Goal: Transaction & Acquisition: Download file/media

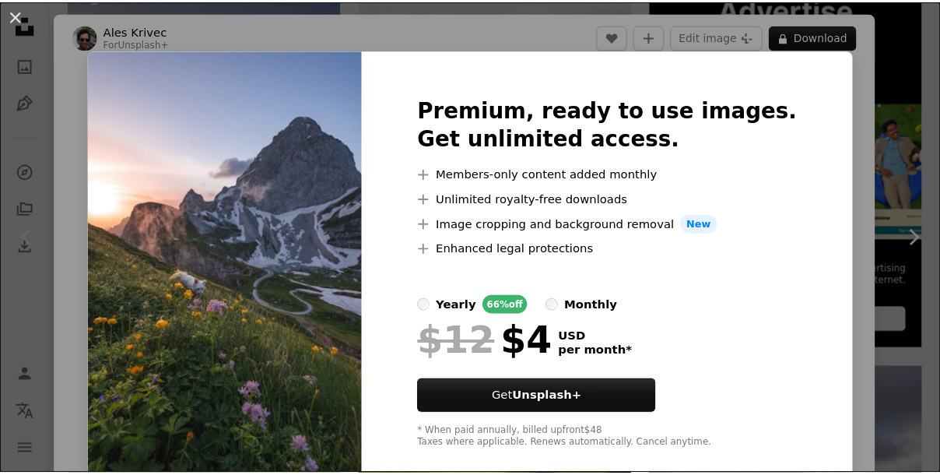
scroll to position [70, 0]
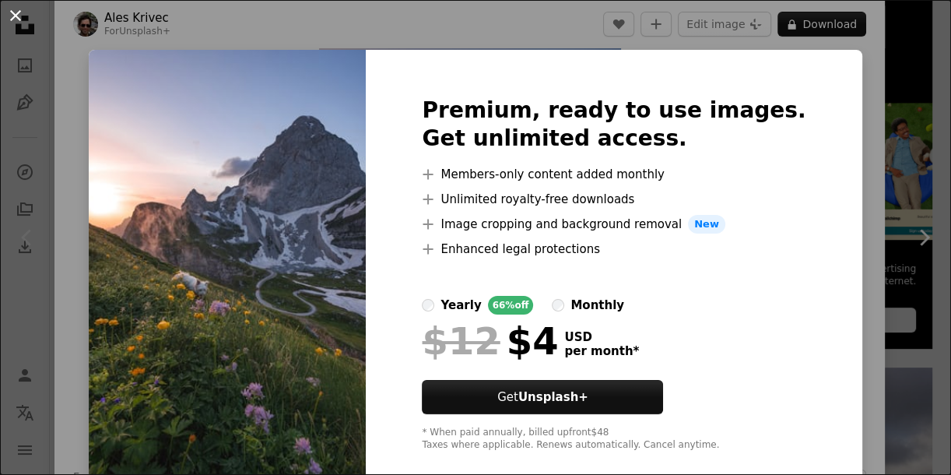
click at [21, 16] on button "An X shape" at bounding box center [15, 15] width 19 height 19
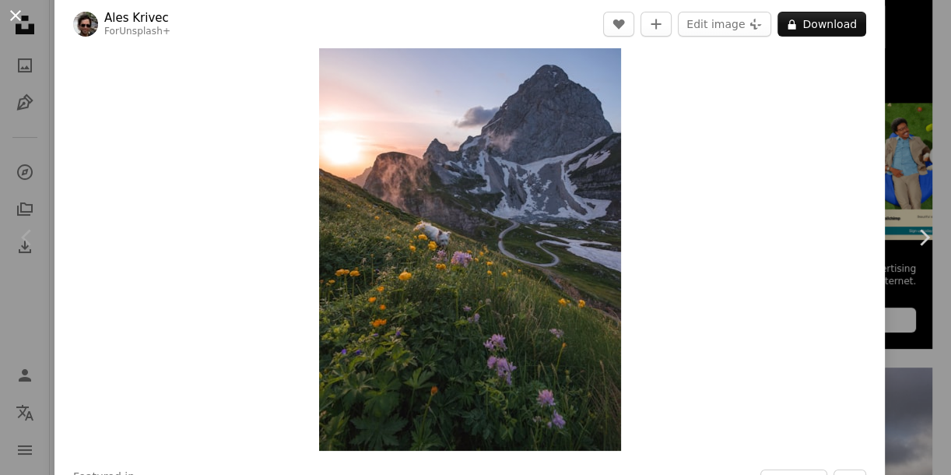
click at [9, 11] on button "An X shape" at bounding box center [15, 15] width 19 height 19
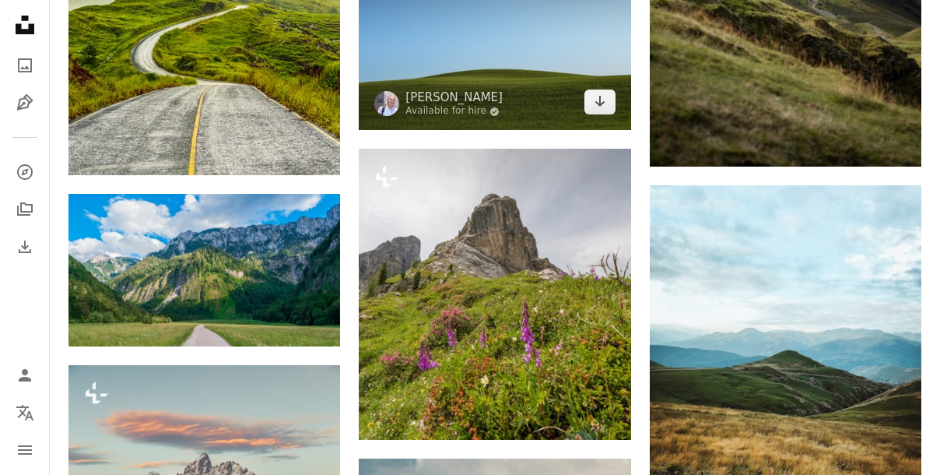
scroll to position [1061, 0]
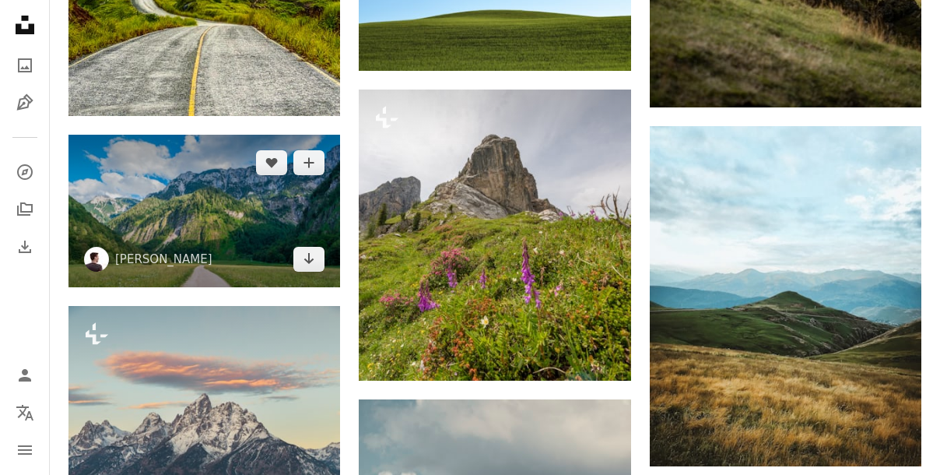
click at [277, 216] on img at bounding box center [204, 211] width 272 height 153
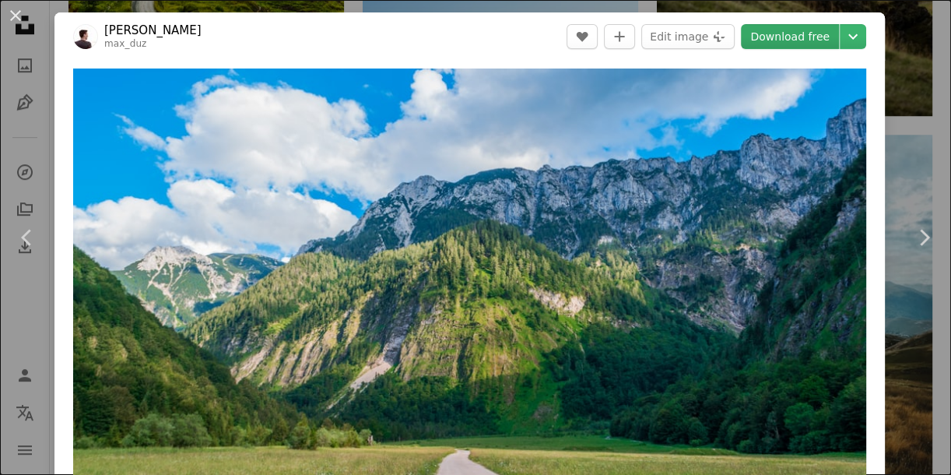
click at [758, 45] on link "Download free" at bounding box center [790, 36] width 98 height 25
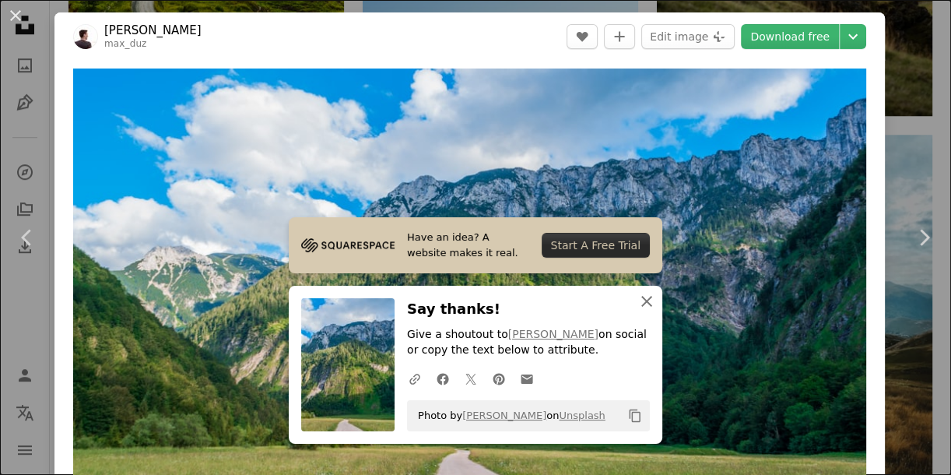
click at [640, 307] on icon "An X shape" at bounding box center [646, 301] width 19 height 19
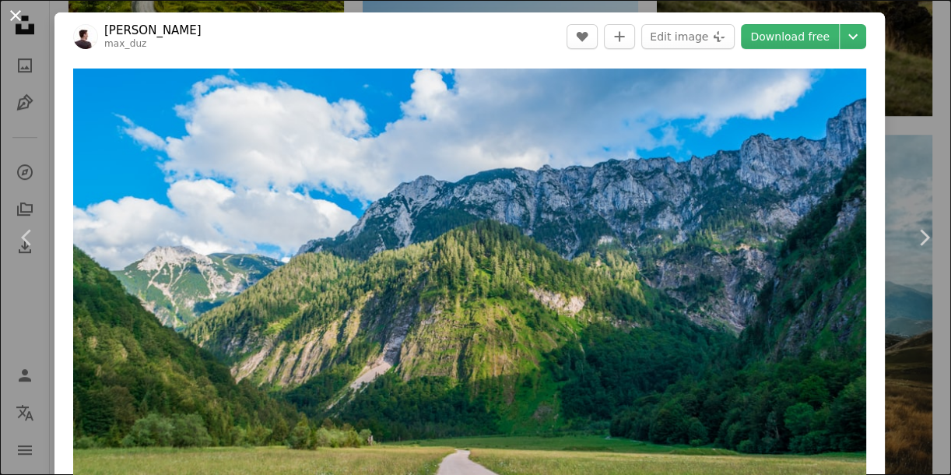
click at [24, 6] on button "An X shape" at bounding box center [15, 15] width 19 height 19
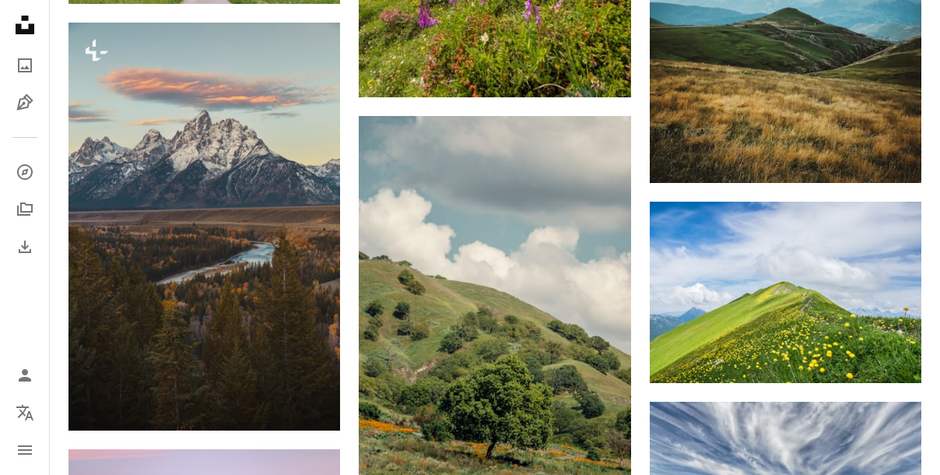
scroll to position [1485, 0]
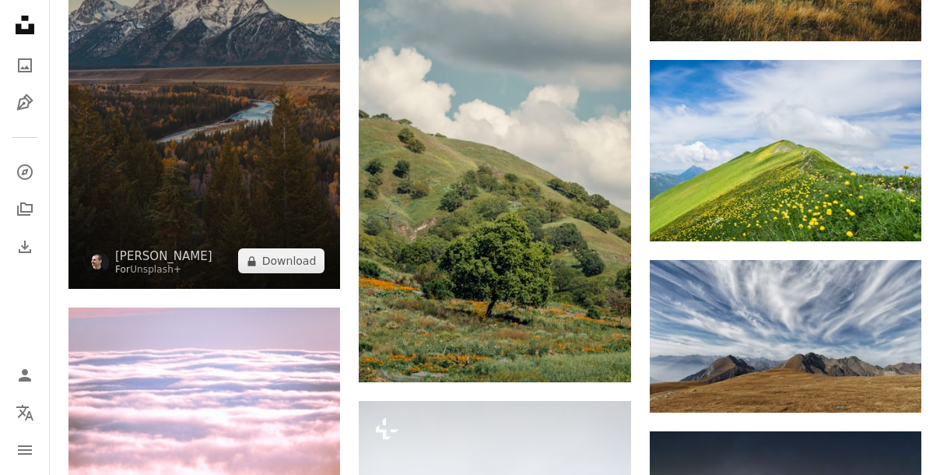
click at [280, 99] on img at bounding box center [204, 85] width 272 height 408
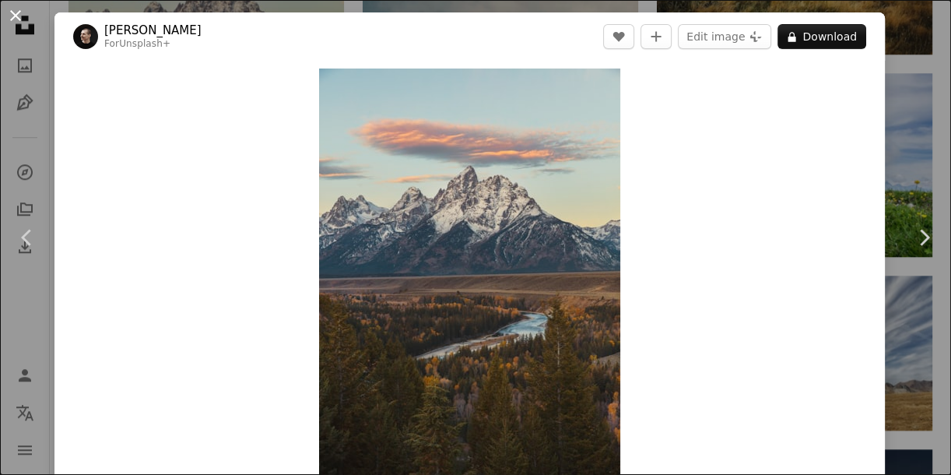
click at [6, 9] on button "An X shape" at bounding box center [15, 15] width 19 height 19
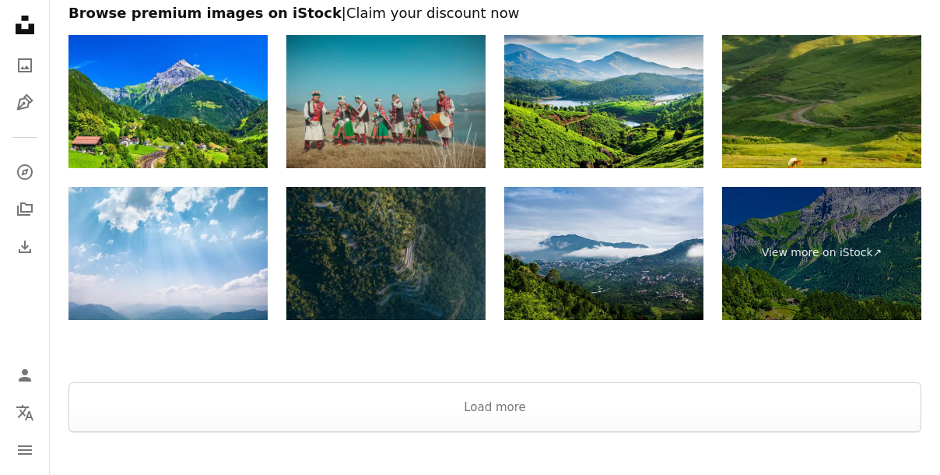
scroll to position [2829, 0]
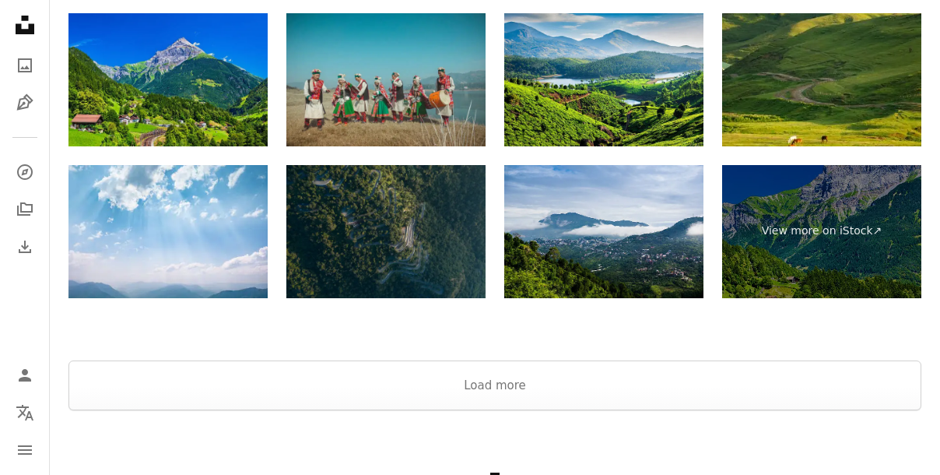
click at [219, 110] on img at bounding box center [167, 79] width 199 height 133
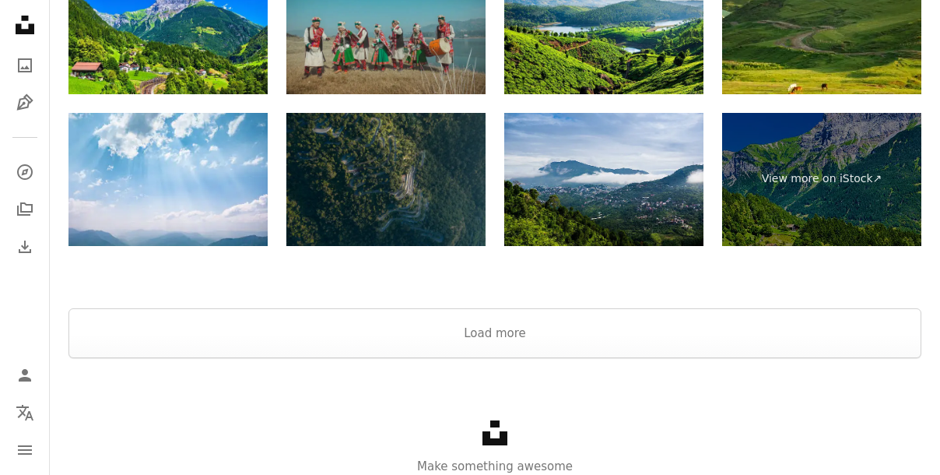
scroll to position [2942, 0]
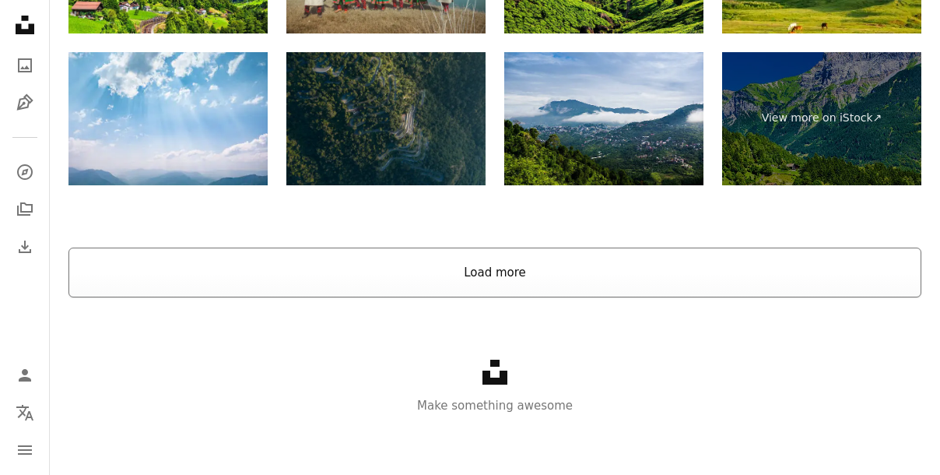
click at [479, 269] on button "Load more" at bounding box center [494, 272] width 853 height 50
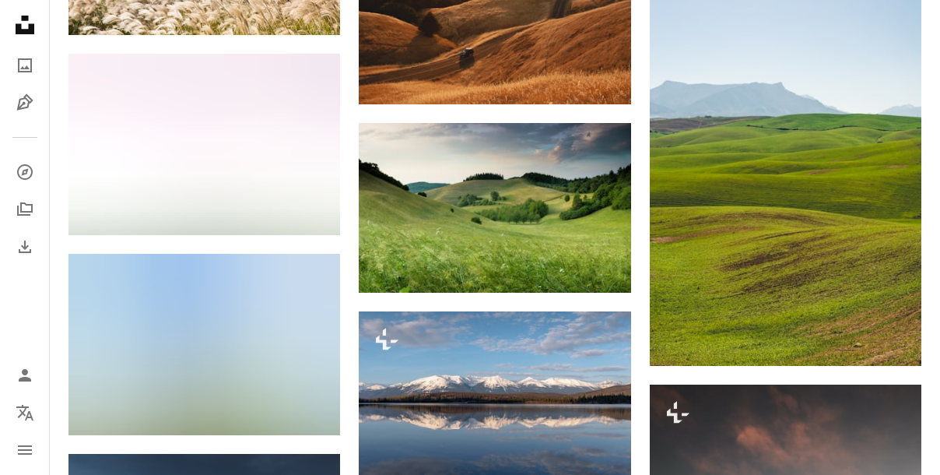
scroll to position [2376, 0]
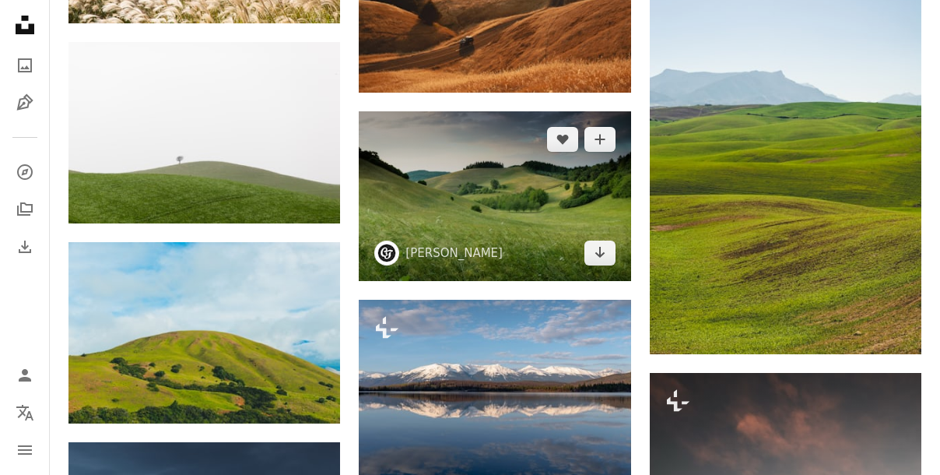
click at [447, 215] on img at bounding box center [495, 196] width 272 height 170
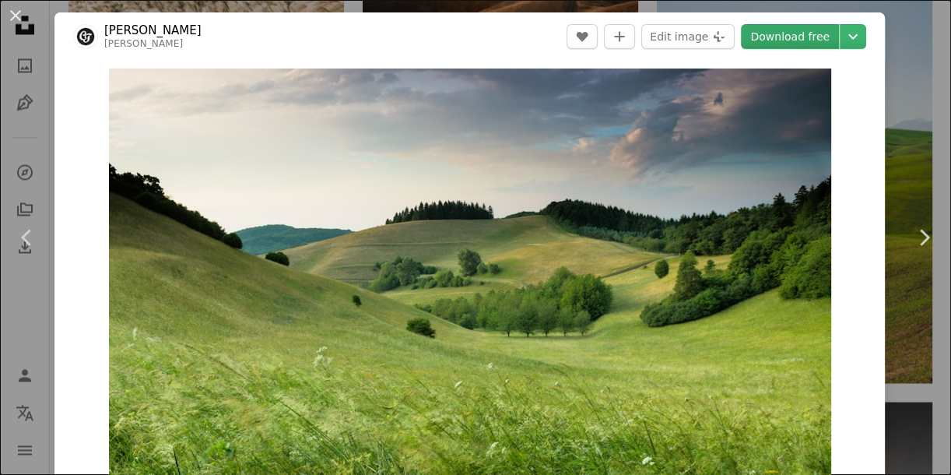
click at [745, 45] on link "Download free" at bounding box center [790, 36] width 98 height 25
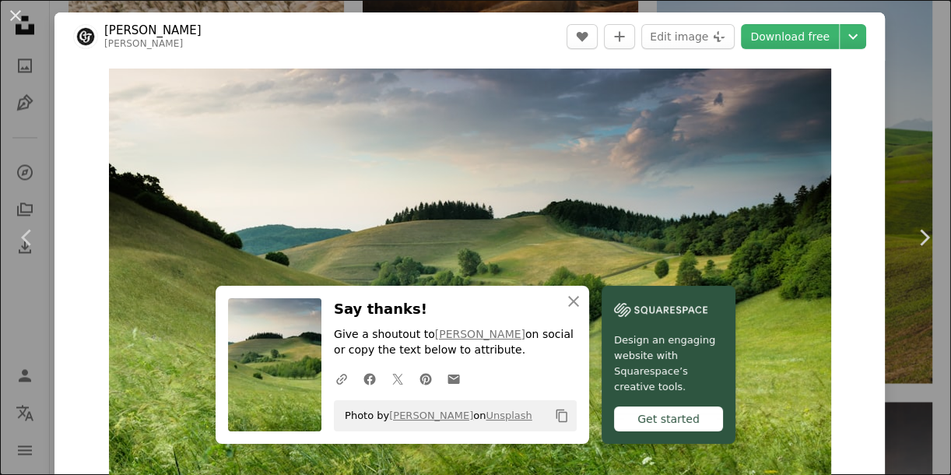
drag, startPoint x: 16, startPoint y: 16, endPoint x: 87, endPoint y: 64, distance: 85.2
click at [16, 16] on button "An X shape" at bounding box center [15, 15] width 19 height 19
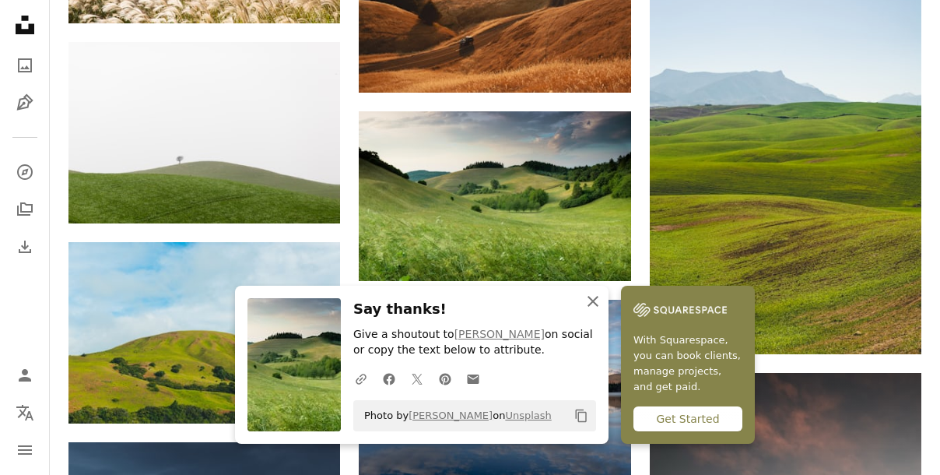
click at [594, 296] on icon "An X shape" at bounding box center [593, 301] width 19 height 19
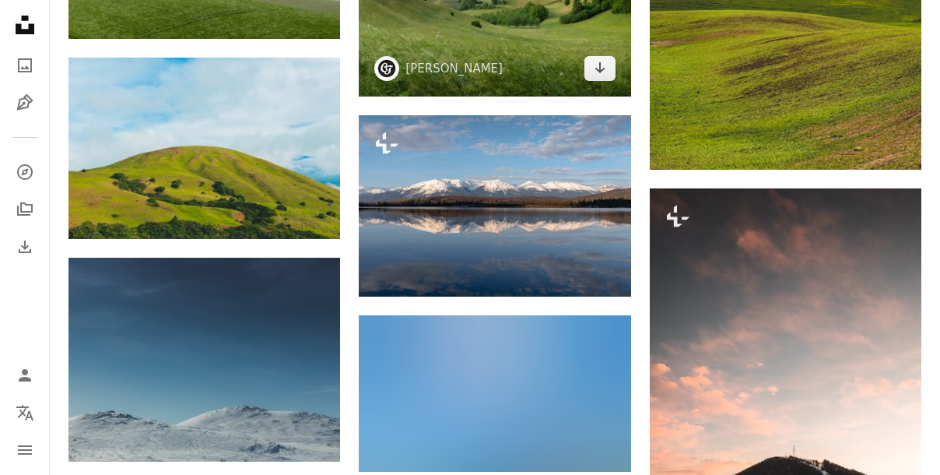
scroll to position [2588, 0]
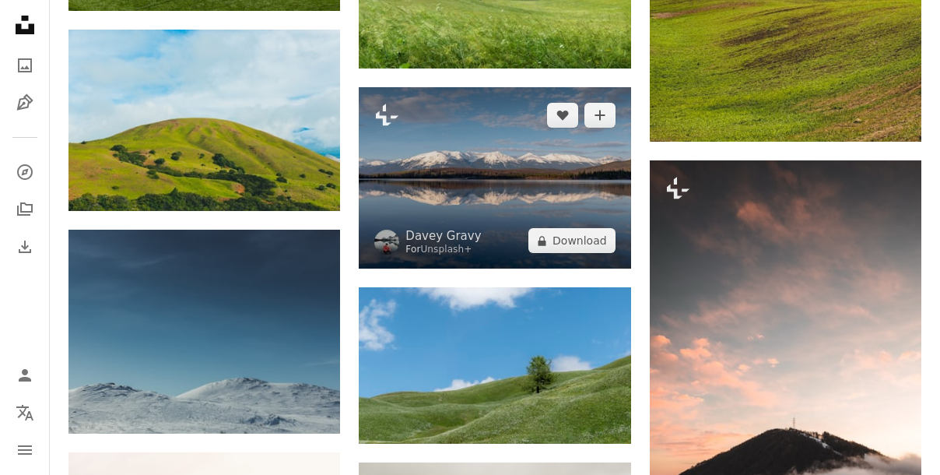
click at [518, 205] on img at bounding box center [495, 177] width 272 height 181
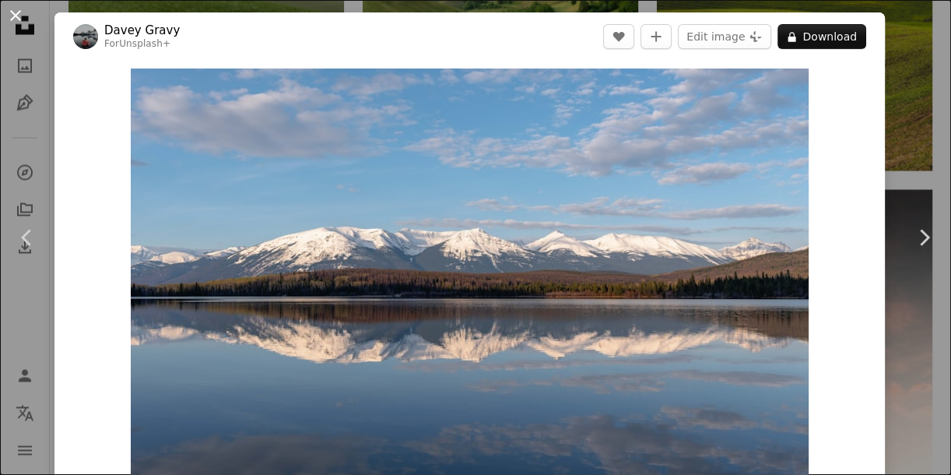
click at [15, 20] on button "An X shape" at bounding box center [15, 15] width 19 height 19
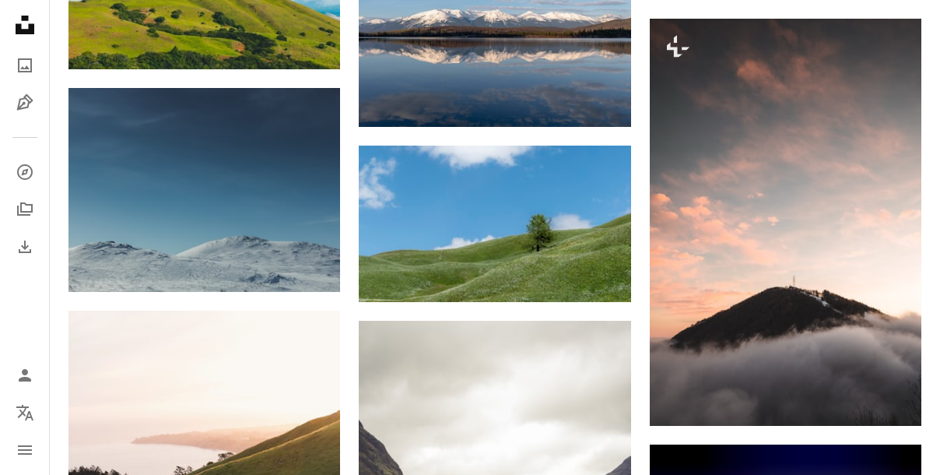
scroll to position [2800, 0]
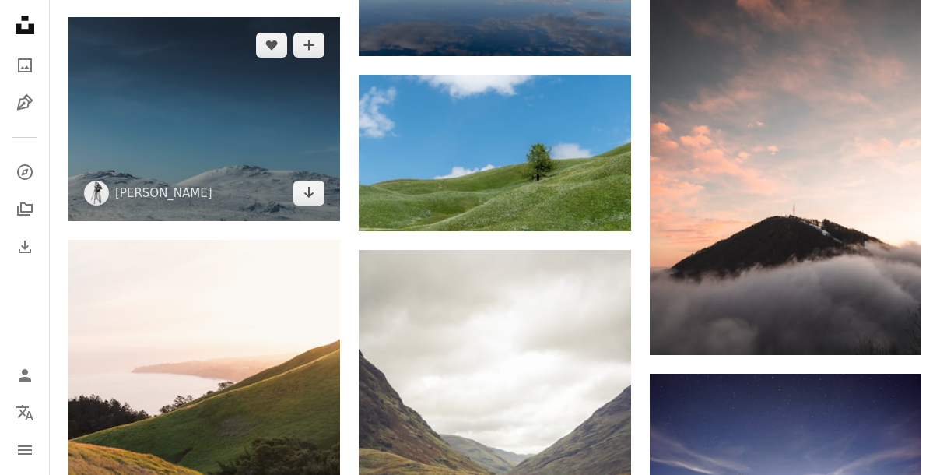
click at [286, 159] on img at bounding box center [204, 119] width 272 height 204
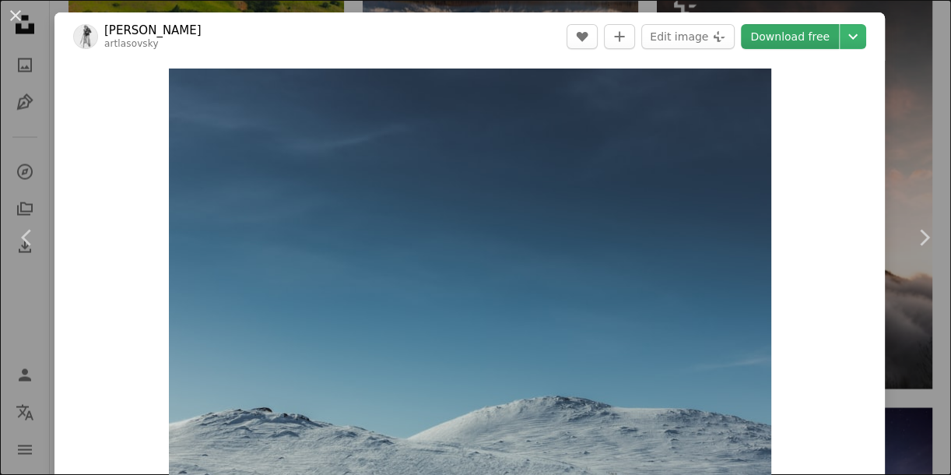
click at [782, 39] on link "Download free" at bounding box center [790, 36] width 98 height 25
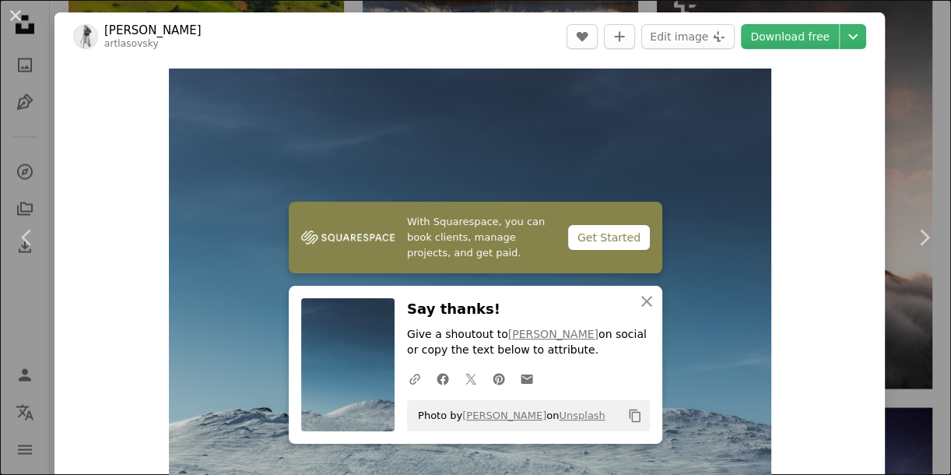
drag, startPoint x: 12, startPoint y: 12, endPoint x: 47, endPoint y: 30, distance: 39.7
click at [12, 12] on button "An X shape" at bounding box center [15, 15] width 19 height 19
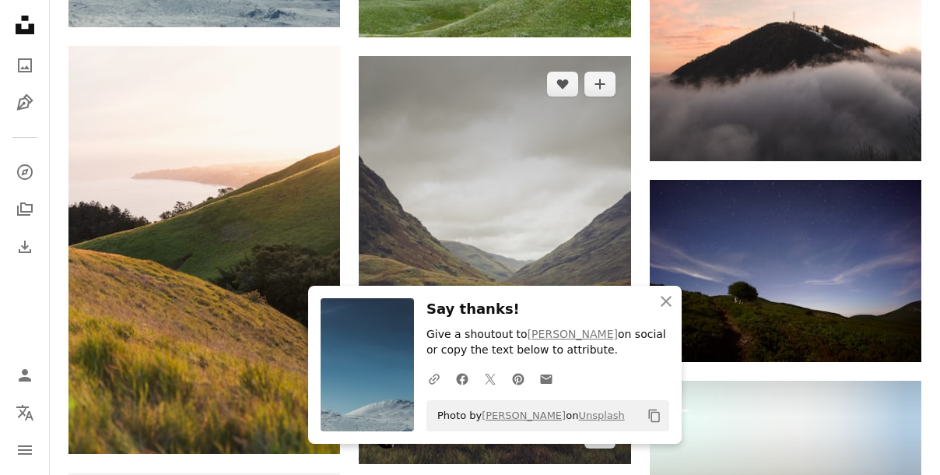
scroll to position [3013, 0]
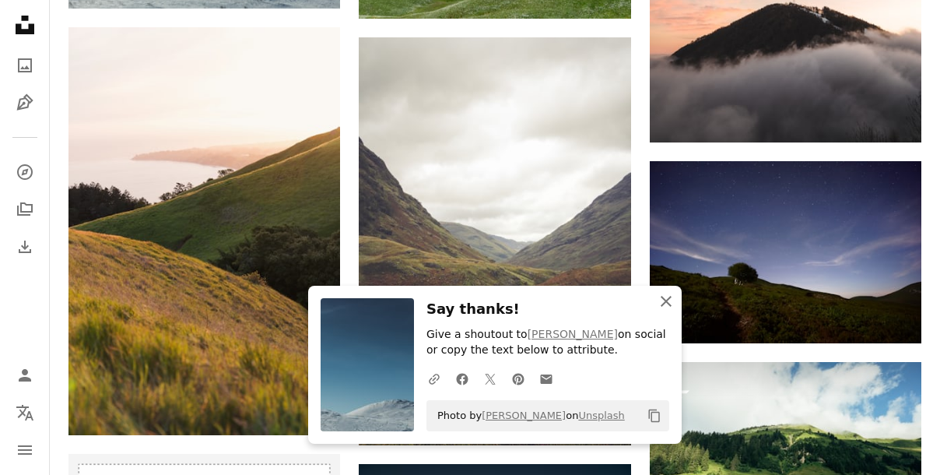
click at [666, 302] on icon "button" at bounding box center [666, 301] width 11 height 11
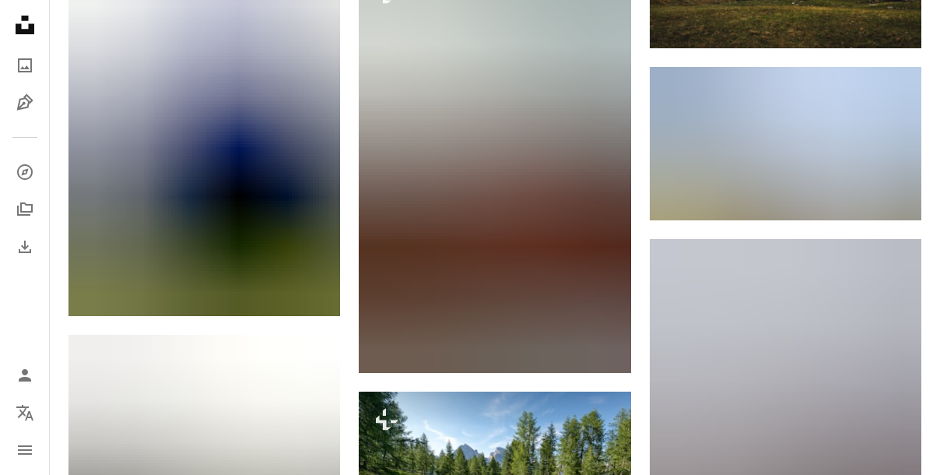
scroll to position [4144, 0]
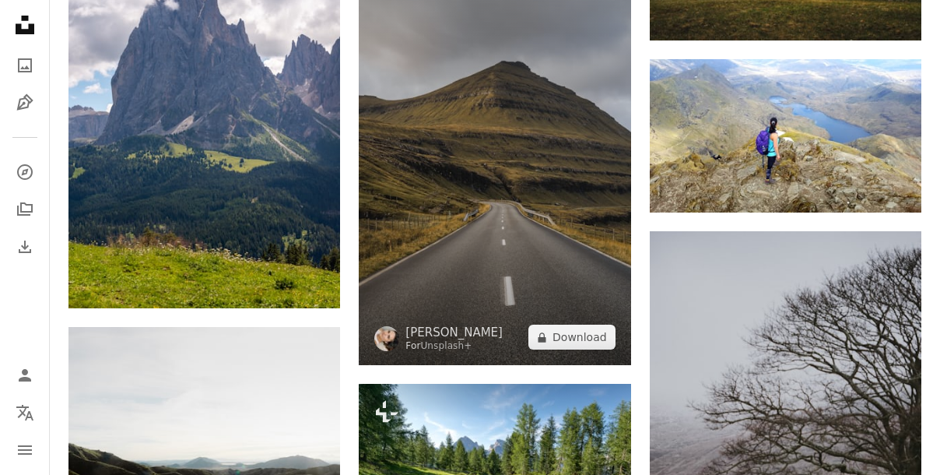
click at [481, 209] on img at bounding box center [495, 161] width 272 height 408
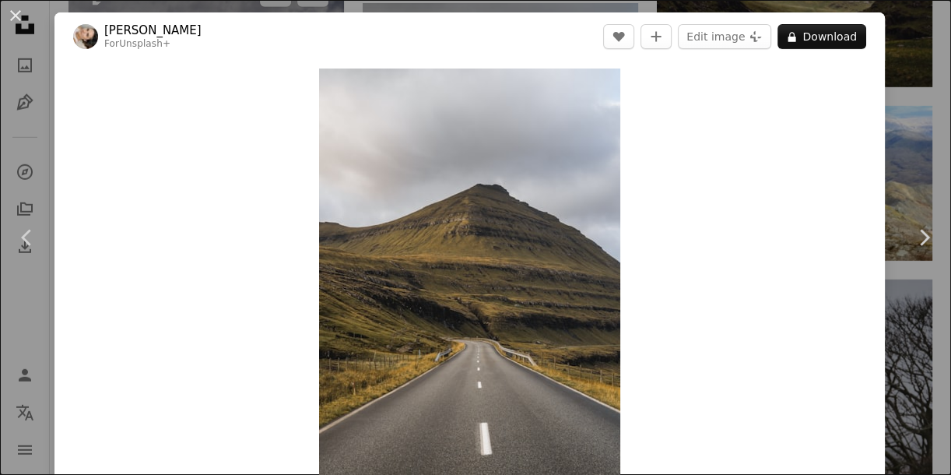
drag, startPoint x: 17, startPoint y: 12, endPoint x: 219, endPoint y: 82, distance: 213.8
click at [19, 14] on button "An X shape" at bounding box center [15, 15] width 19 height 19
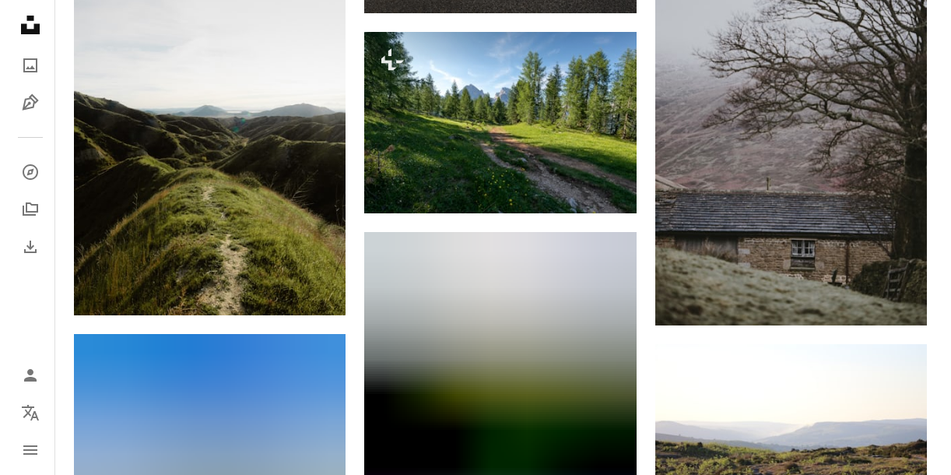
scroll to position [4498, 0]
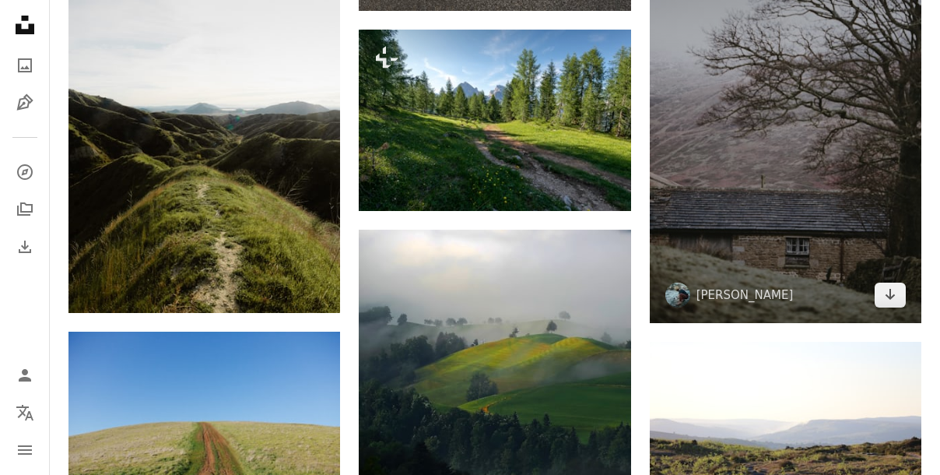
click at [674, 170] on img at bounding box center [786, 100] width 272 height 446
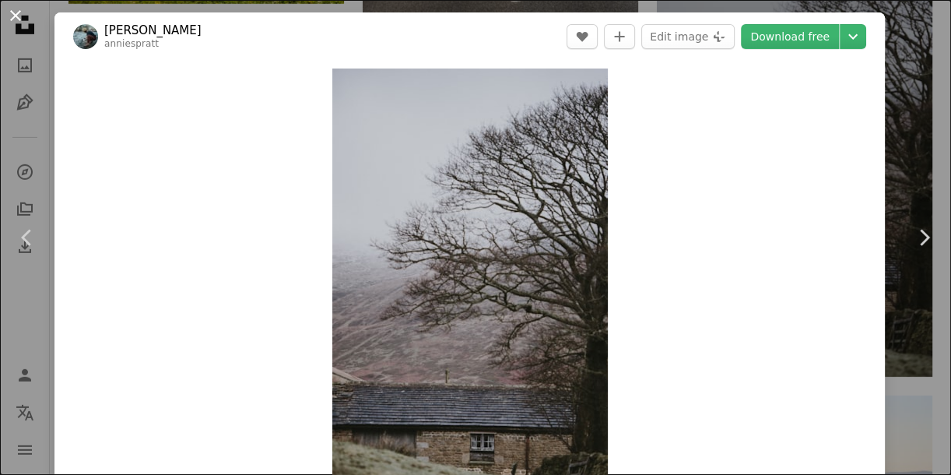
click at [14, 16] on button "An X shape" at bounding box center [15, 15] width 19 height 19
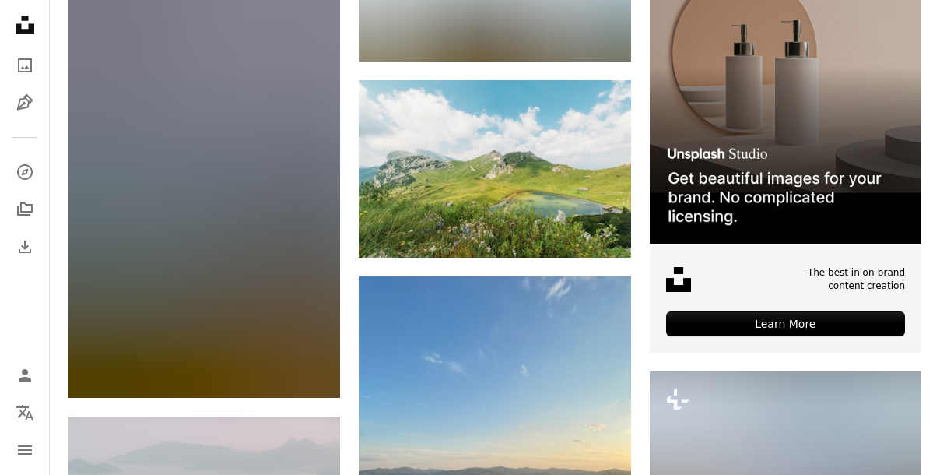
scroll to position [5771, 0]
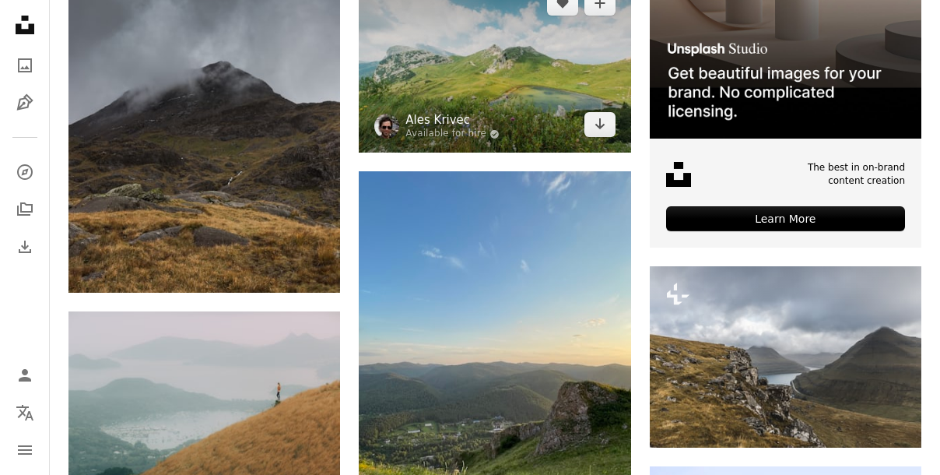
click at [421, 121] on link "Ales Krivec" at bounding box center [452, 120] width 94 height 16
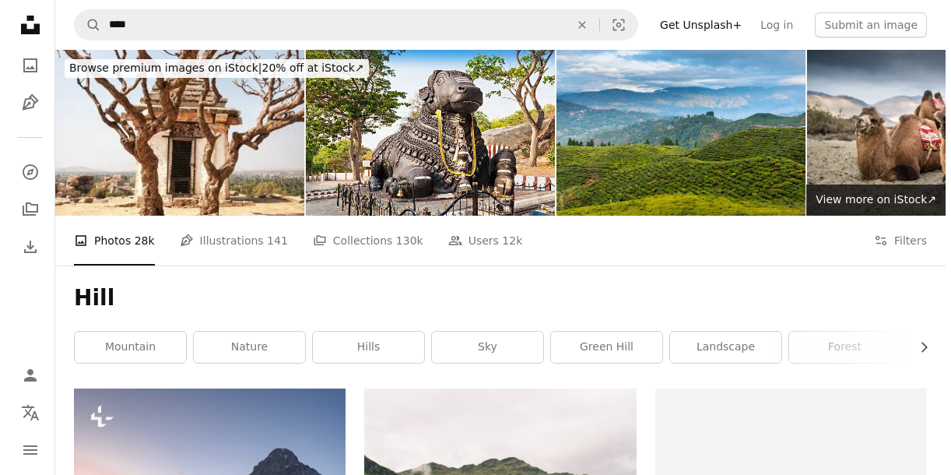
scroll to position [5771, 0]
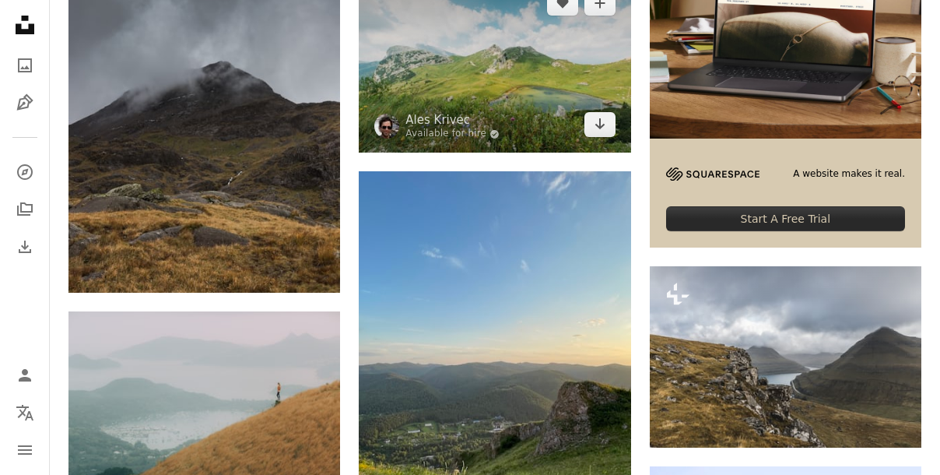
click at [493, 75] on img at bounding box center [495, 63] width 272 height 177
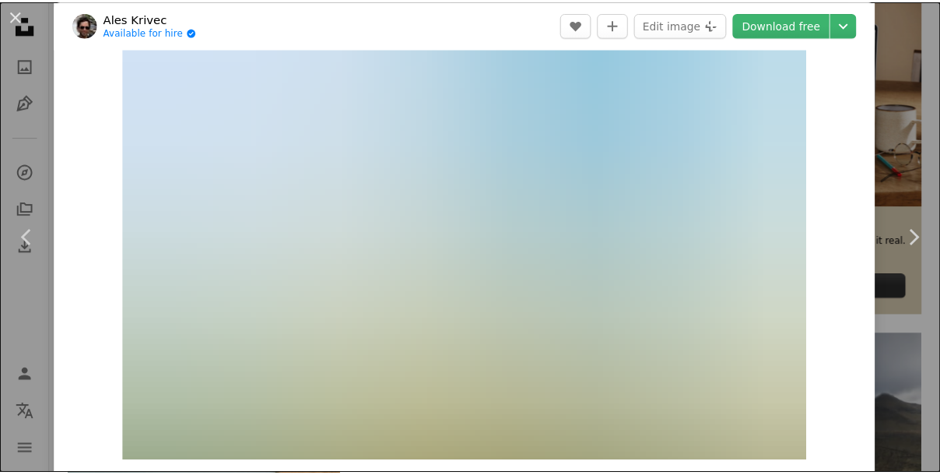
scroll to position [141, 0]
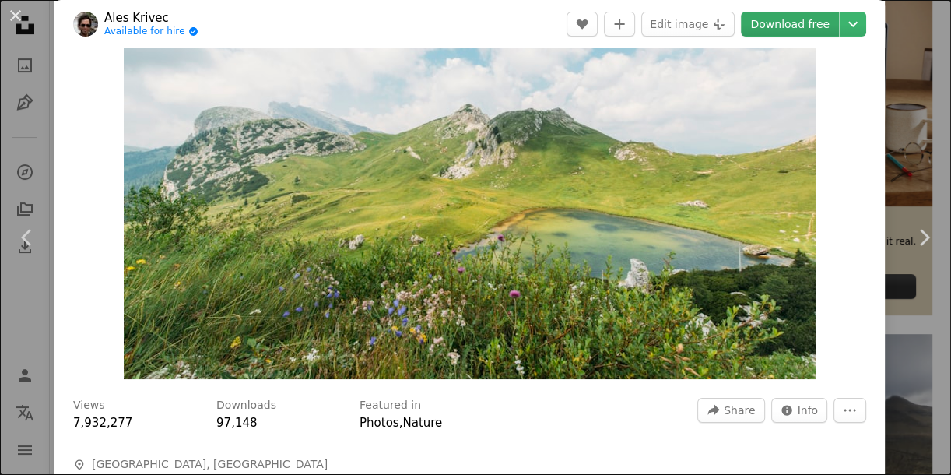
click at [766, 30] on link "Download free" at bounding box center [790, 24] width 98 height 25
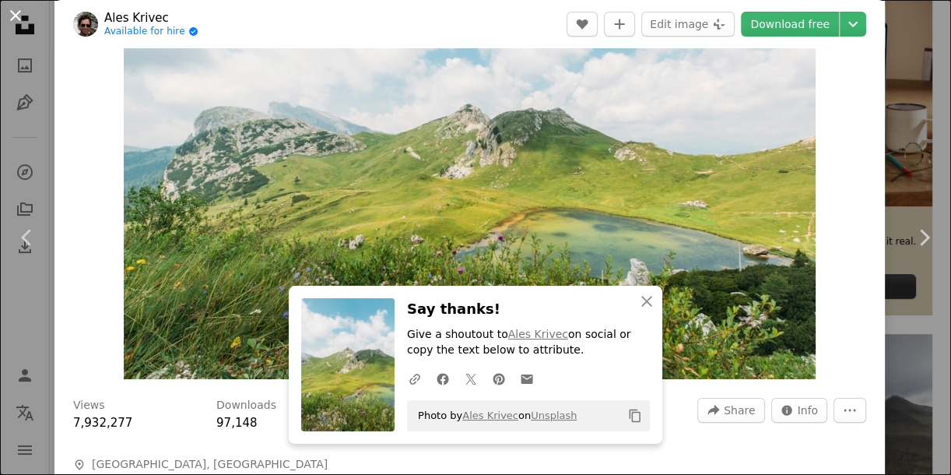
click at [12, 20] on button "An X shape" at bounding box center [15, 15] width 19 height 19
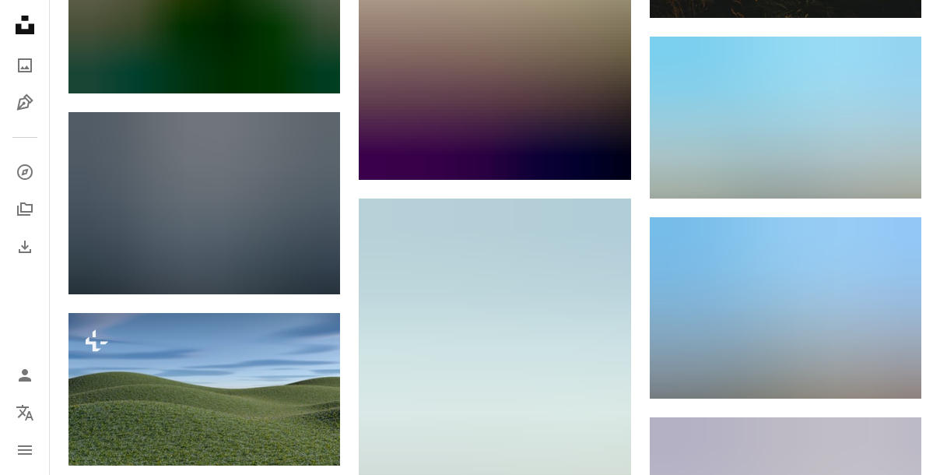
scroll to position [7257, 0]
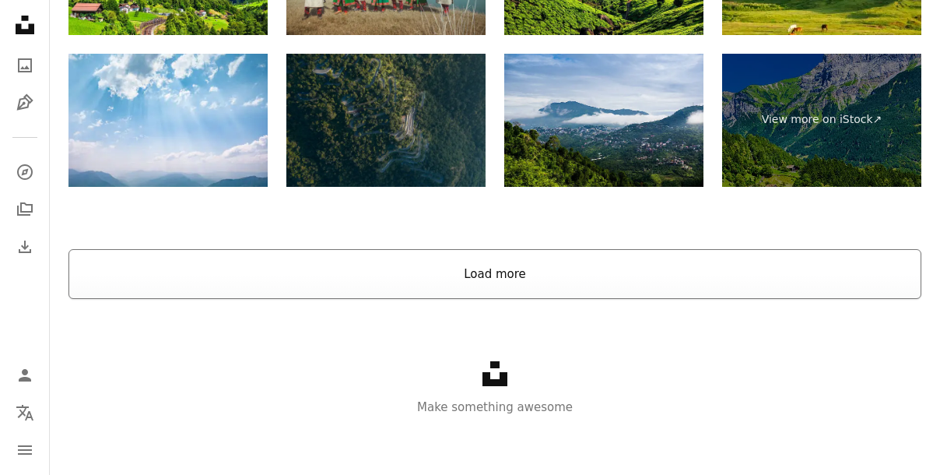
click at [492, 261] on button "Load more" at bounding box center [494, 274] width 853 height 50
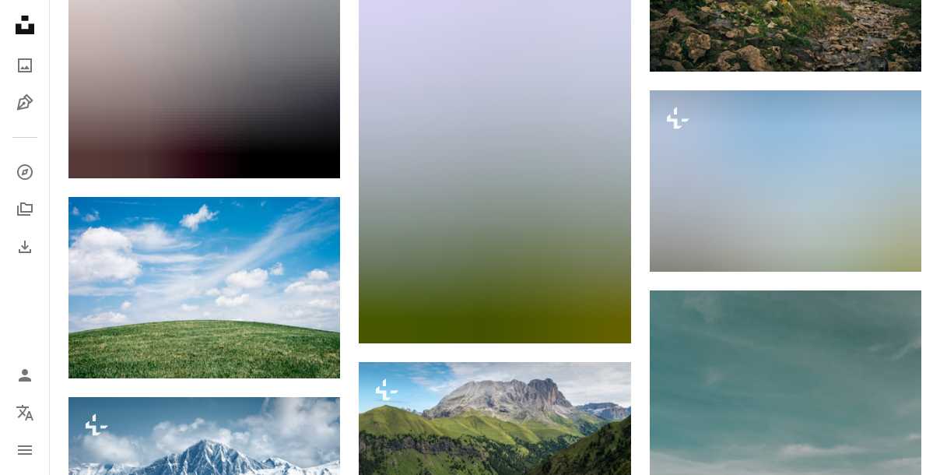
scroll to position [9040, 0]
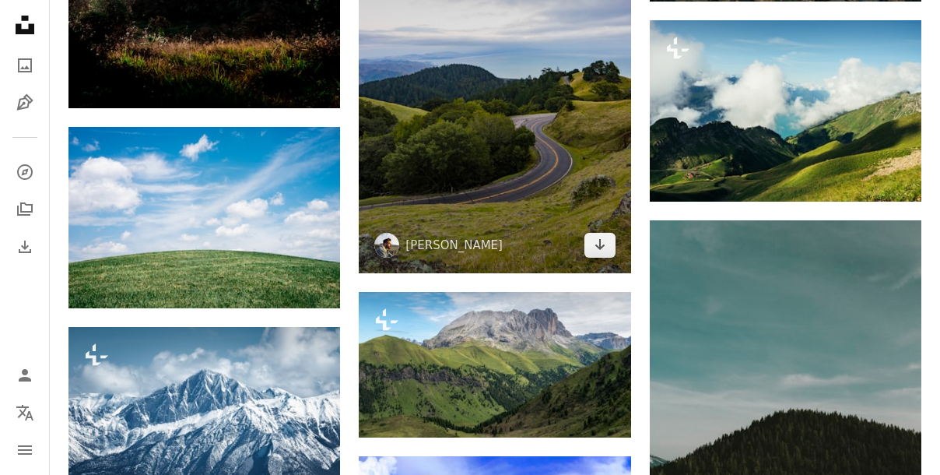
click at [459, 196] on img at bounding box center [495, 69] width 272 height 407
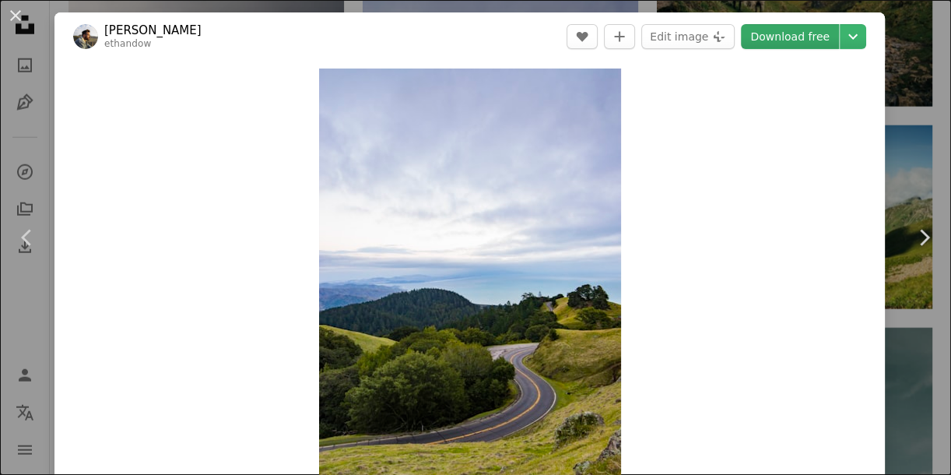
click at [791, 30] on link "Download free" at bounding box center [790, 36] width 98 height 25
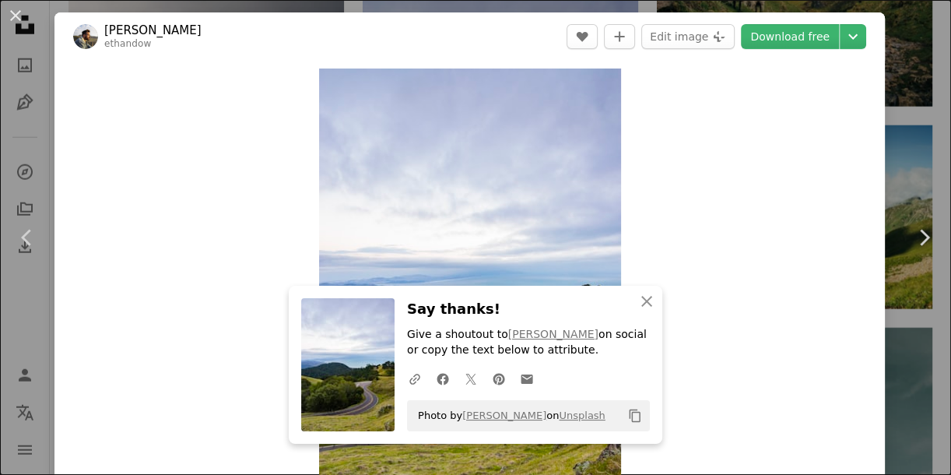
drag, startPoint x: 23, startPoint y: 13, endPoint x: 358, endPoint y: 123, distance: 352.9
click at [23, 13] on button "An X shape" at bounding box center [15, 15] width 19 height 19
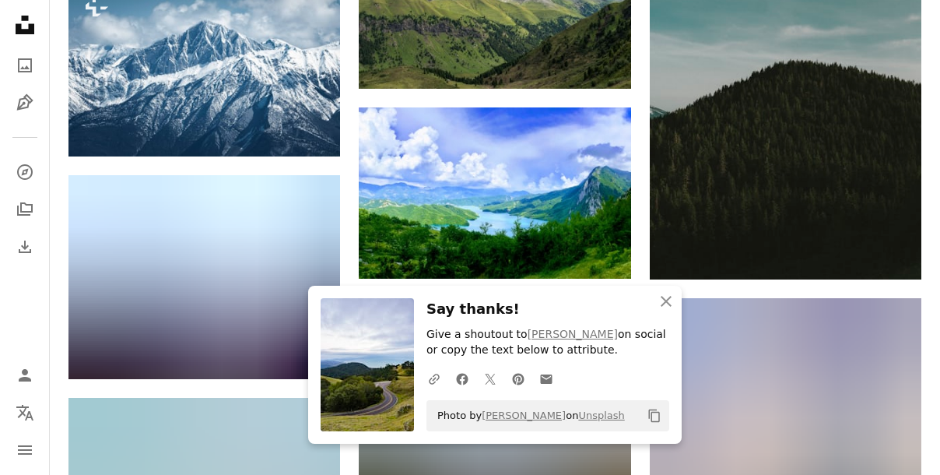
scroll to position [9465, 0]
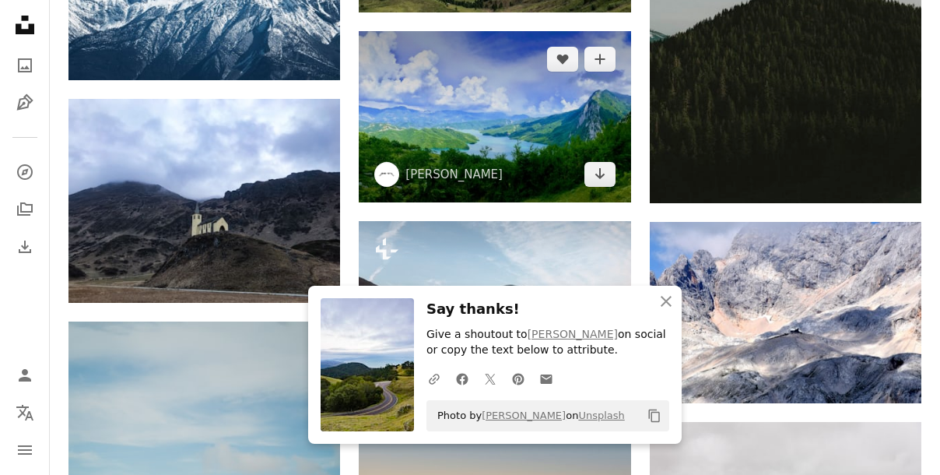
click at [474, 145] on img at bounding box center [495, 116] width 272 height 171
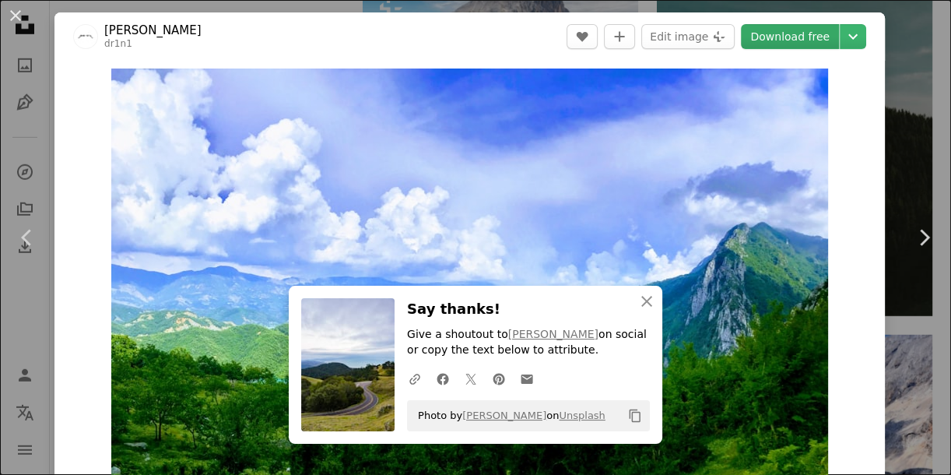
click at [779, 42] on link "Download free" at bounding box center [790, 36] width 98 height 25
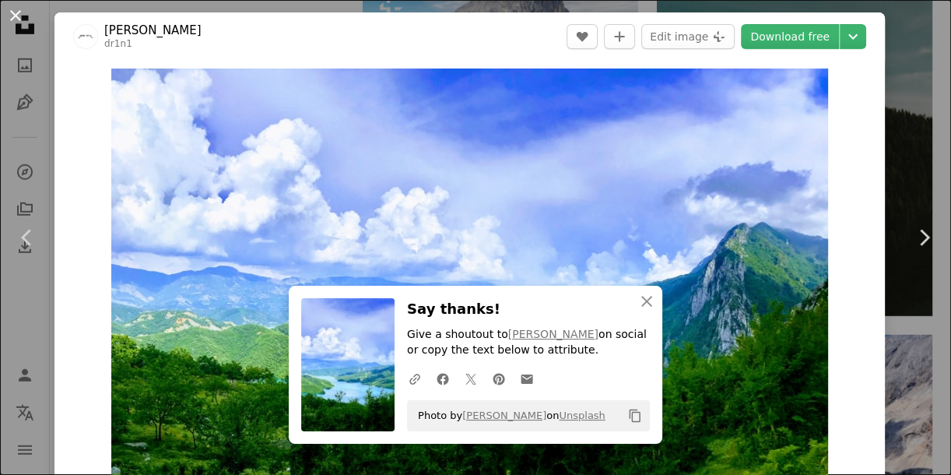
click at [19, 19] on button "An X shape" at bounding box center [15, 15] width 19 height 19
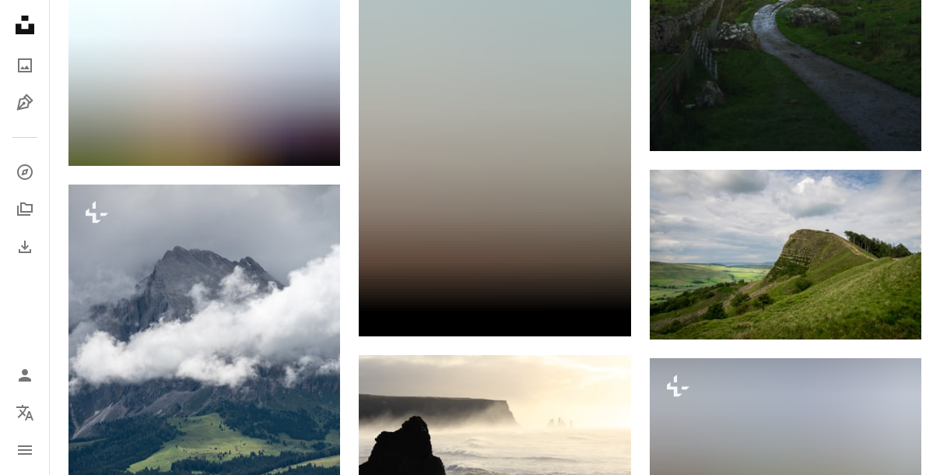
scroll to position [12931, 0]
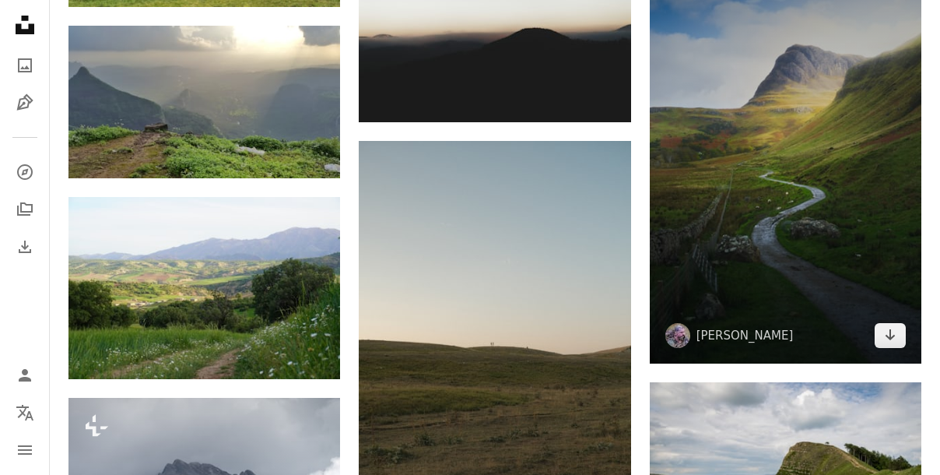
click at [707, 244] on img at bounding box center [786, 160] width 272 height 408
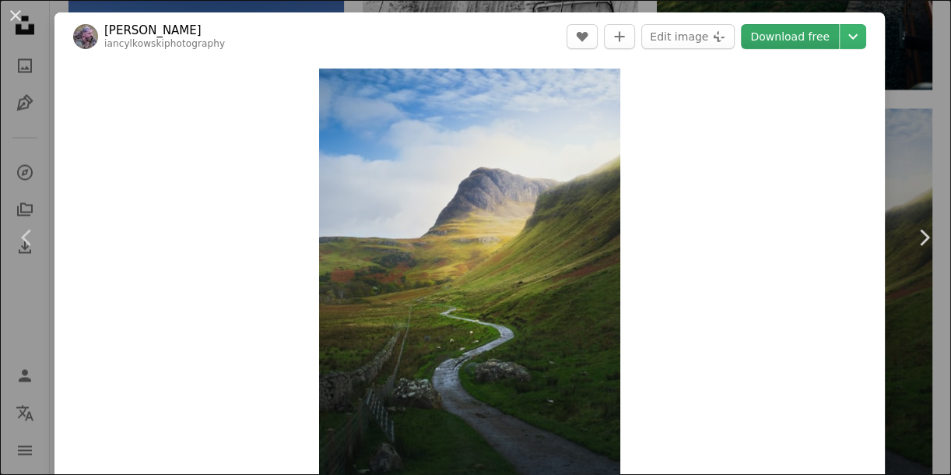
click at [759, 33] on link "Download free" at bounding box center [790, 36] width 98 height 25
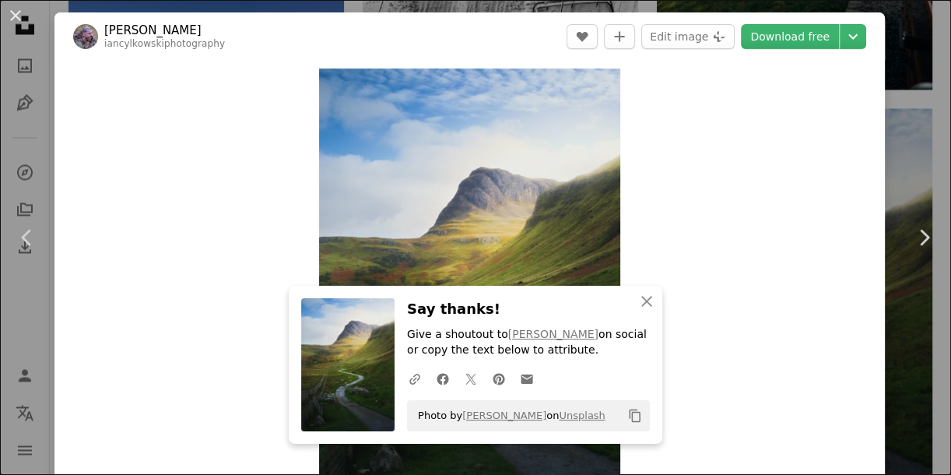
drag, startPoint x: 21, startPoint y: 17, endPoint x: 492, endPoint y: 160, distance: 491.8
click at [21, 17] on button "An X shape" at bounding box center [15, 15] width 19 height 19
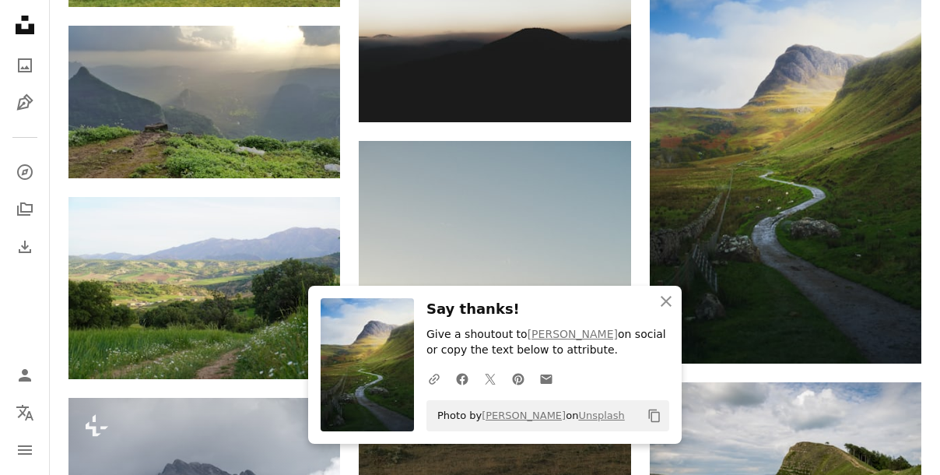
scroll to position [13073, 0]
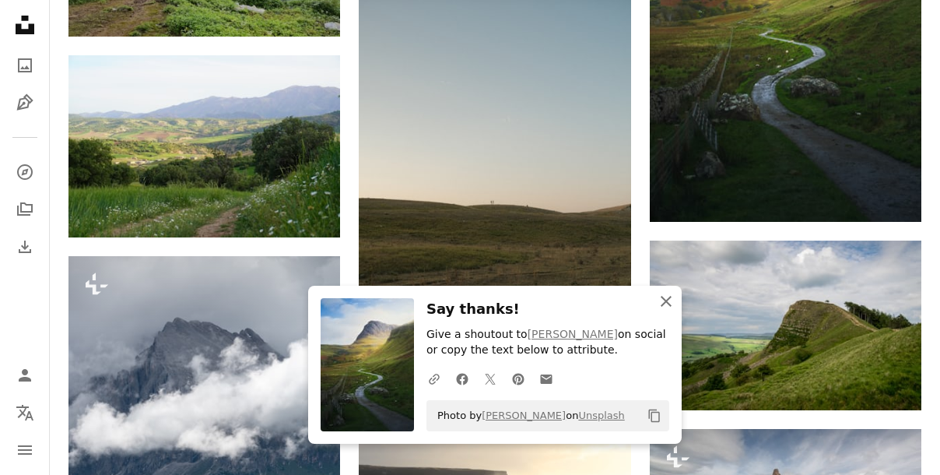
click at [658, 298] on icon "An X shape" at bounding box center [666, 301] width 19 height 19
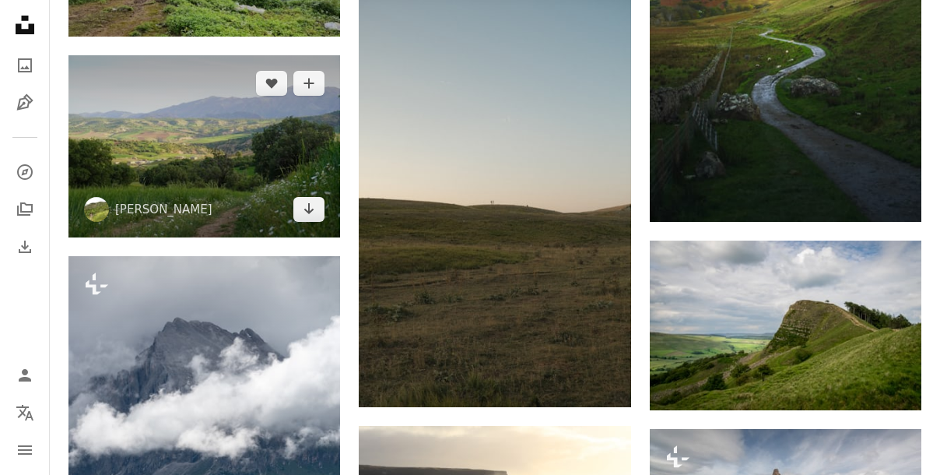
click at [282, 170] on img at bounding box center [204, 145] width 272 height 181
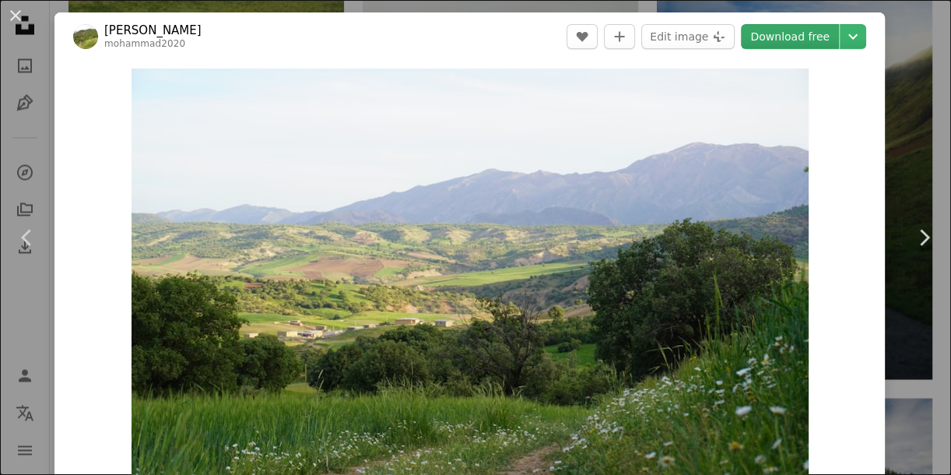
click at [776, 43] on link "Download free" at bounding box center [790, 36] width 98 height 25
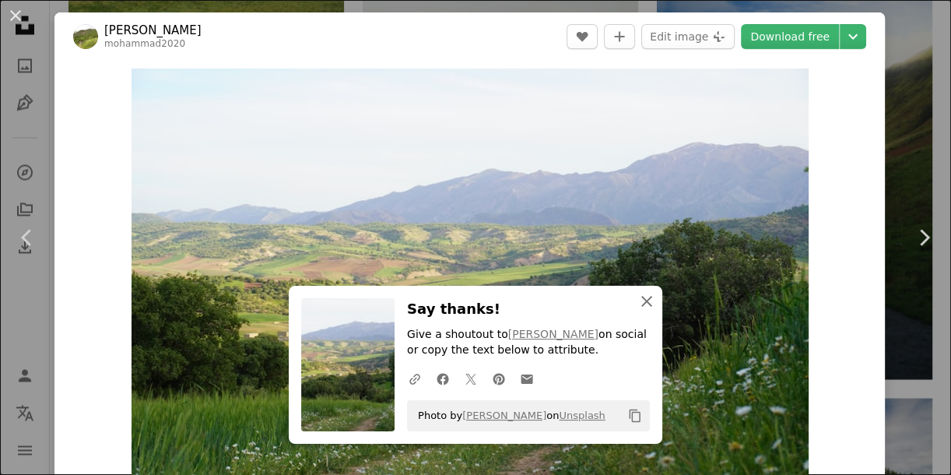
click at [637, 304] on icon "An X shape" at bounding box center [646, 301] width 19 height 19
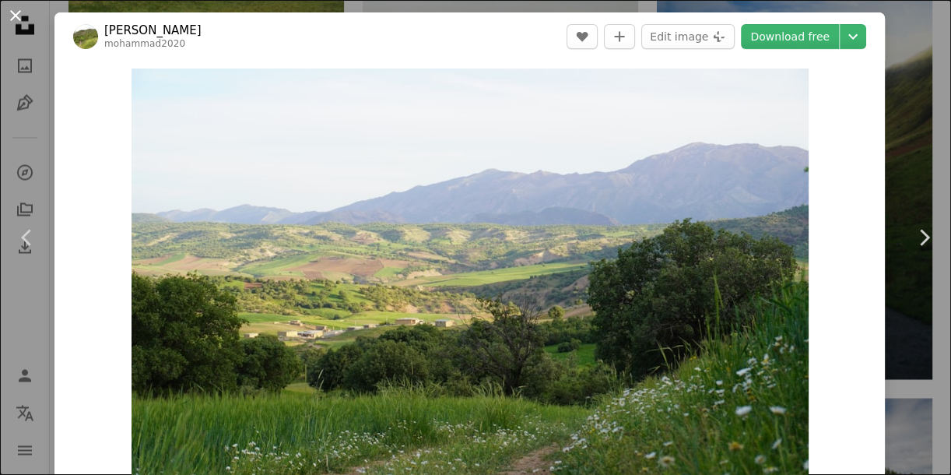
click at [18, 9] on button "An X shape" at bounding box center [15, 15] width 19 height 19
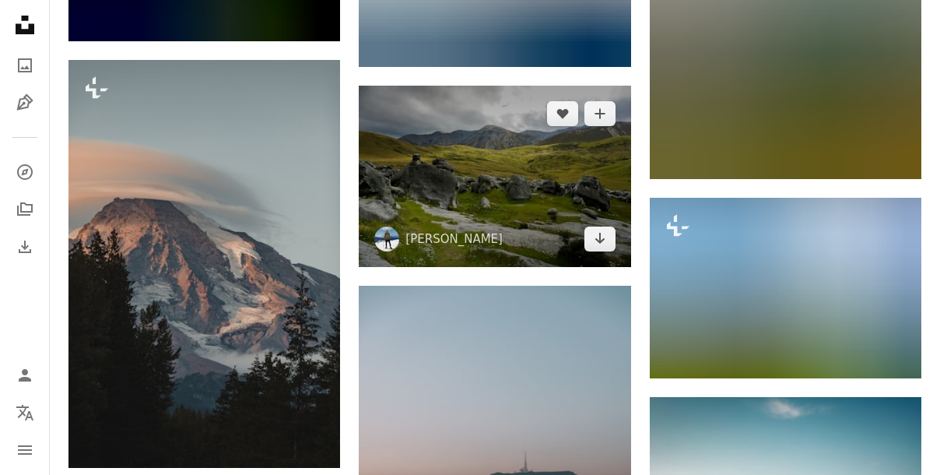
scroll to position [14063, 0]
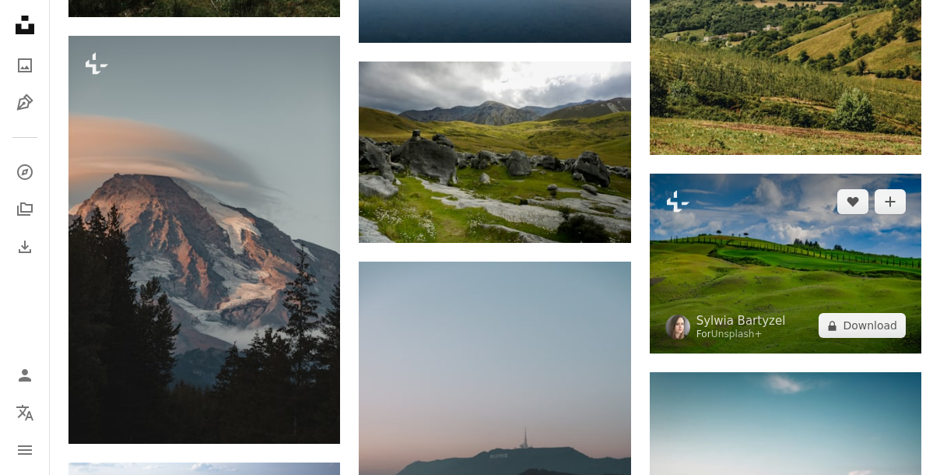
click at [707, 222] on img at bounding box center [786, 264] width 272 height 180
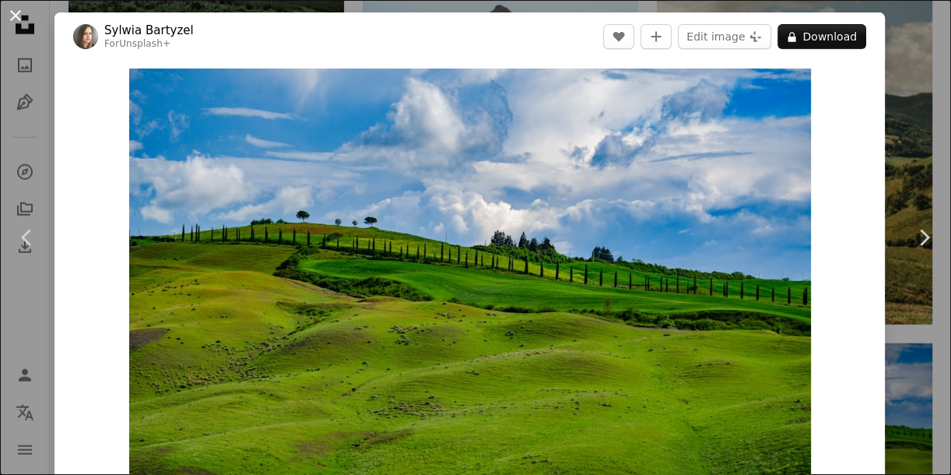
click at [13, 15] on button "An X shape" at bounding box center [15, 15] width 19 height 19
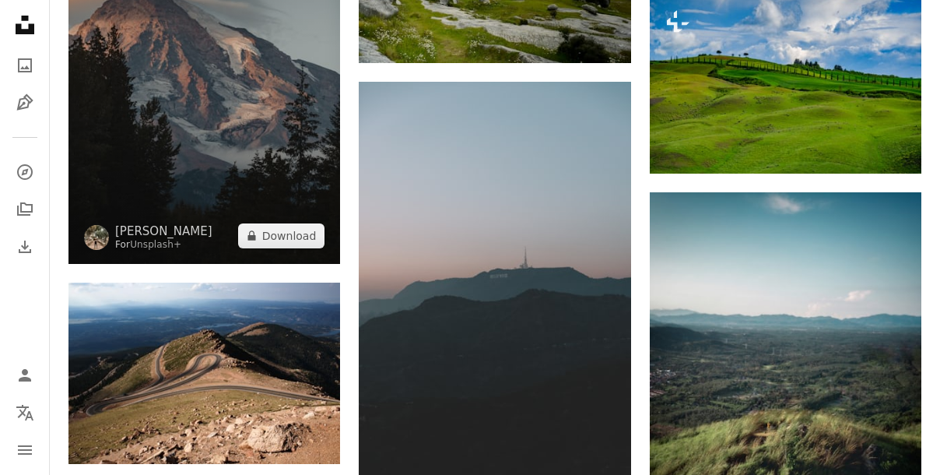
scroll to position [14276, 0]
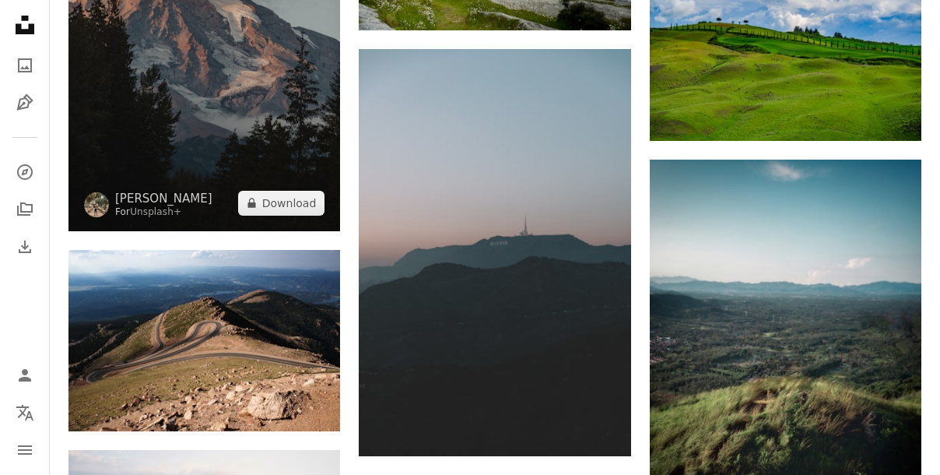
click at [263, 114] on img at bounding box center [204, 27] width 272 height 408
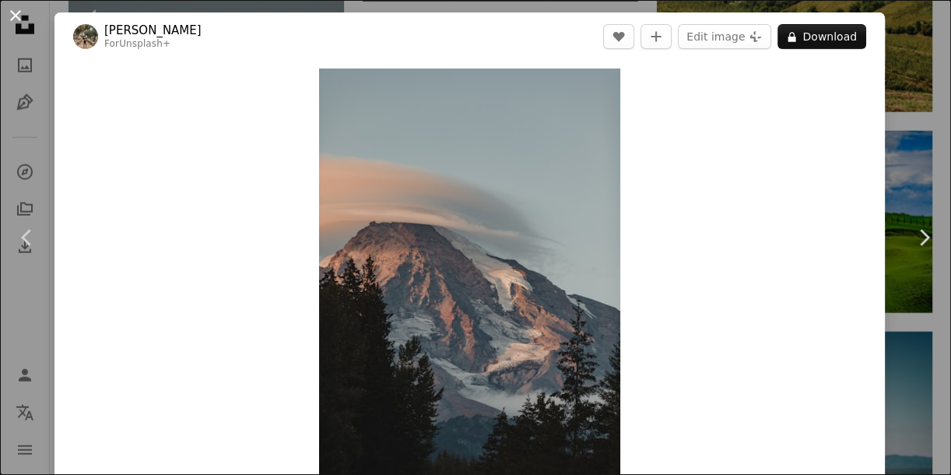
click at [20, 15] on button "An X shape" at bounding box center [15, 15] width 19 height 19
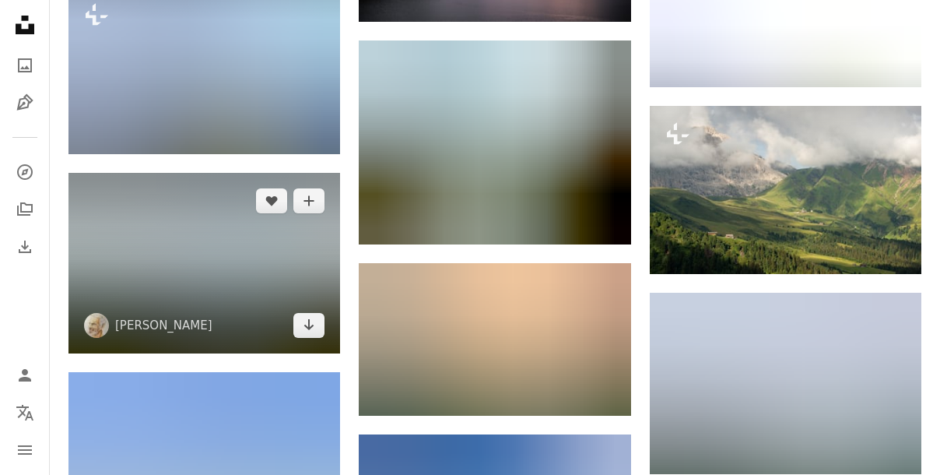
scroll to position [14912, 0]
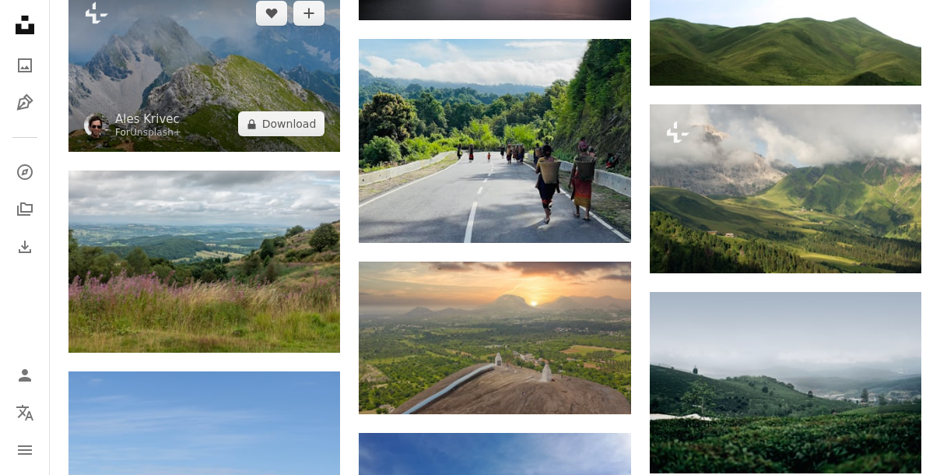
click at [244, 86] on img at bounding box center [204, 68] width 272 height 167
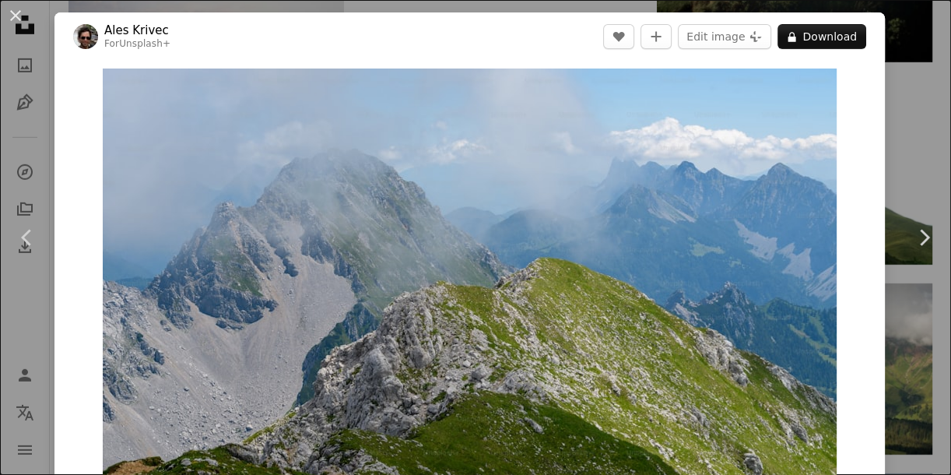
drag, startPoint x: 14, startPoint y: 15, endPoint x: 223, endPoint y: 126, distance: 237.1
click at [15, 16] on button "An X shape" at bounding box center [15, 15] width 19 height 19
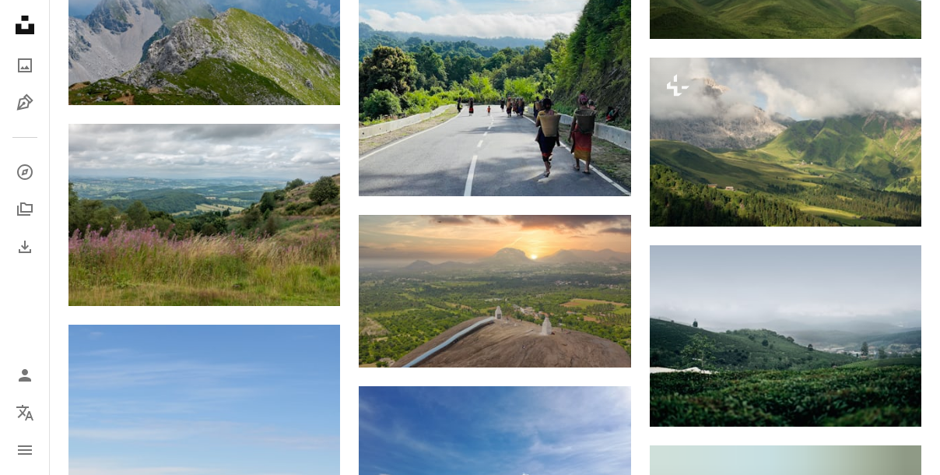
scroll to position [15054, 0]
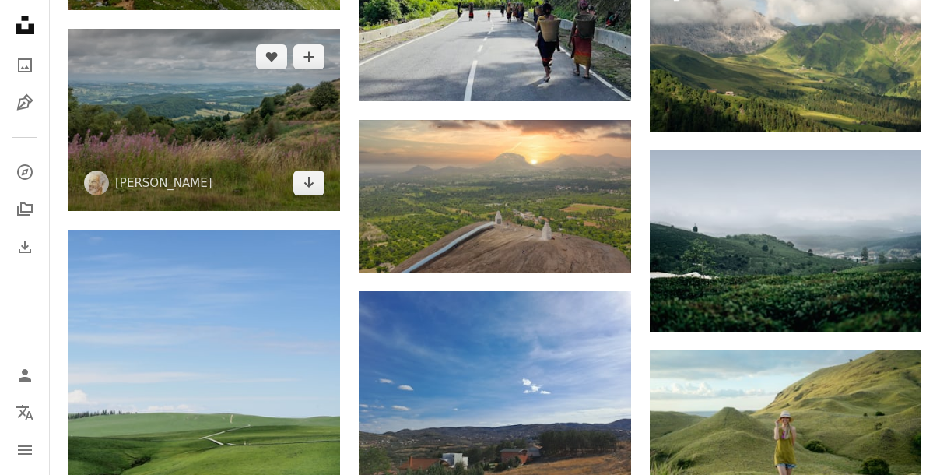
click at [247, 146] on img at bounding box center [204, 119] width 272 height 181
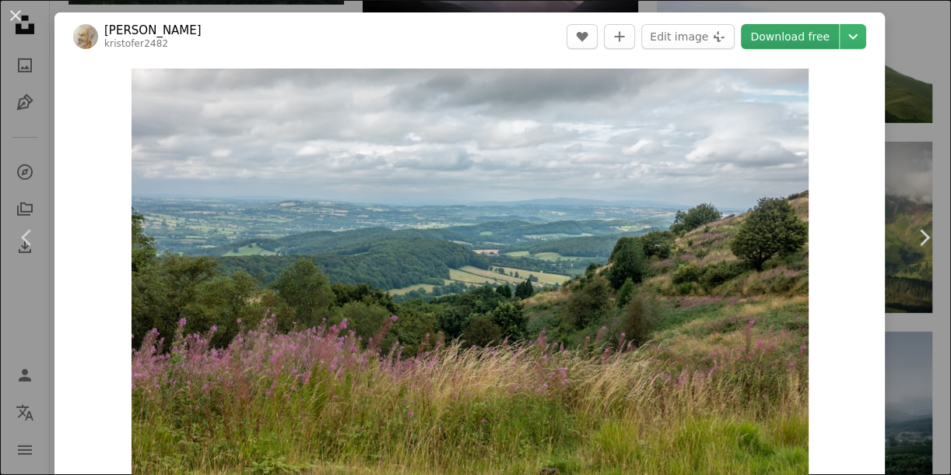
click at [765, 40] on link "Download free" at bounding box center [790, 36] width 98 height 25
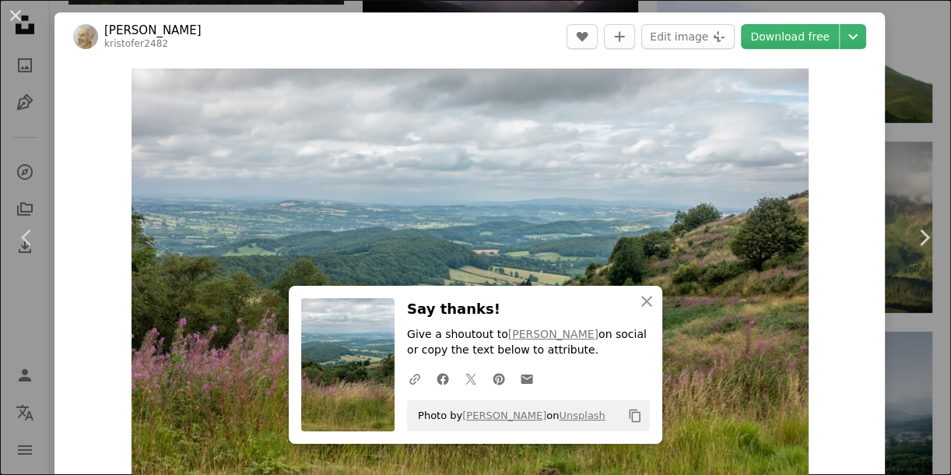
drag, startPoint x: 17, startPoint y: 12, endPoint x: 53, endPoint y: 38, distance: 44.5
click at [16, 12] on button "An X shape" at bounding box center [15, 15] width 19 height 19
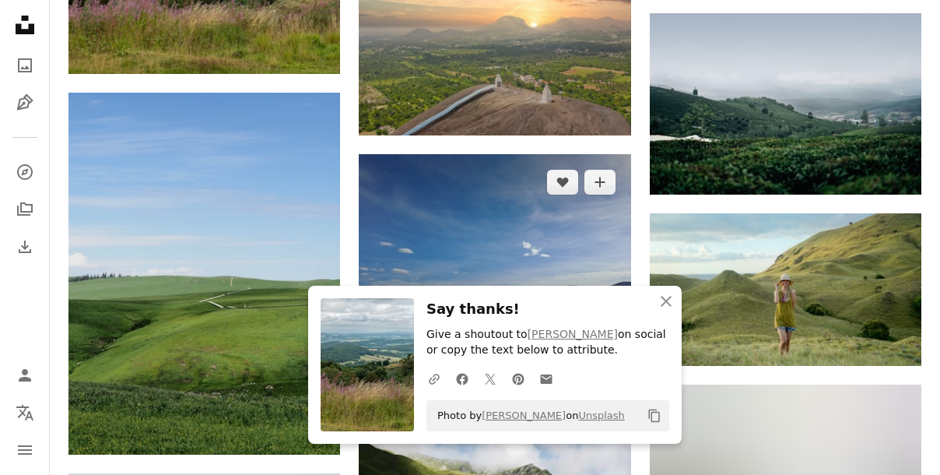
scroll to position [15195, 0]
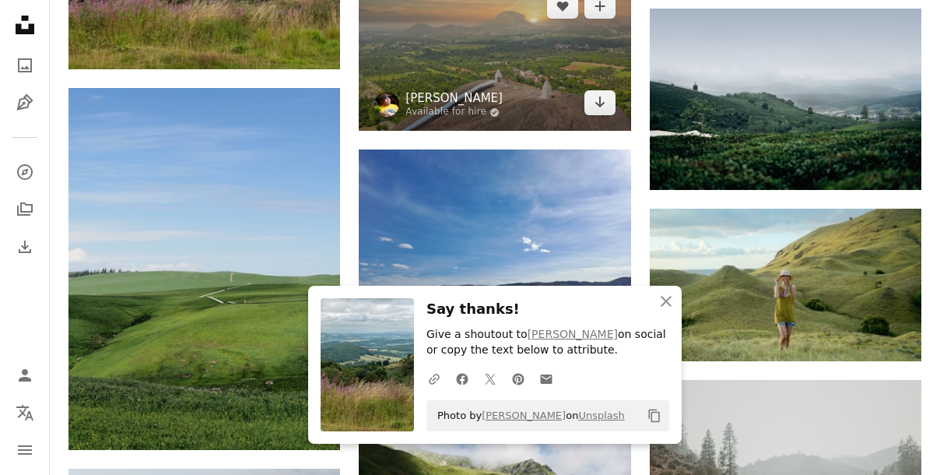
click at [445, 90] on link "[PERSON_NAME]" at bounding box center [453, 98] width 97 height 16
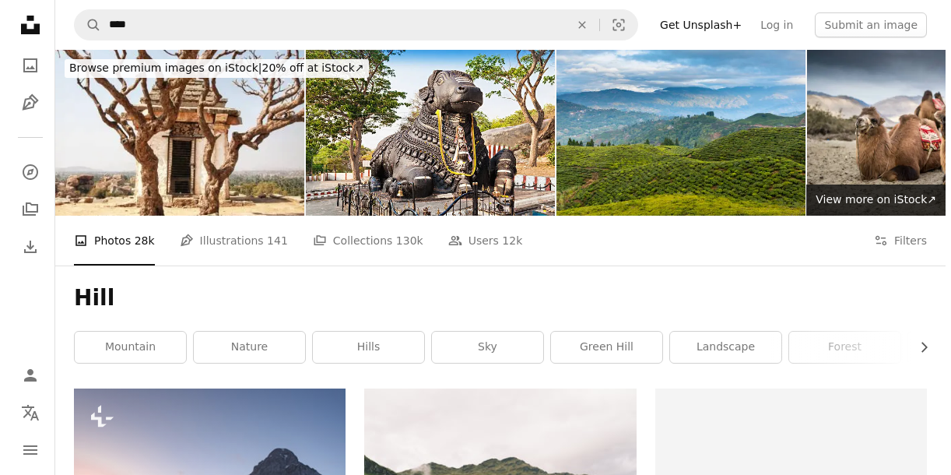
scroll to position [15195, 0]
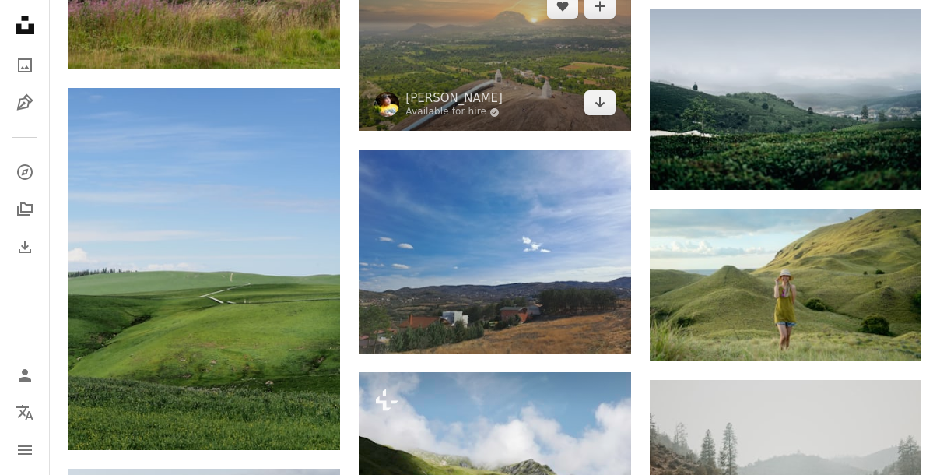
click at [455, 64] on img at bounding box center [495, 54] width 272 height 153
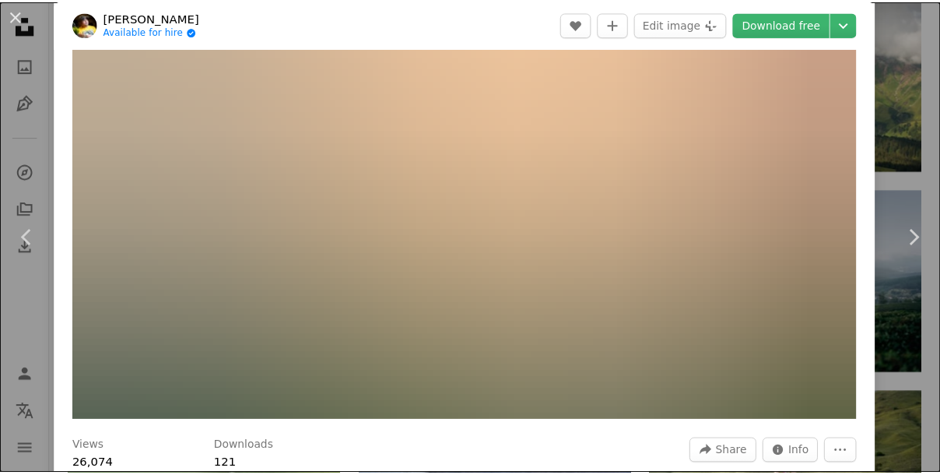
scroll to position [70, 0]
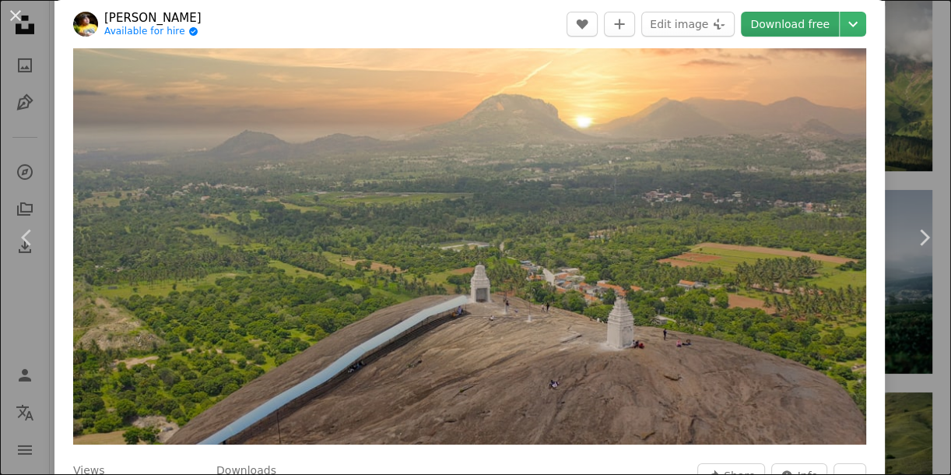
click at [760, 24] on link "Download free" at bounding box center [790, 24] width 98 height 25
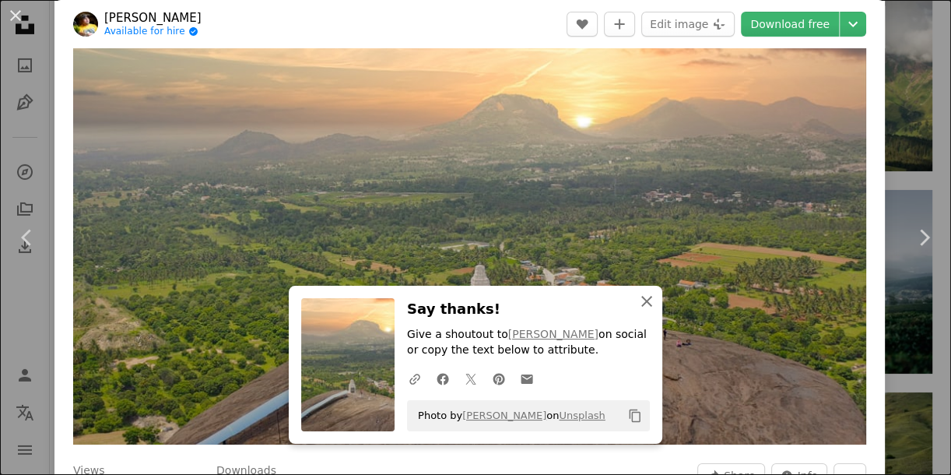
click at [641, 303] on icon "button" at bounding box center [646, 301] width 11 height 11
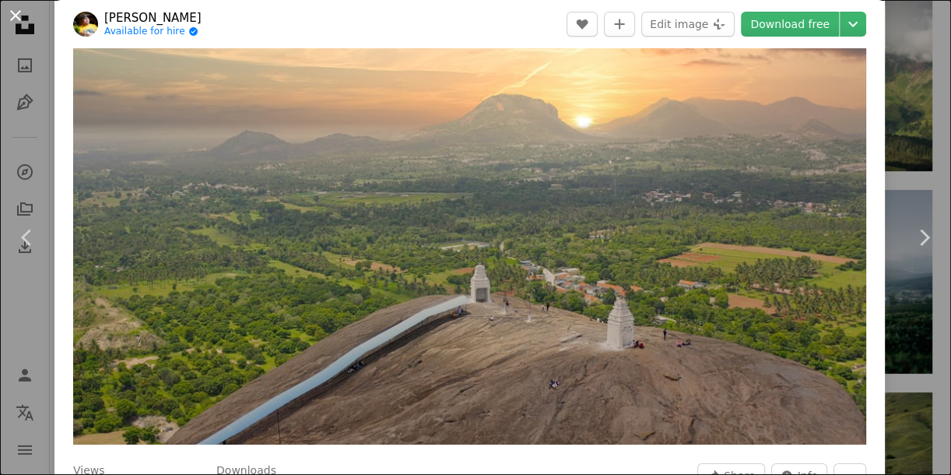
click at [21, 9] on button "An X shape" at bounding box center [15, 15] width 19 height 19
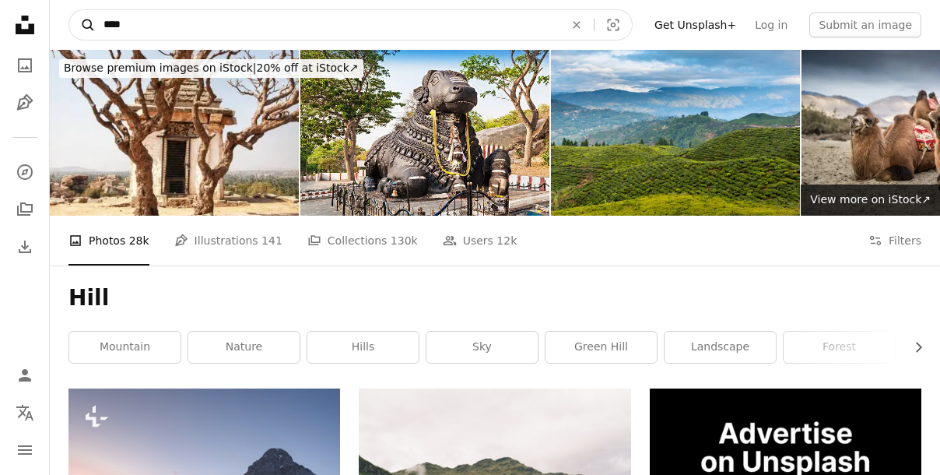
drag, startPoint x: 125, startPoint y: 23, endPoint x: 82, endPoint y: 23, distance: 42.8
click at [82, 23] on form "A magnifying glass **** An X shape Visual search" at bounding box center [350, 24] width 564 height 31
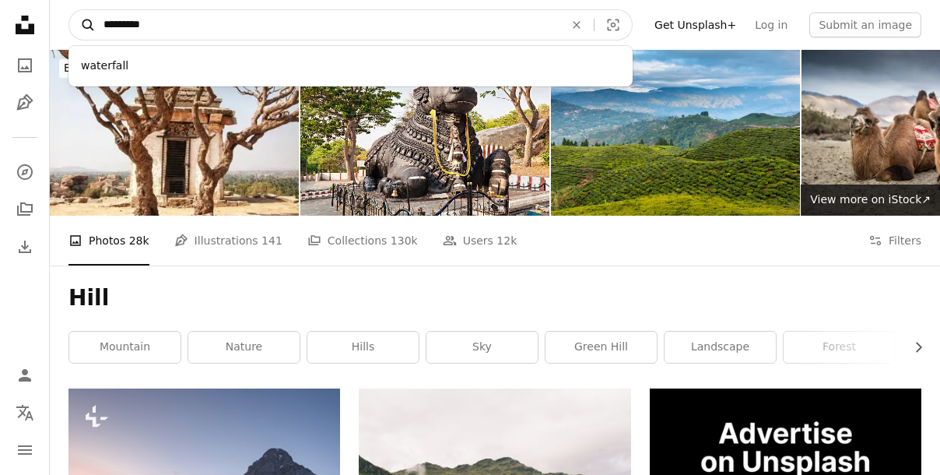
type input "*********"
click at [69, 10] on button "A magnifying glass" at bounding box center [82, 25] width 26 height 30
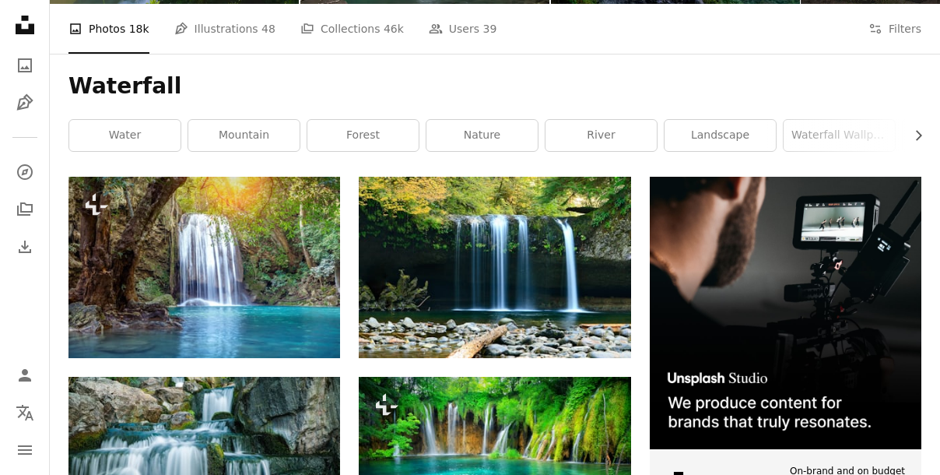
scroll to position [282, 0]
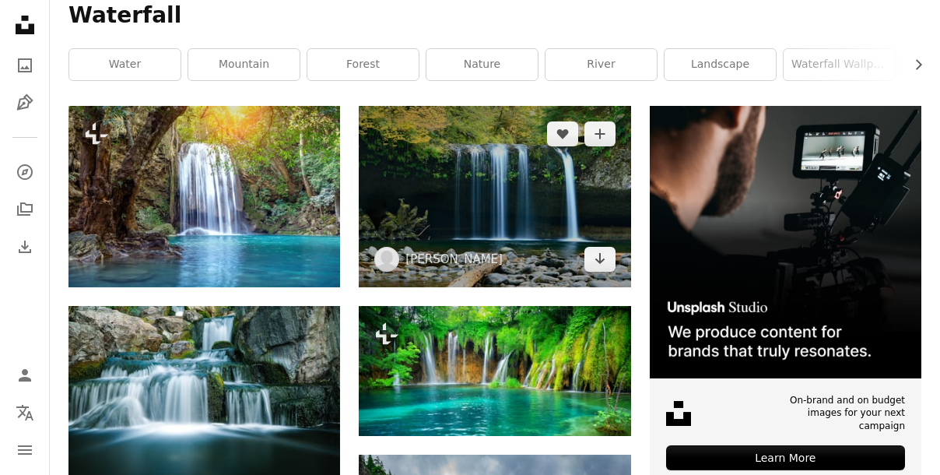
click at [433, 223] on img at bounding box center [495, 196] width 272 height 181
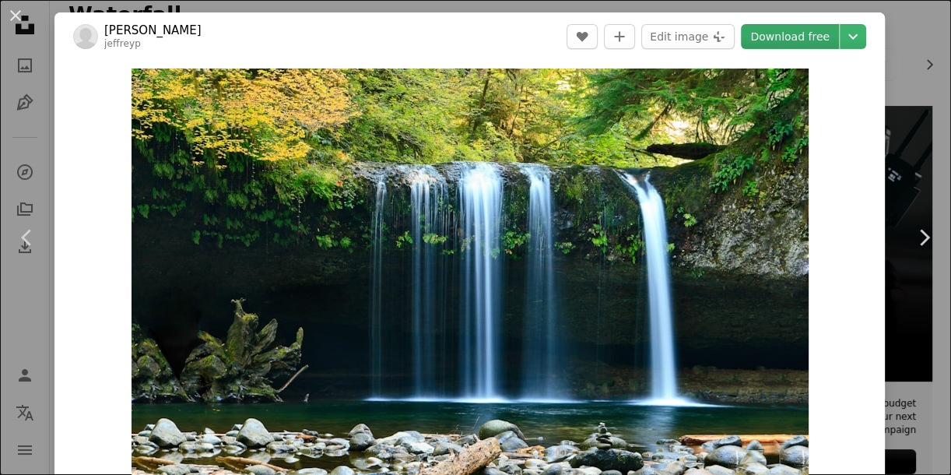
click at [751, 40] on link "Download free" at bounding box center [790, 36] width 98 height 25
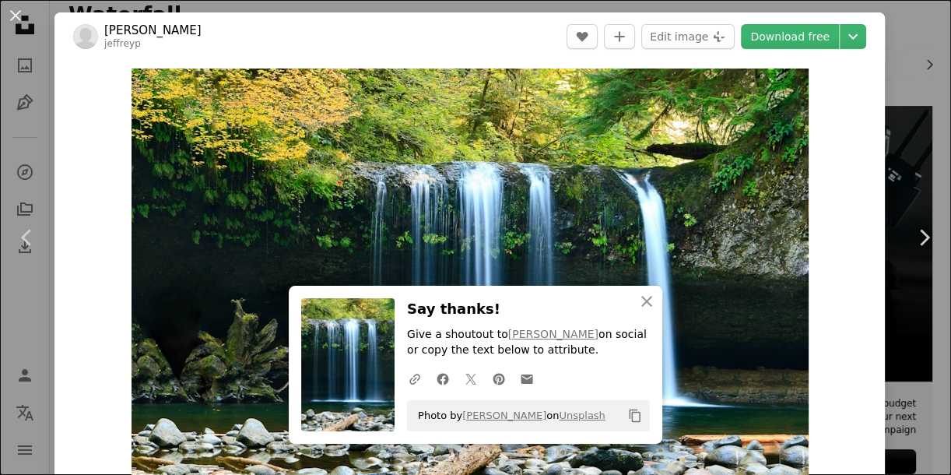
drag, startPoint x: 8, startPoint y: 14, endPoint x: 39, endPoint y: 20, distance: 31.7
click at [8, 14] on button "An X shape" at bounding box center [15, 15] width 19 height 19
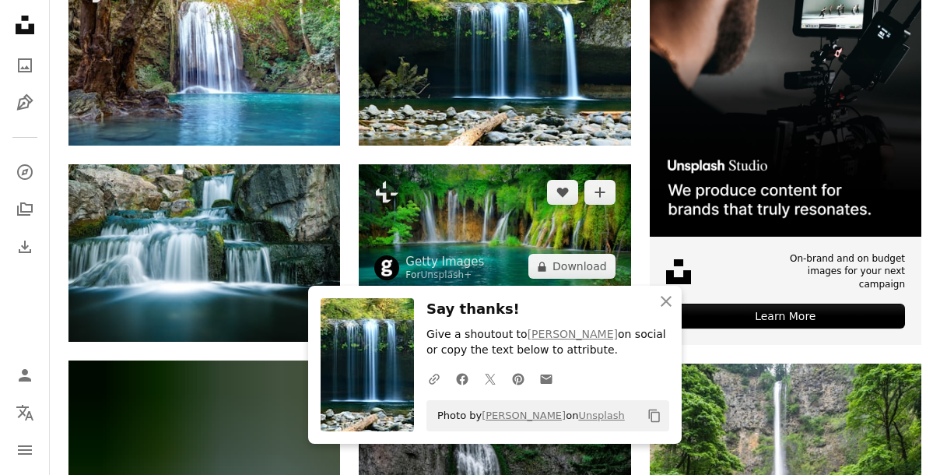
scroll to position [495, 0]
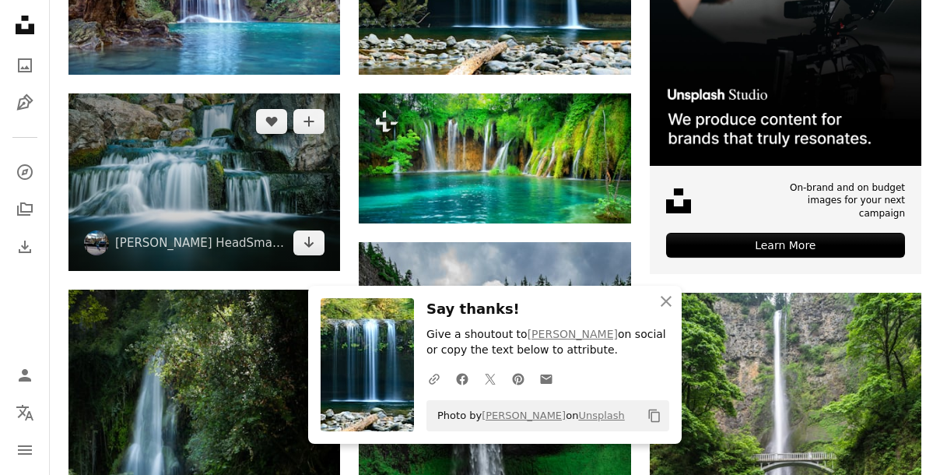
click at [310, 173] on img at bounding box center [204, 181] width 272 height 177
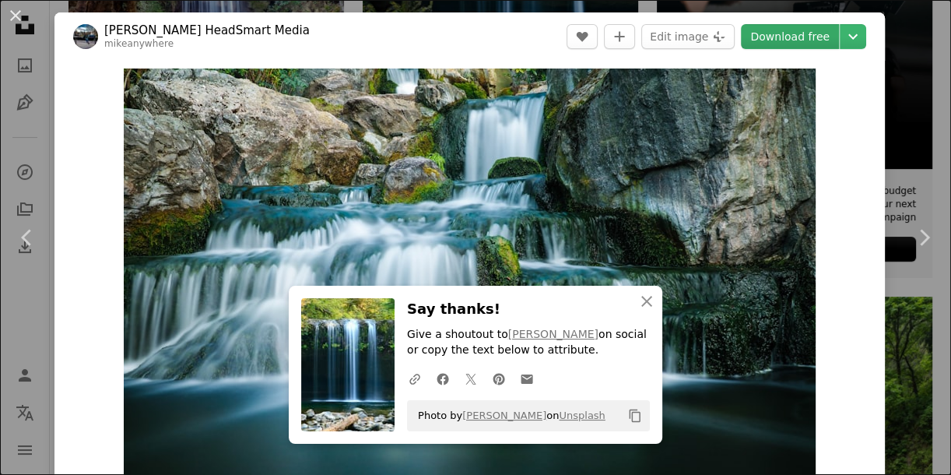
click at [778, 40] on link "Download free" at bounding box center [790, 36] width 98 height 25
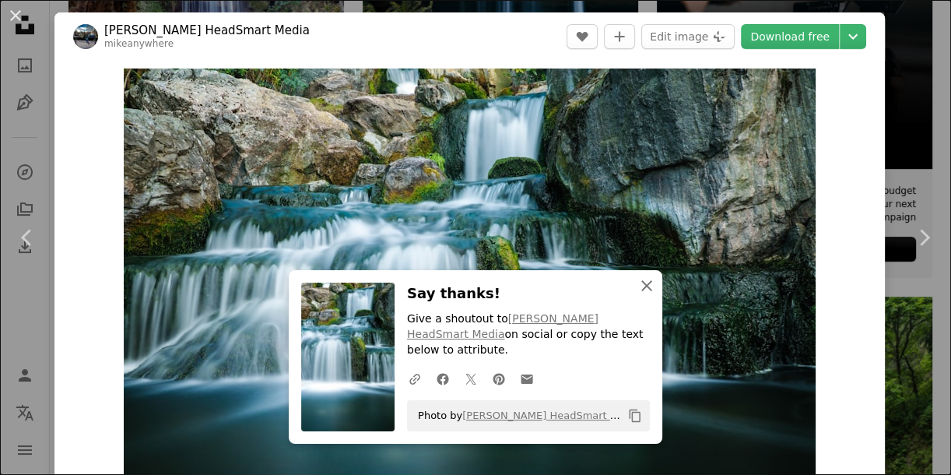
drag, startPoint x: 645, startPoint y: 303, endPoint x: 633, endPoint y: 299, distance: 13.3
click at [645, 295] on icon "An X shape" at bounding box center [646, 285] width 19 height 19
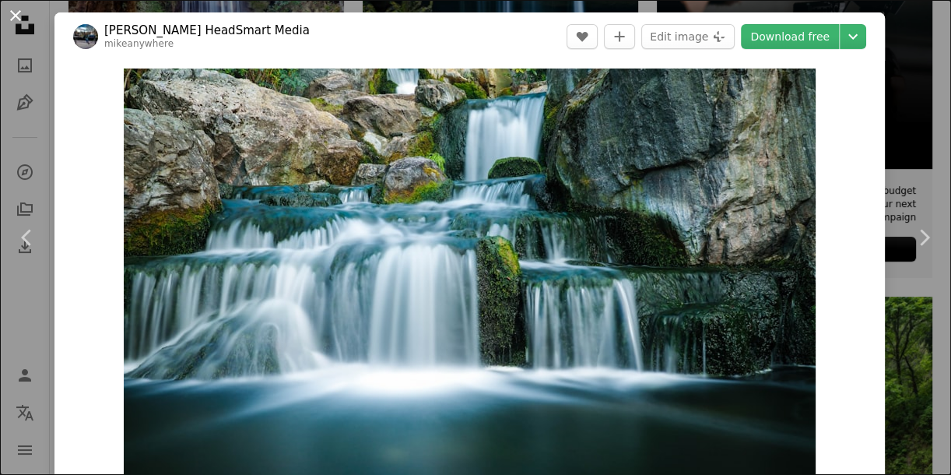
click at [6, 9] on button "An X shape" at bounding box center [15, 15] width 19 height 19
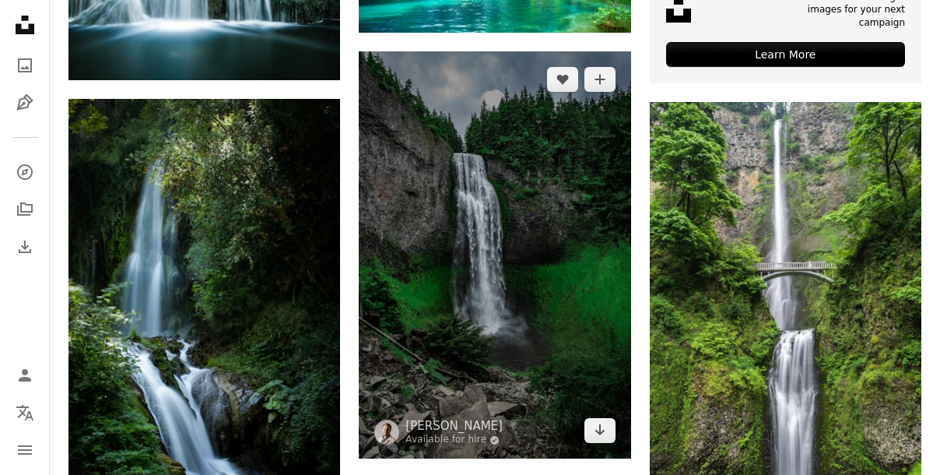
scroll to position [707, 0]
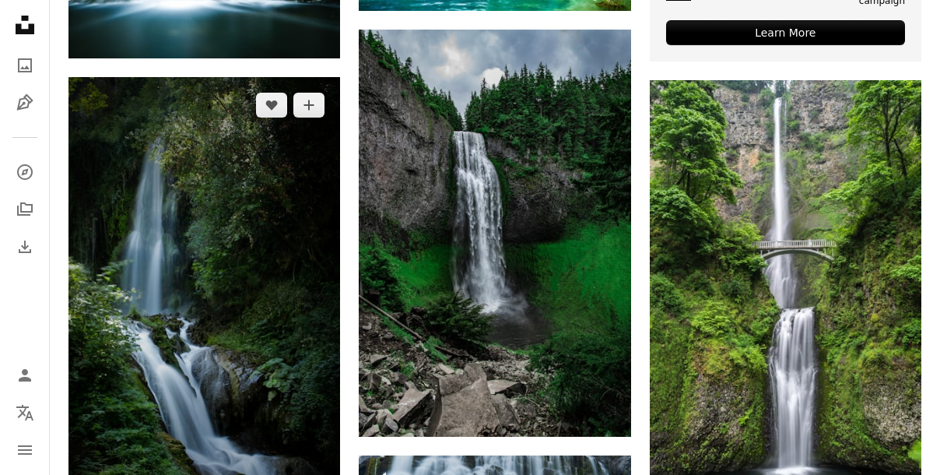
click at [289, 176] on img at bounding box center [204, 318] width 272 height 483
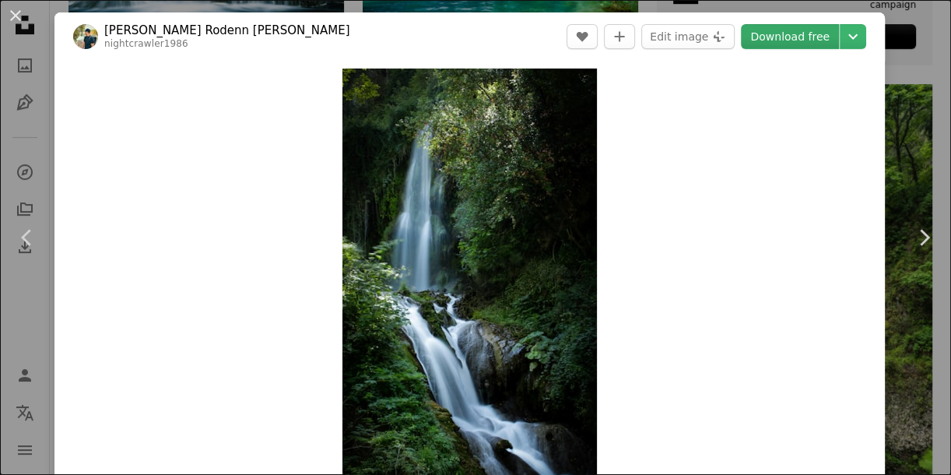
click at [785, 44] on link "Download free" at bounding box center [790, 36] width 98 height 25
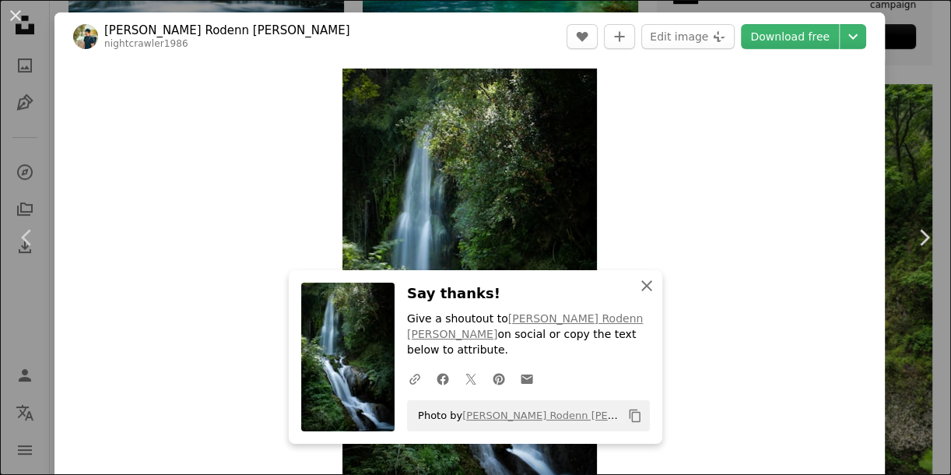
click at [637, 295] on icon "An X shape" at bounding box center [646, 285] width 19 height 19
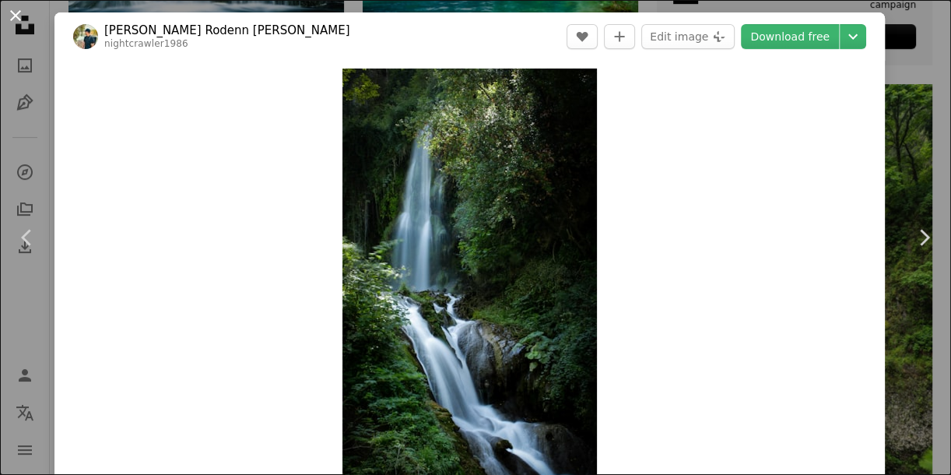
click at [16, 18] on button "An X shape" at bounding box center [15, 15] width 19 height 19
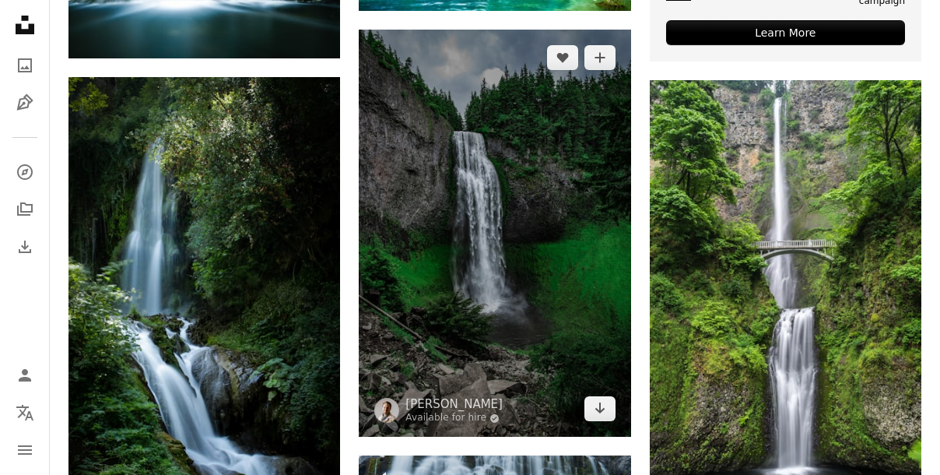
click at [439, 229] on img at bounding box center [495, 233] width 272 height 407
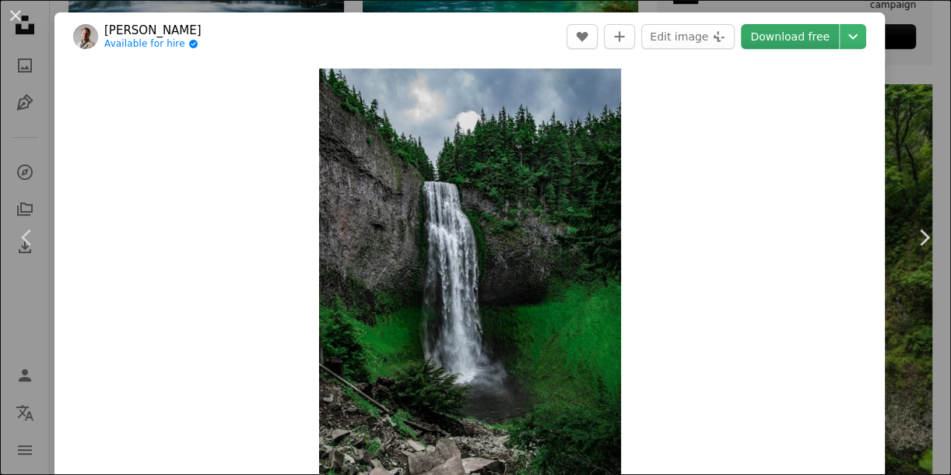
click at [763, 42] on link "Download free" at bounding box center [790, 36] width 98 height 25
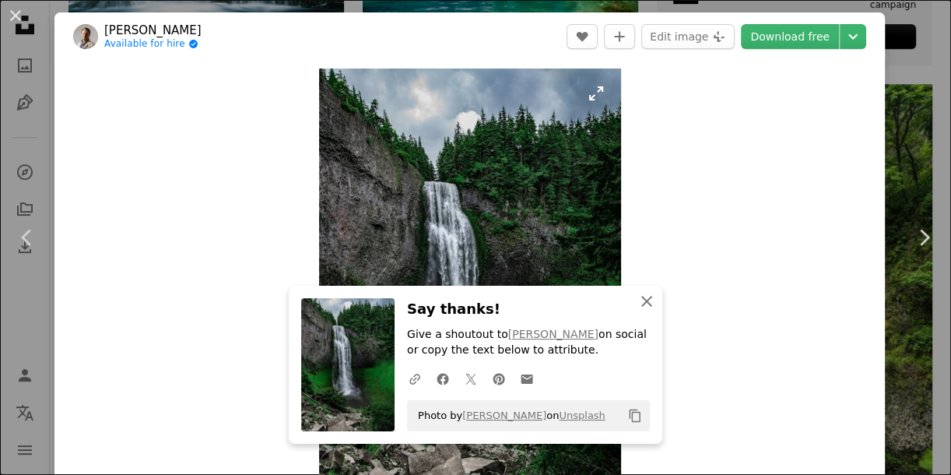
drag, startPoint x: 633, startPoint y: 298, endPoint x: 359, endPoint y: 192, distance: 292.9
click at [631, 294] on button "An X shape Close" at bounding box center [646, 301] width 31 height 31
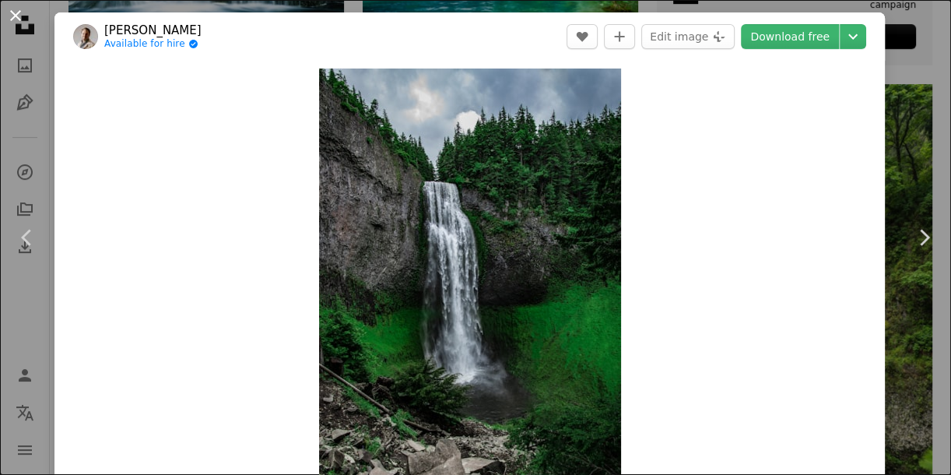
click at [14, 12] on button "An X shape" at bounding box center [15, 15] width 19 height 19
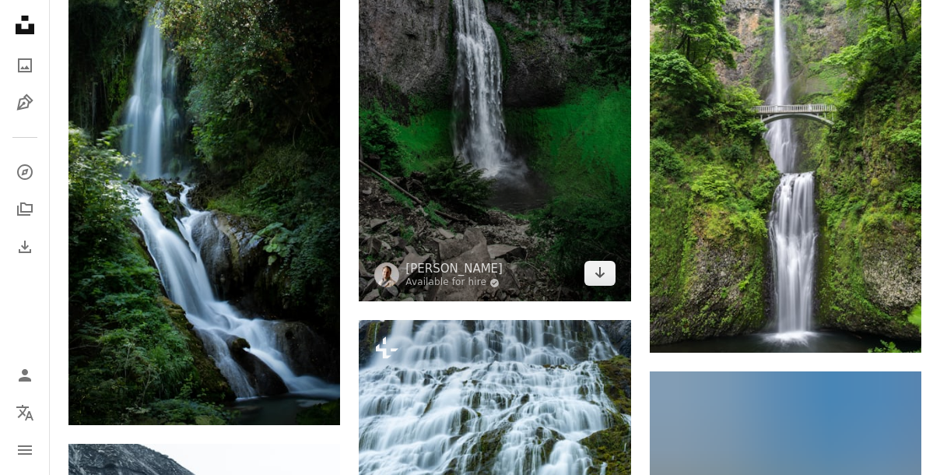
scroll to position [848, 0]
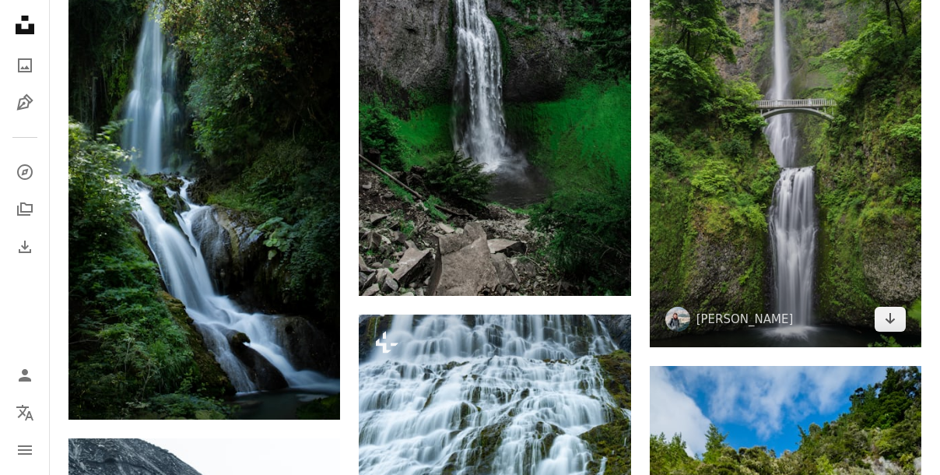
click at [714, 142] on img at bounding box center [786, 143] width 272 height 408
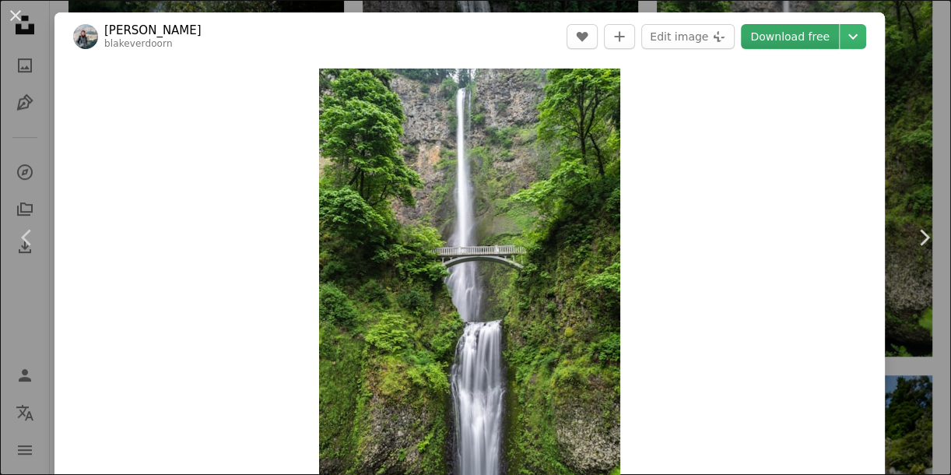
click at [747, 45] on link "Download free" at bounding box center [790, 36] width 98 height 25
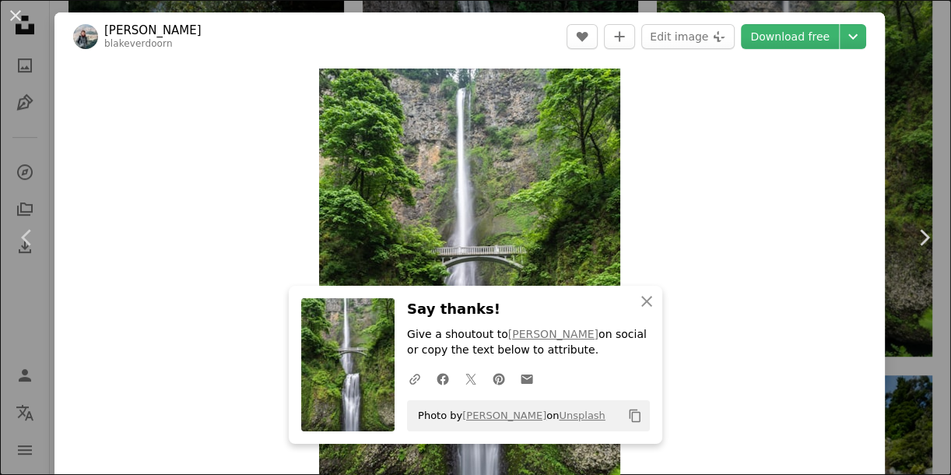
drag, startPoint x: 20, startPoint y: 14, endPoint x: 44, endPoint y: 25, distance: 26.5
click at [22, 14] on button "An X shape" at bounding box center [15, 15] width 19 height 19
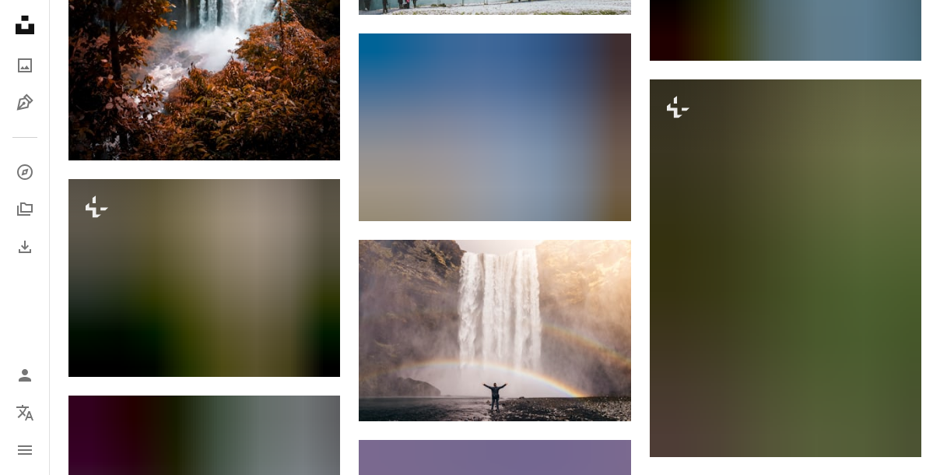
scroll to position [1980, 0]
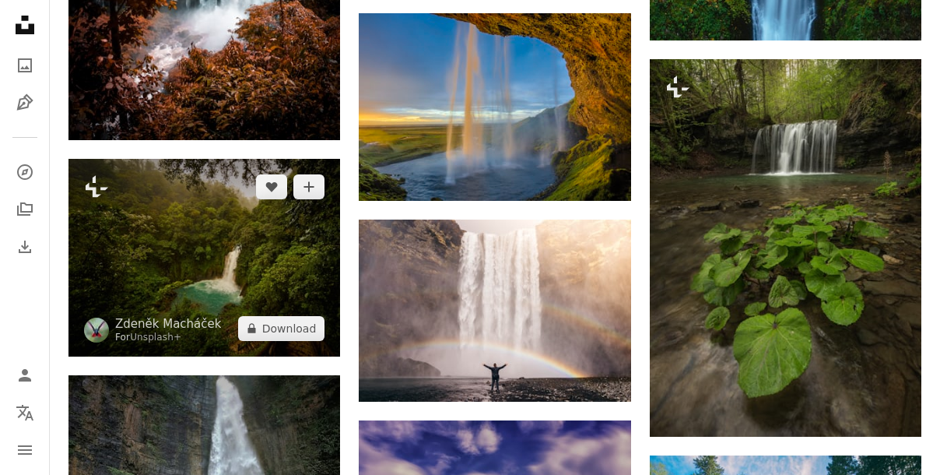
click at [278, 264] on img at bounding box center [204, 257] width 272 height 197
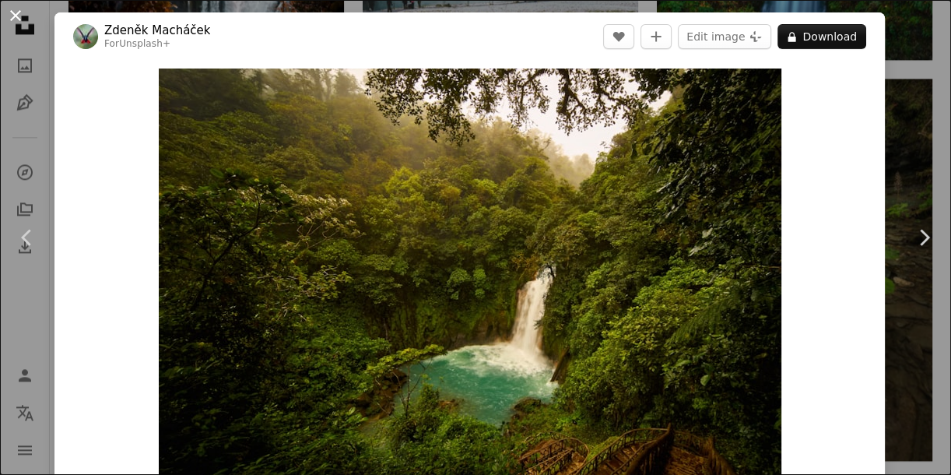
click at [19, 18] on button "An X shape" at bounding box center [15, 15] width 19 height 19
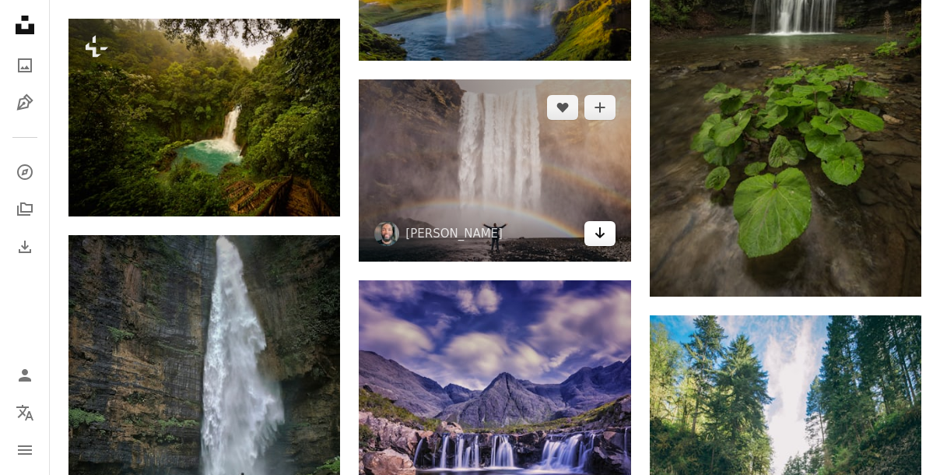
scroll to position [2122, 0]
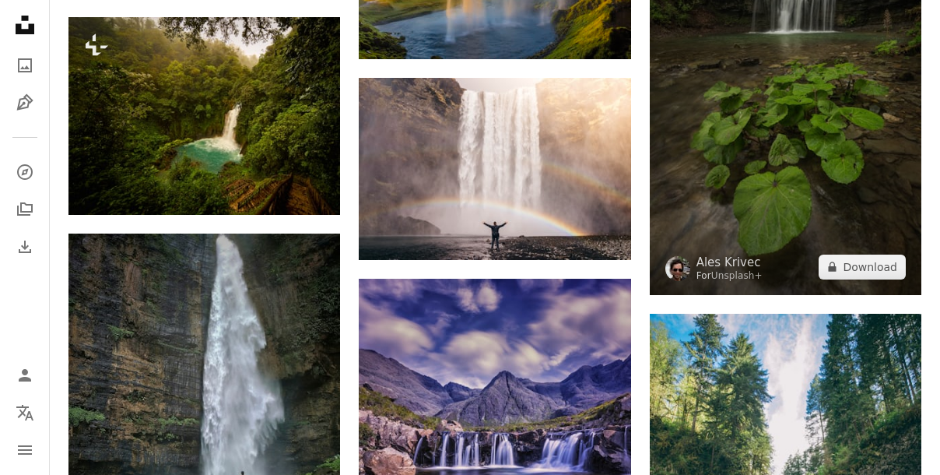
click at [670, 198] on img at bounding box center [786, 106] width 272 height 377
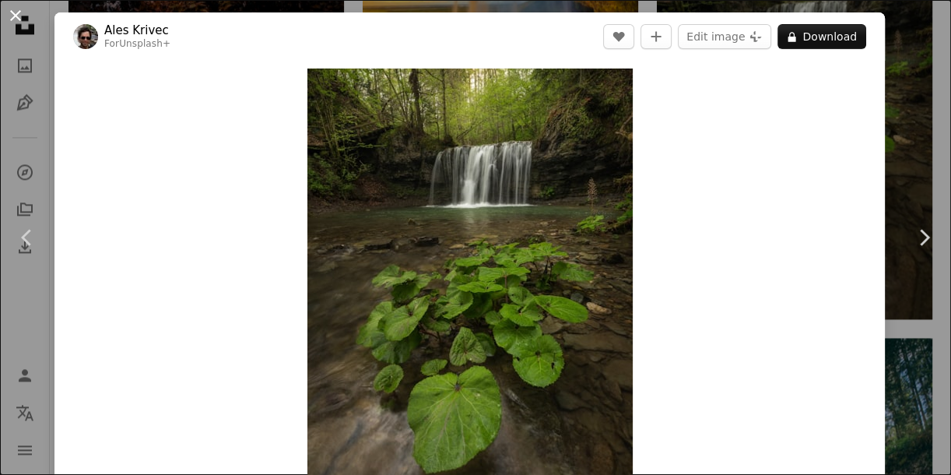
click at [10, 20] on button "An X shape" at bounding box center [15, 15] width 19 height 19
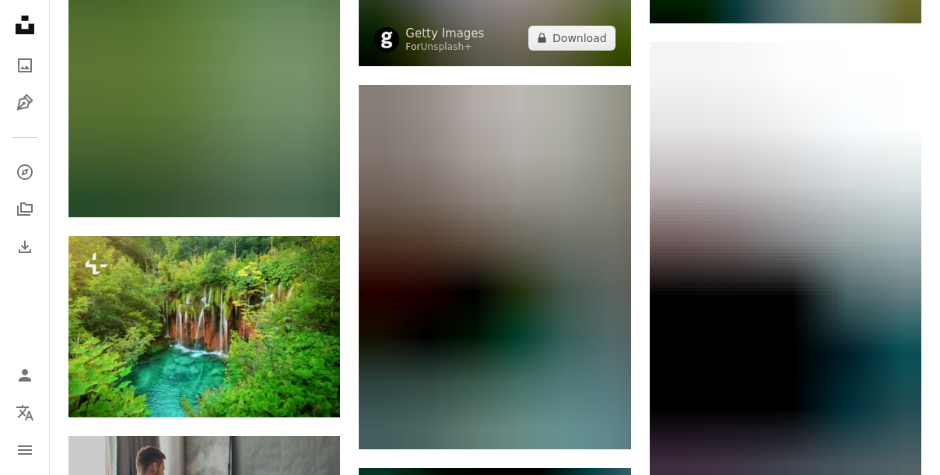
scroll to position [3042, 0]
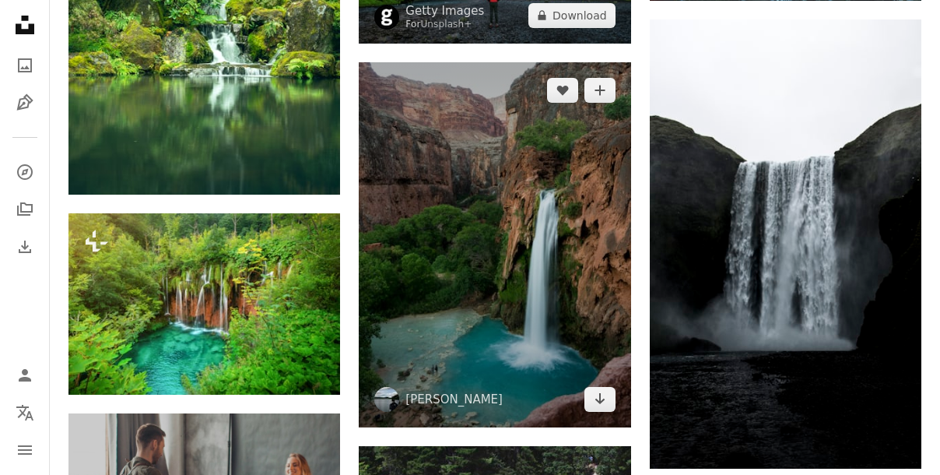
click at [492, 266] on img at bounding box center [495, 244] width 272 height 365
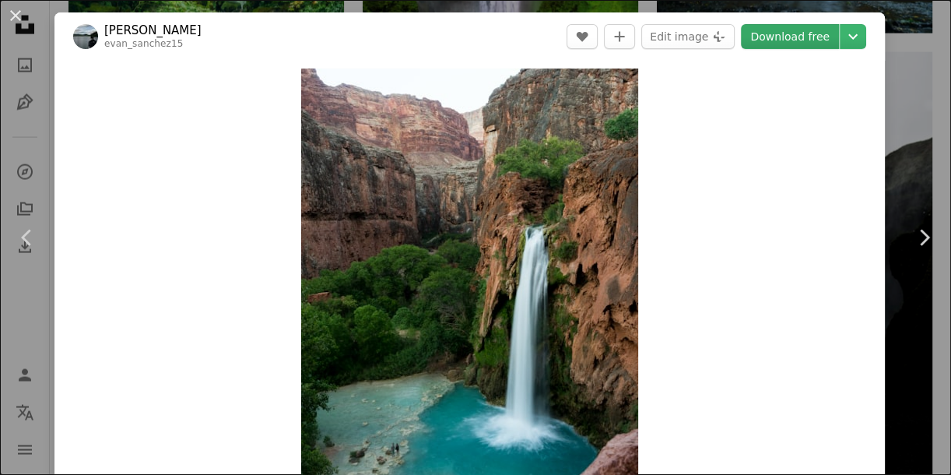
click at [753, 36] on link "Download free" at bounding box center [790, 36] width 98 height 25
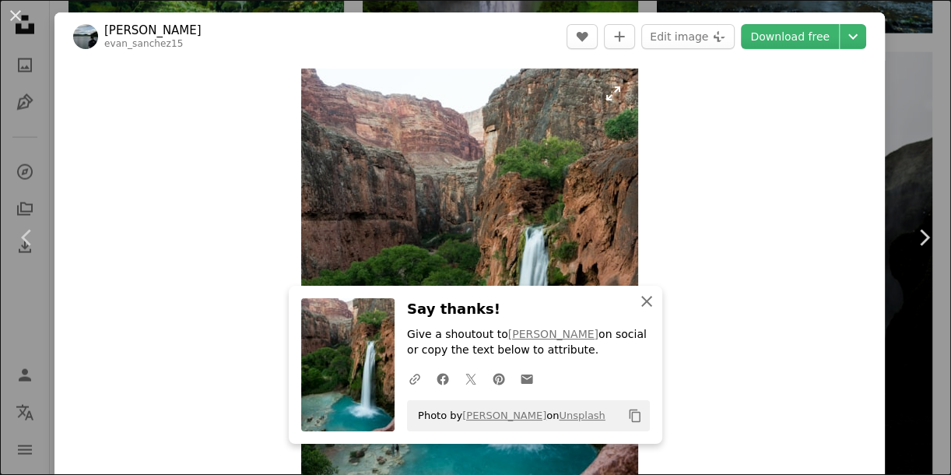
drag, startPoint x: 635, startPoint y: 303, endPoint x: 496, endPoint y: 244, distance: 150.6
click at [631, 299] on button "An X shape Close" at bounding box center [646, 301] width 31 height 31
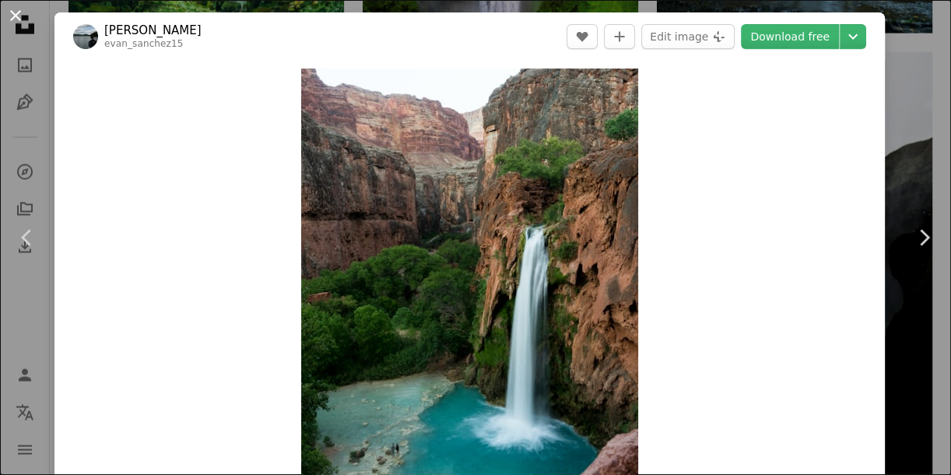
click at [24, 9] on button "An X shape" at bounding box center [15, 15] width 19 height 19
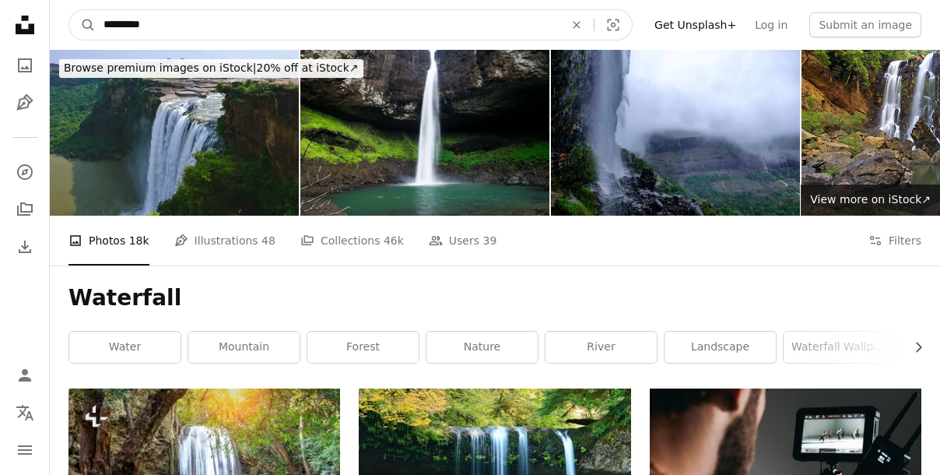
drag, startPoint x: 164, startPoint y: 24, endPoint x: 58, endPoint y: 19, distance: 105.9
click at [58, 19] on nav "A magnifying glass ********* An X shape Visual search Filters Get Unsplash+ Log…" at bounding box center [495, 25] width 890 height 50
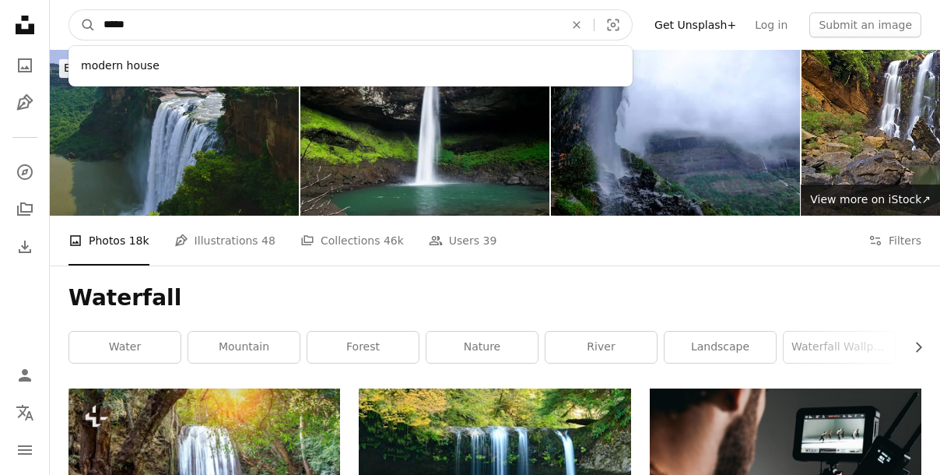
type input "******"
click button "A magnifying glass" at bounding box center [82, 25] width 26 height 30
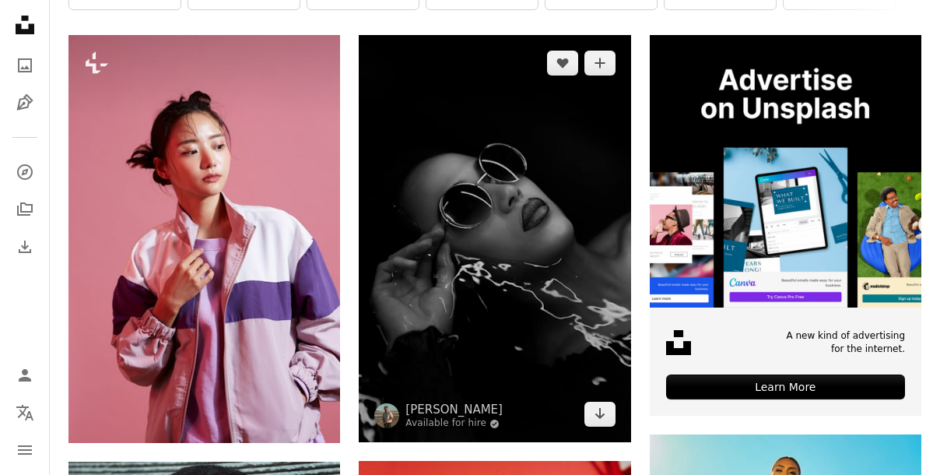
scroll to position [424, 0]
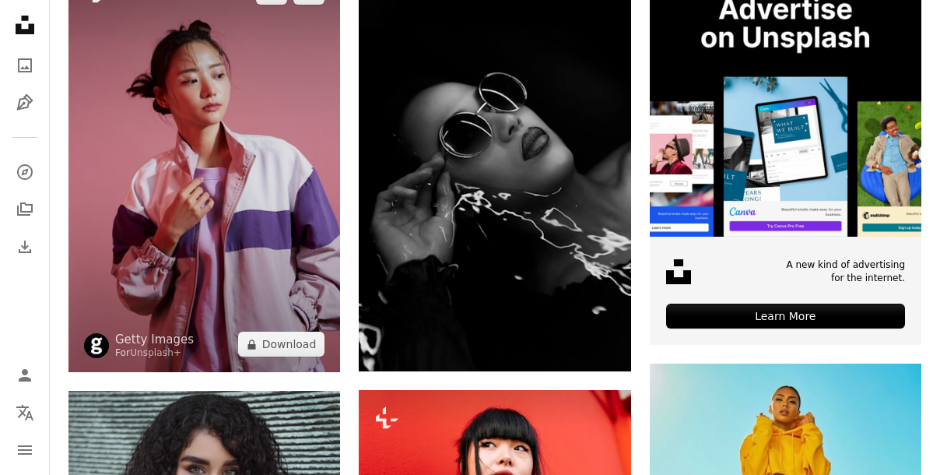
click at [310, 177] on img at bounding box center [204, 168] width 272 height 408
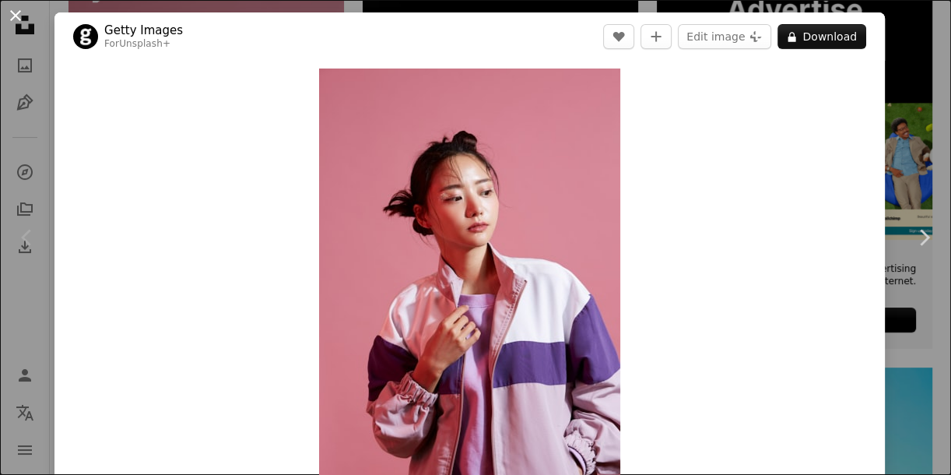
click at [15, 18] on button "An X shape" at bounding box center [15, 15] width 19 height 19
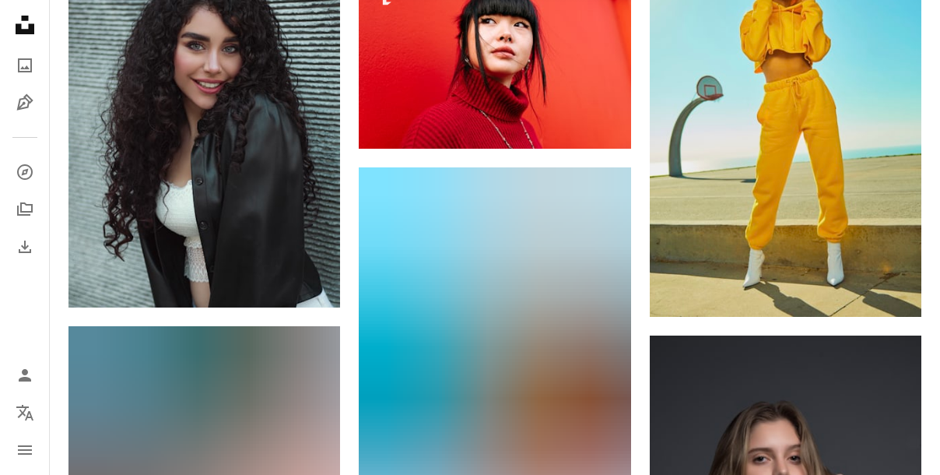
scroll to position [848, 0]
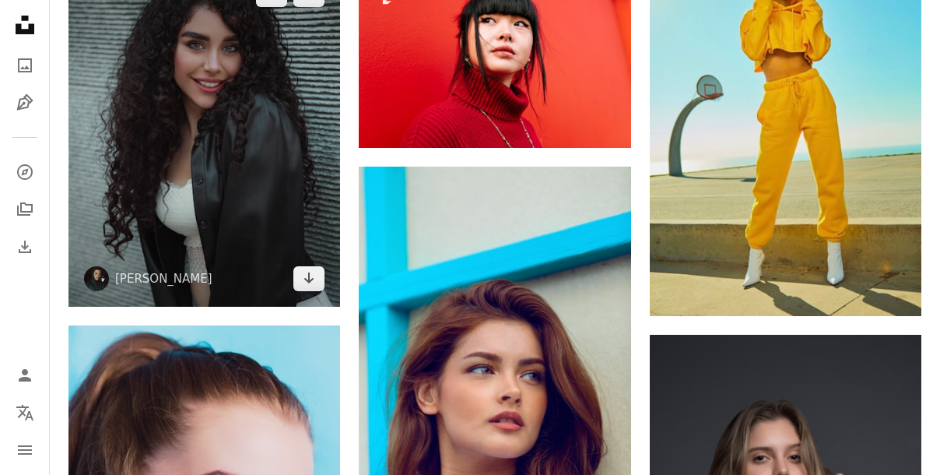
click at [302, 139] on img at bounding box center [204, 137] width 272 height 340
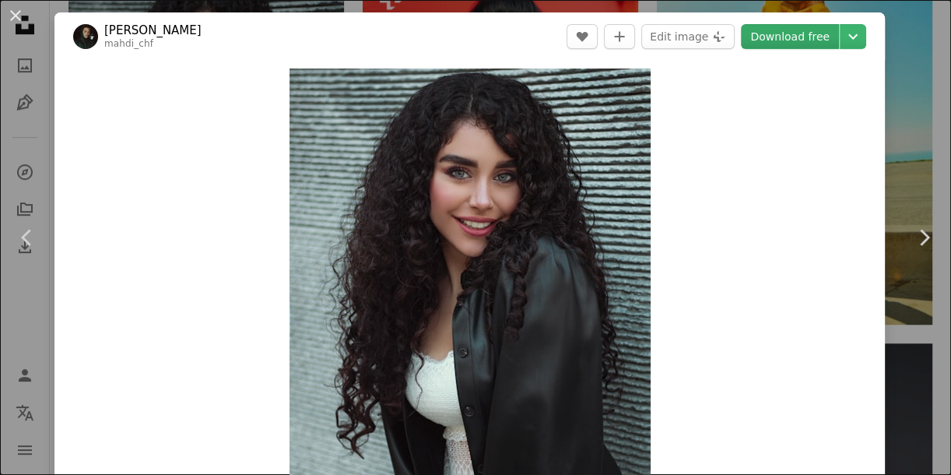
click at [780, 43] on link "Download free" at bounding box center [790, 36] width 98 height 25
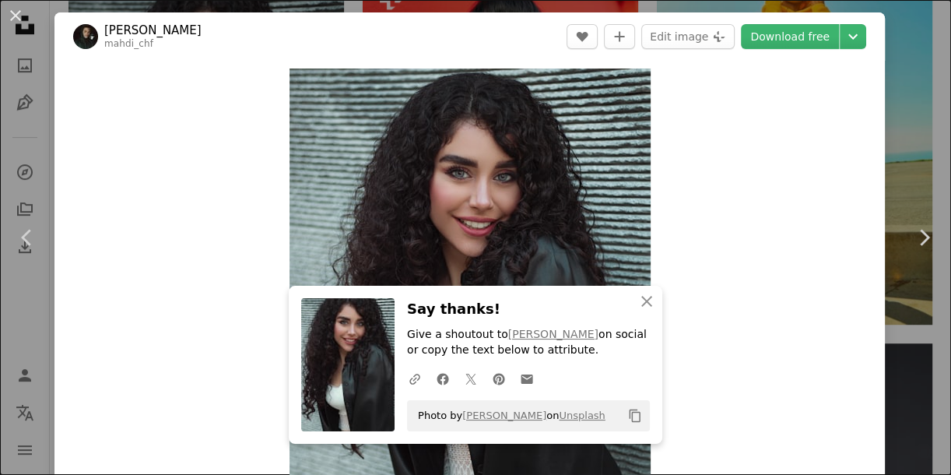
click at [16, 14] on button "An X shape" at bounding box center [15, 15] width 19 height 19
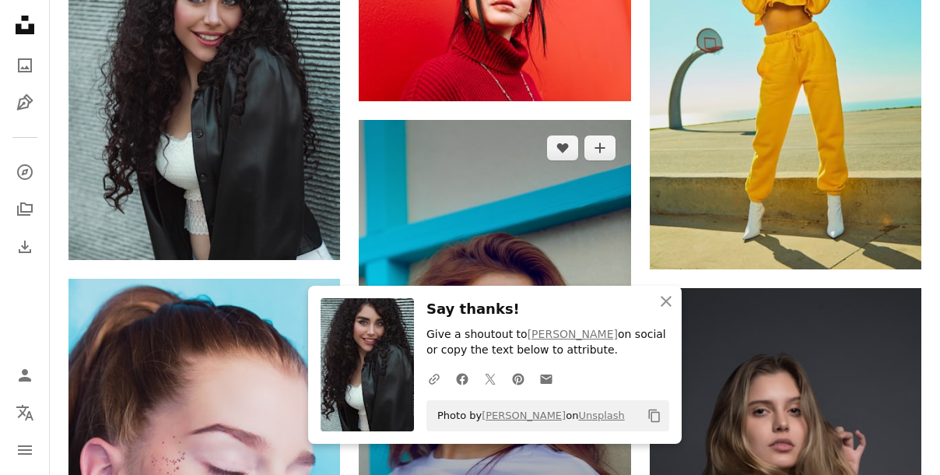
scroll to position [919, 0]
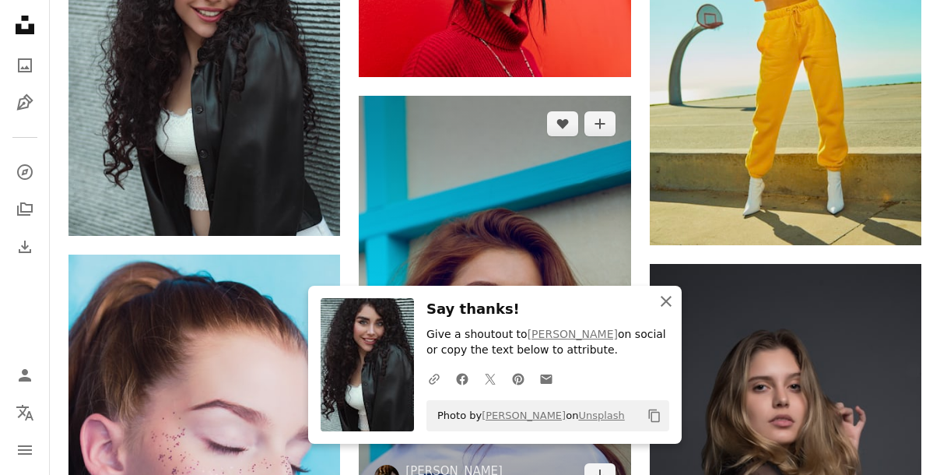
drag, startPoint x: 668, startPoint y: 300, endPoint x: 617, endPoint y: 272, distance: 58.1
click at [668, 300] on icon "button" at bounding box center [666, 301] width 11 height 11
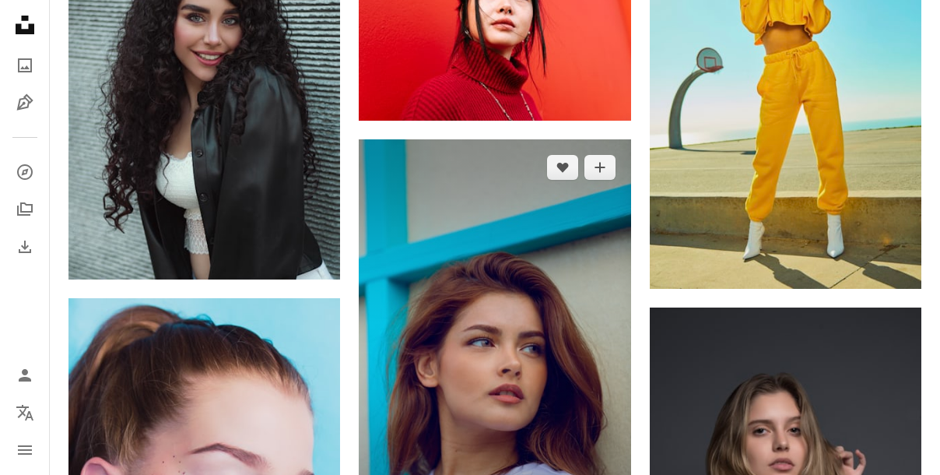
scroll to position [707, 0]
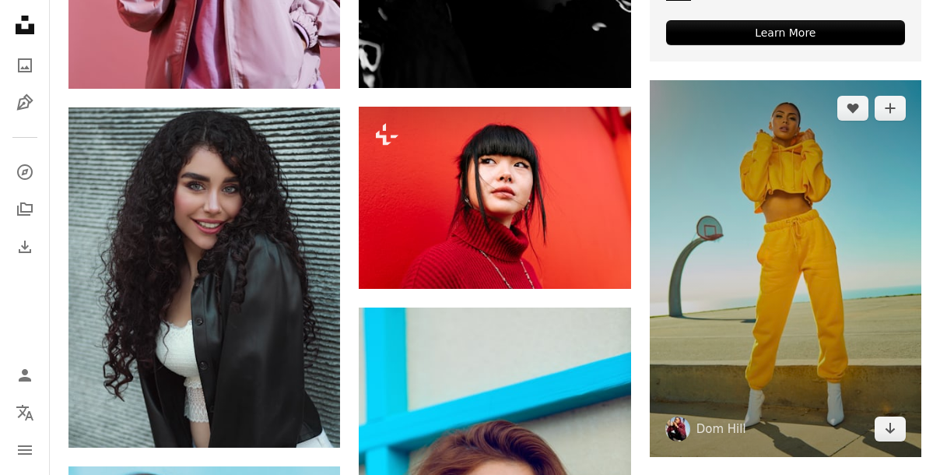
click at [697, 192] on img at bounding box center [786, 268] width 272 height 377
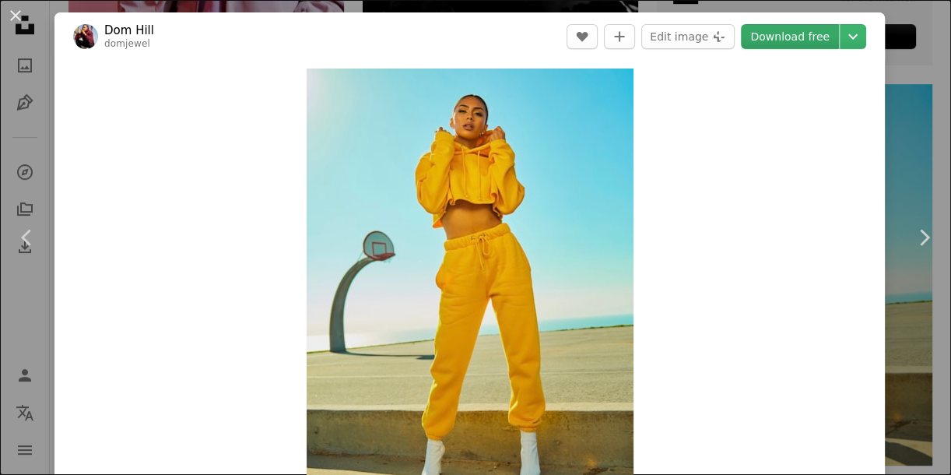
click at [766, 39] on link "Download free" at bounding box center [790, 36] width 98 height 25
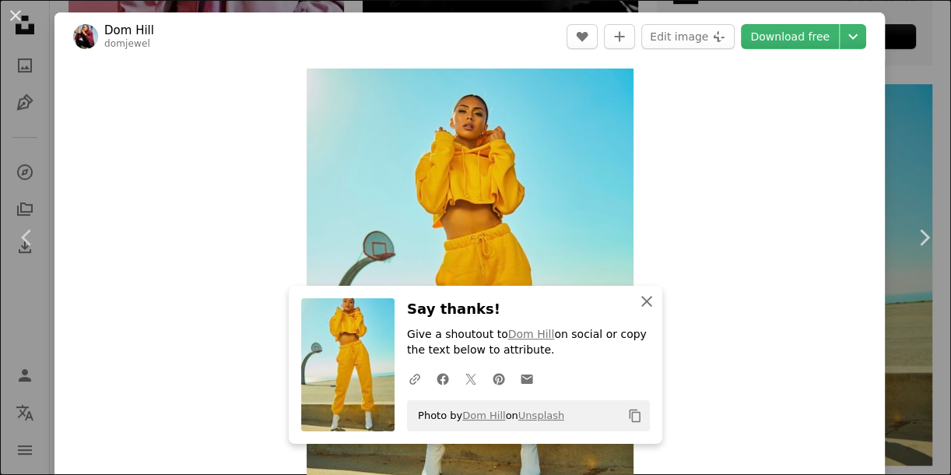
drag, startPoint x: 637, startPoint y: 304, endPoint x: 624, endPoint y: 300, distance: 14.0
click at [637, 303] on icon "An X shape" at bounding box center [646, 301] width 19 height 19
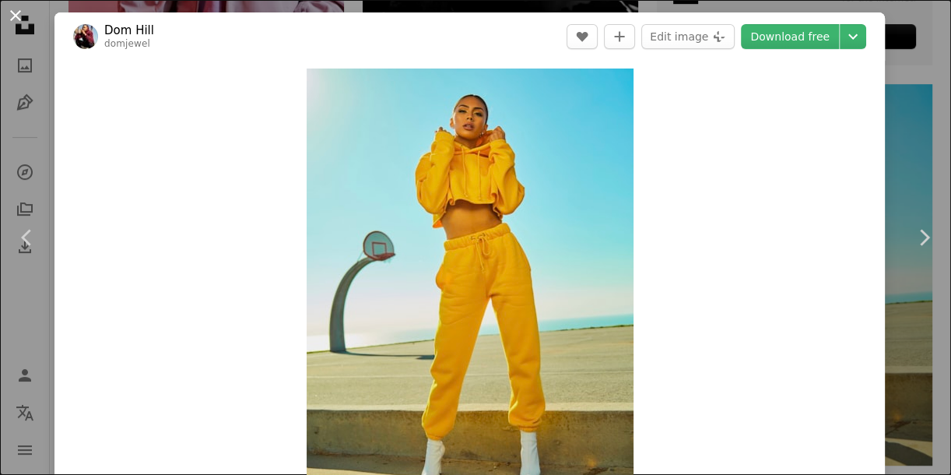
click at [16, 14] on button "An X shape" at bounding box center [15, 15] width 19 height 19
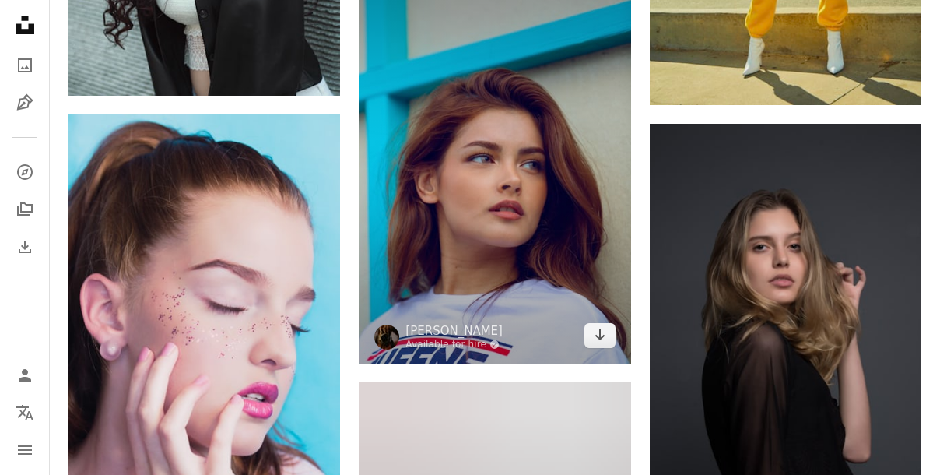
scroll to position [1061, 0]
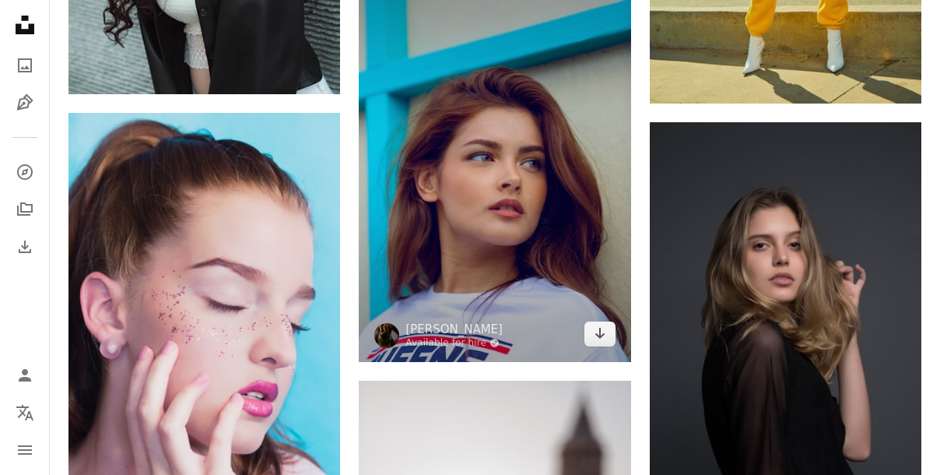
click at [517, 202] on img at bounding box center [495, 158] width 272 height 408
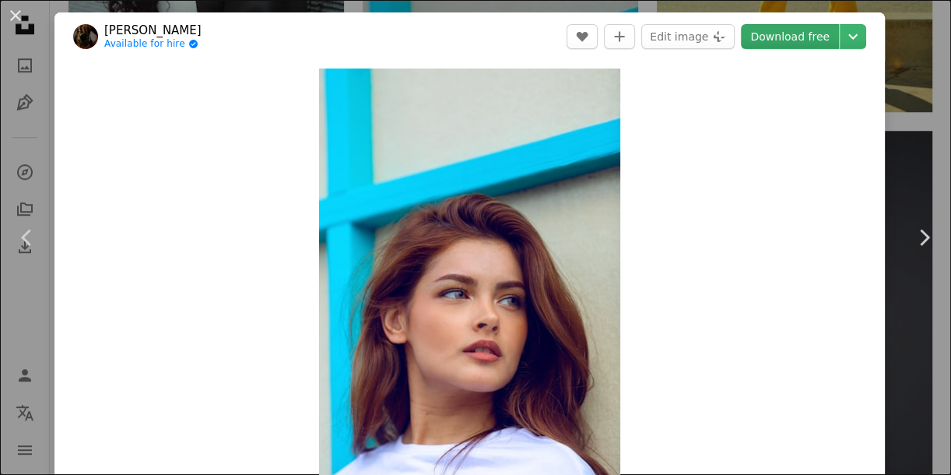
click at [761, 40] on link "Download free" at bounding box center [790, 36] width 98 height 25
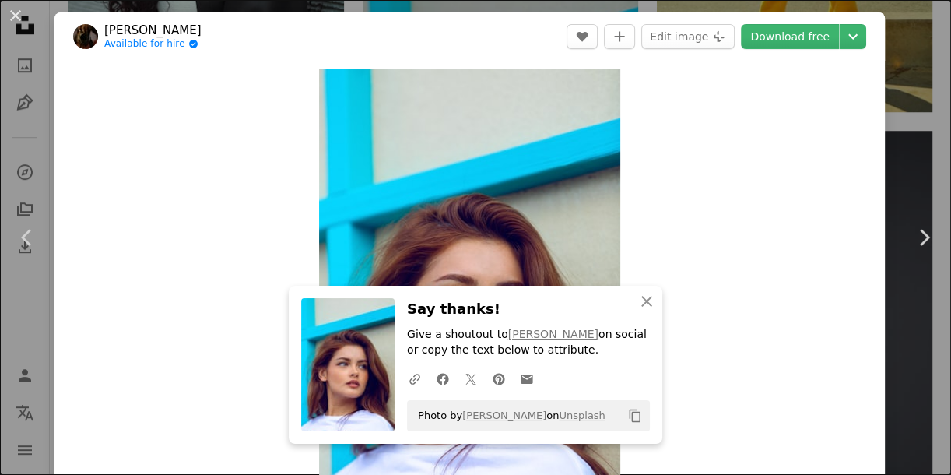
drag, startPoint x: 8, startPoint y: 7, endPoint x: 21, endPoint y: 25, distance: 22.3
click at [8, 7] on button "An X shape" at bounding box center [15, 15] width 19 height 19
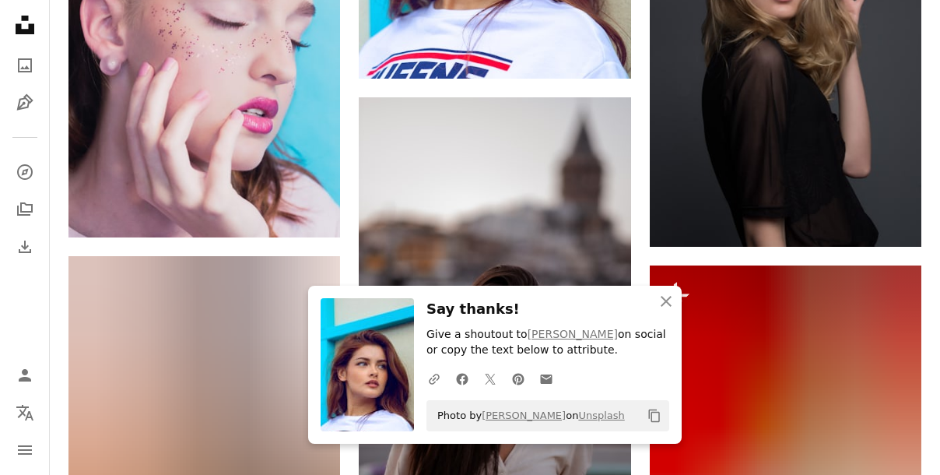
scroll to position [1556, 0]
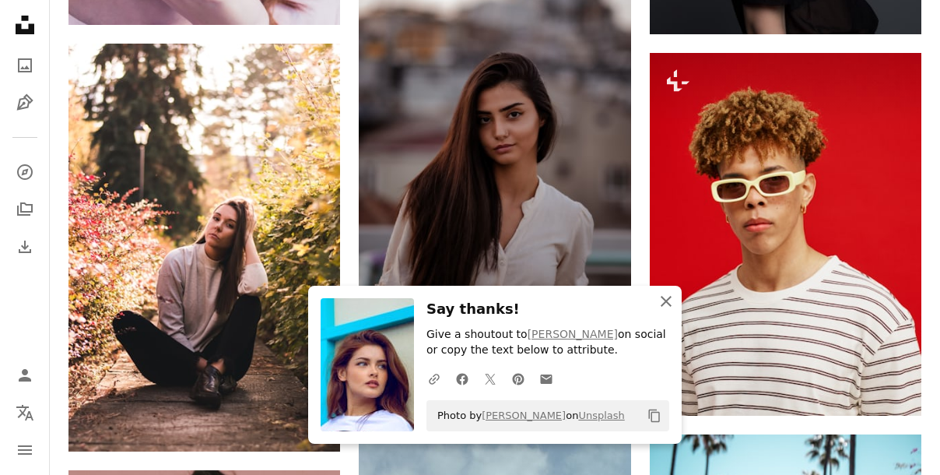
click at [673, 296] on icon "An X shape" at bounding box center [666, 301] width 19 height 19
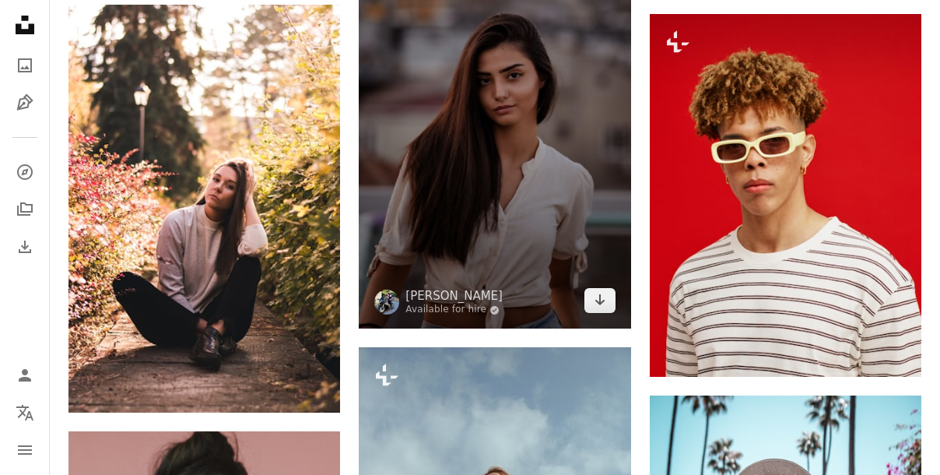
scroll to position [1697, 0]
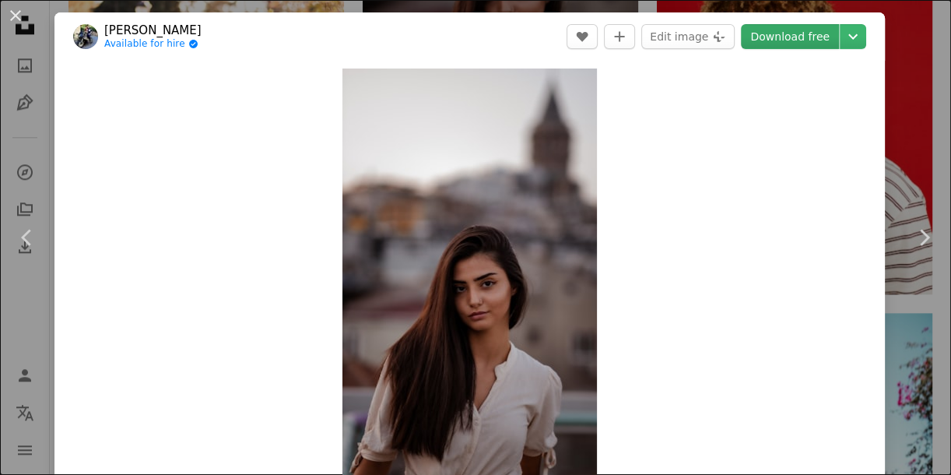
click at [749, 39] on link "Download free" at bounding box center [790, 36] width 98 height 25
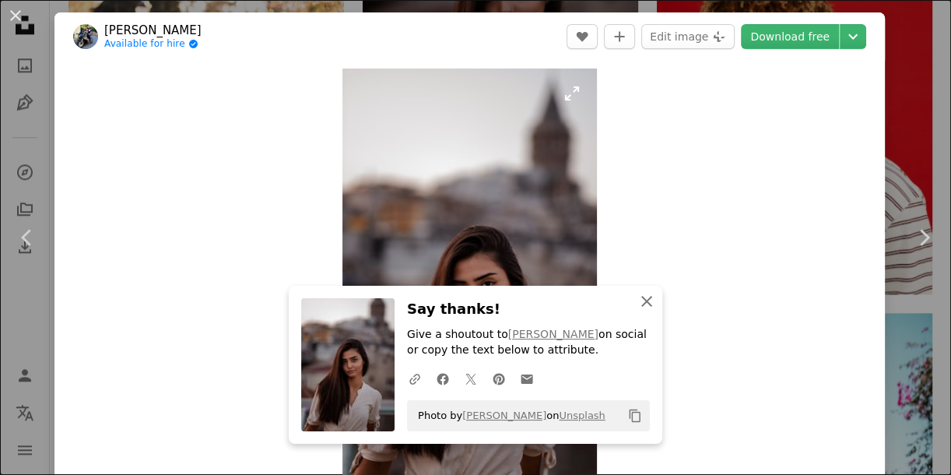
drag, startPoint x: 633, startPoint y: 305, endPoint x: 548, endPoint y: 286, distance: 87.0
click at [637, 304] on icon "An X shape" at bounding box center [646, 301] width 19 height 19
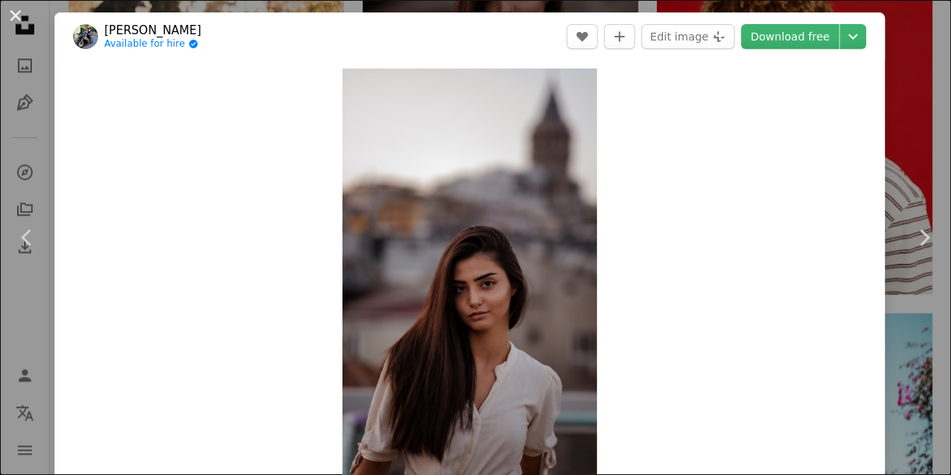
click at [13, 6] on button "An X shape" at bounding box center [15, 15] width 19 height 19
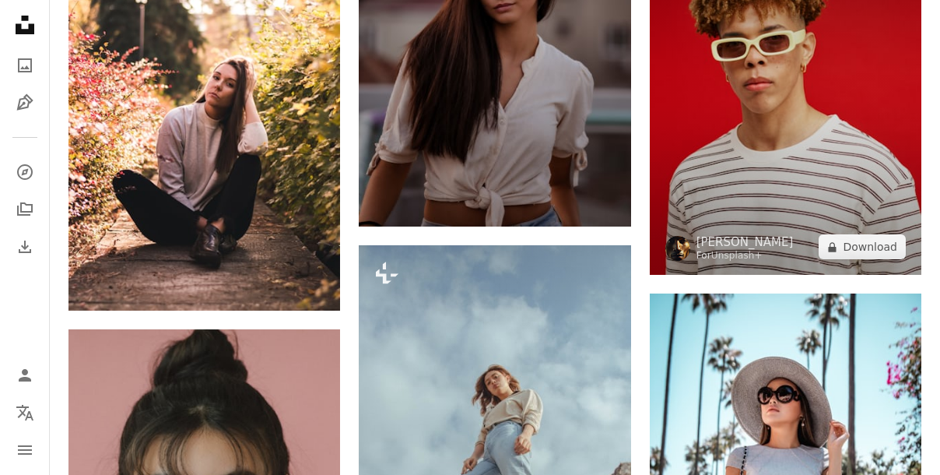
click at [726, 174] on img at bounding box center [786, 93] width 272 height 363
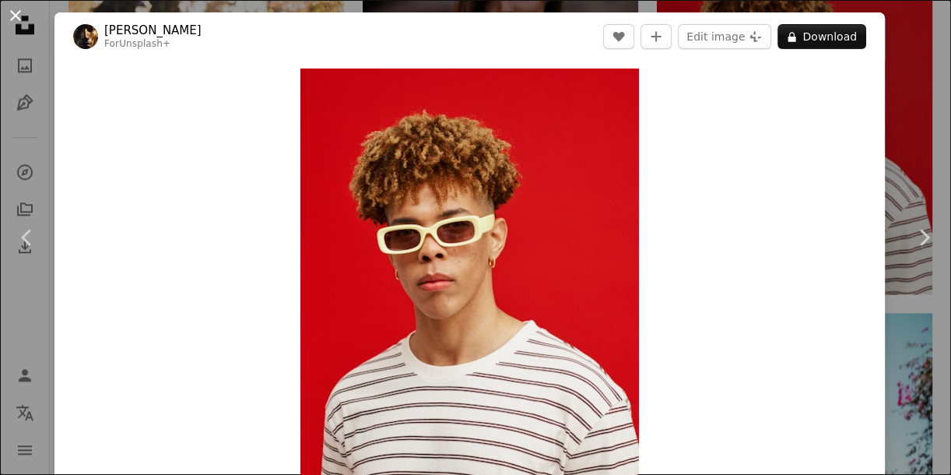
click at [12, 17] on button "An X shape" at bounding box center [15, 15] width 19 height 19
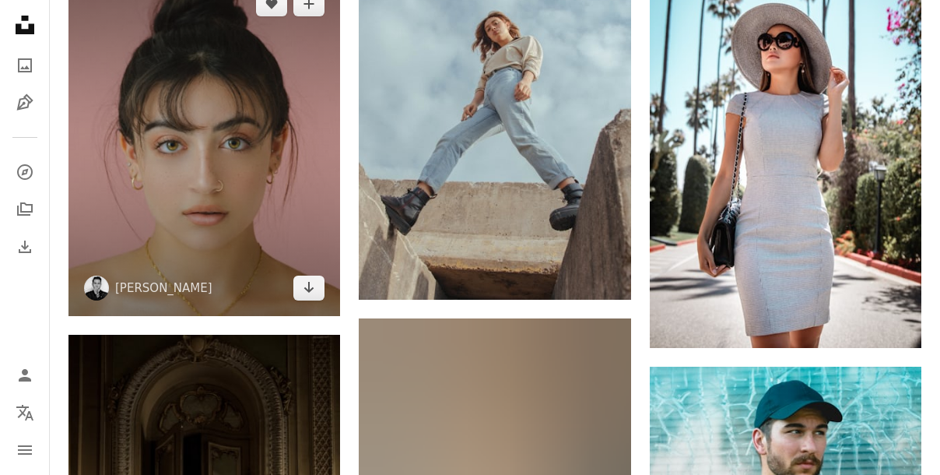
scroll to position [2051, 0]
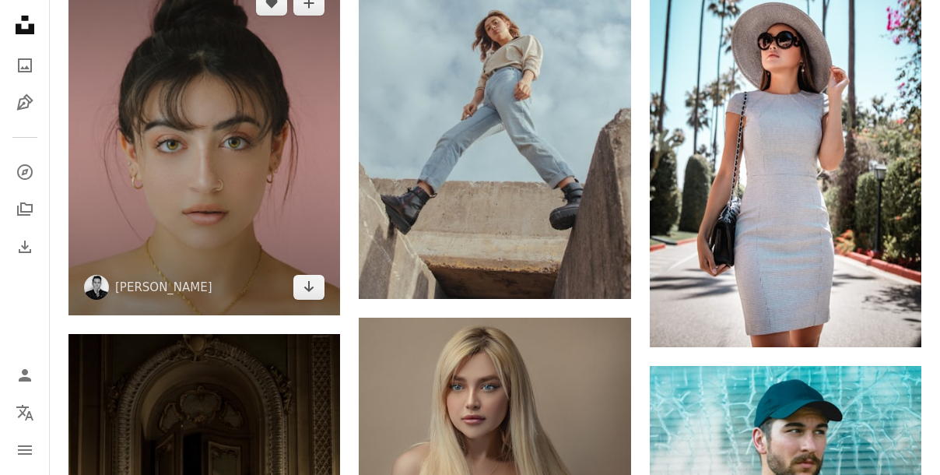
click at [250, 138] on img at bounding box center [204, 145] width 272 height 340
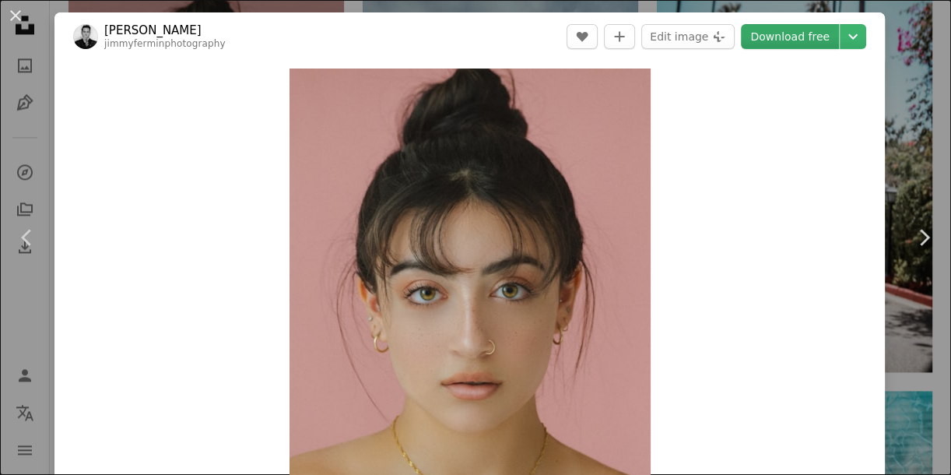
click at [796, 37] on link "Download free" at bounding box center [790, 36] width 98 height 25
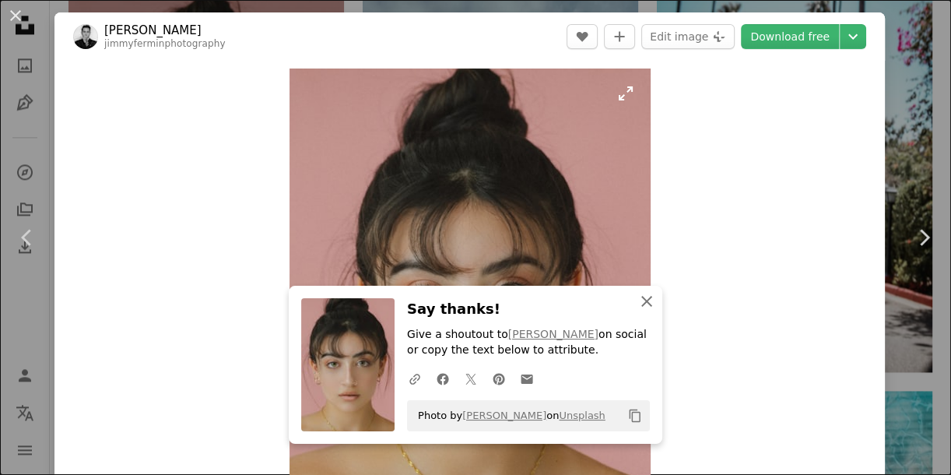
drag, startPoint x: 641, startPoint y: 306, endPoint x: 388, endPoint y: 232, distance: 264.2
click at [641, 305] on icon "An X shape" at bounding box center [646, 301] width 19 height 19
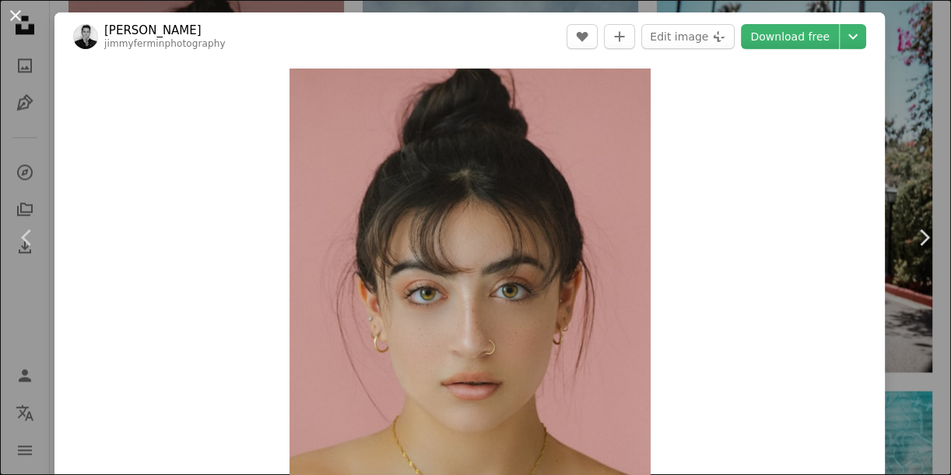
click at [9, 9] on button "An X shape" at bounding box center [15, 15] width 19 height 19
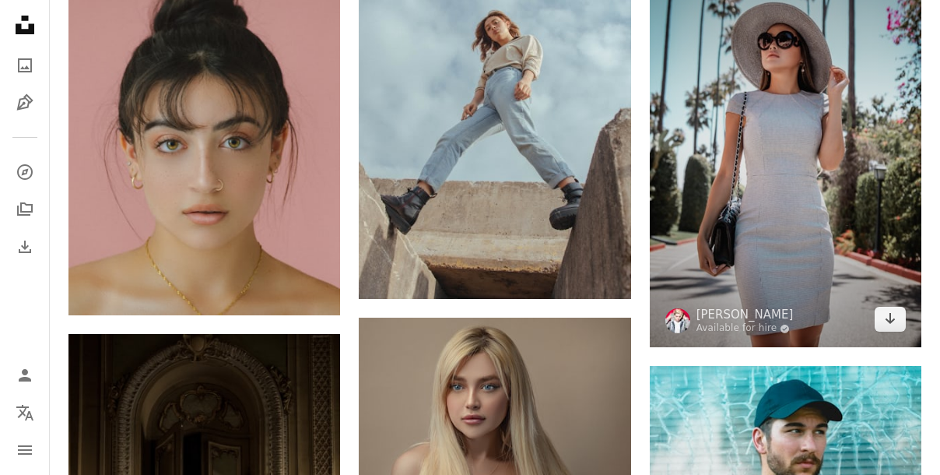
click at [721, 140] on img at bounding box center [786, 143] width 272 height 408
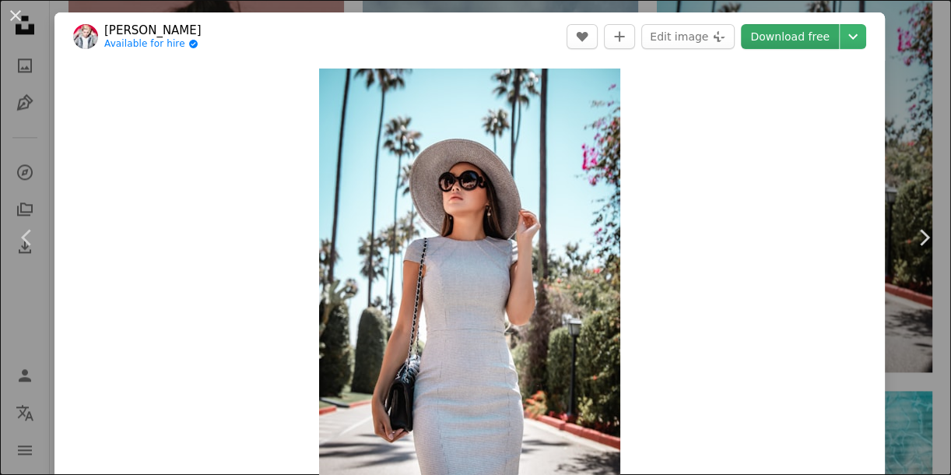
click at [759, 43] on link "Download free" at bounding box center [790, 36] width 98 height 25
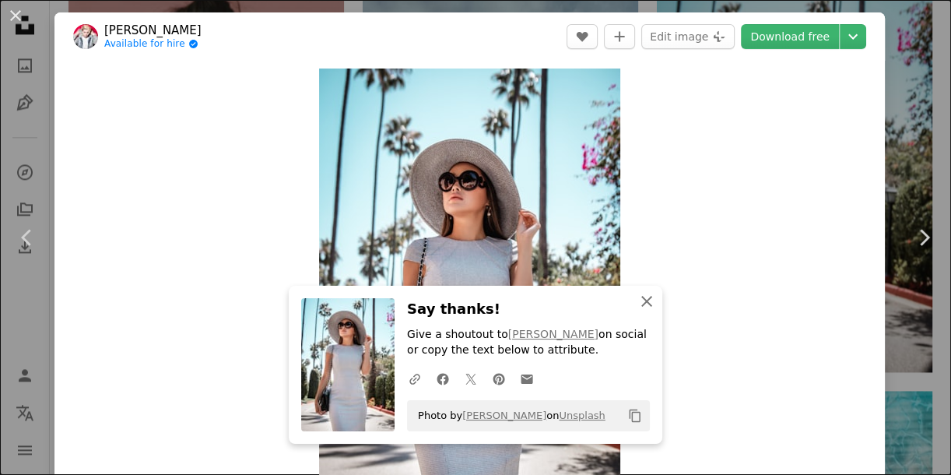
drag, startPoint x: 643, startPoint y: 304, endPoint x: 633, endPoint y: 299, distance: 10.8
click at [642, 303] on icon "button" at bounding box center [646, 301] width 11 height 11
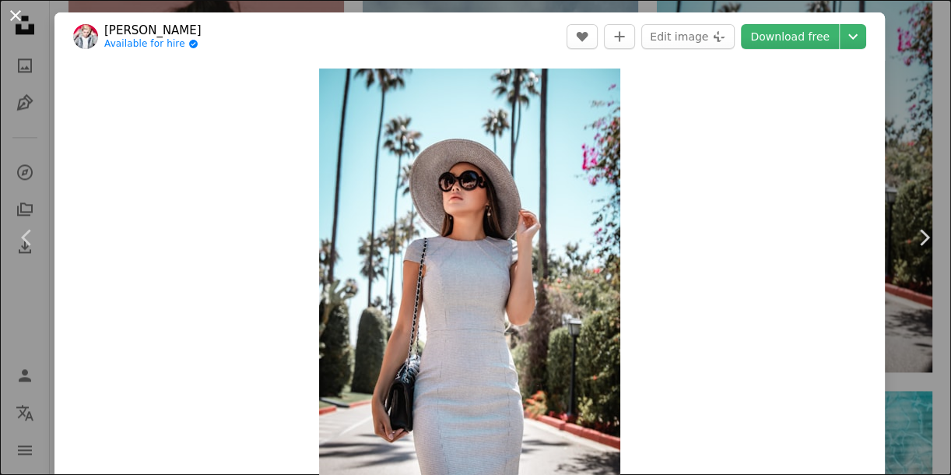
click at [19, 14] on button "An X shape" at bounding box center [15, 15] width 19 height 19
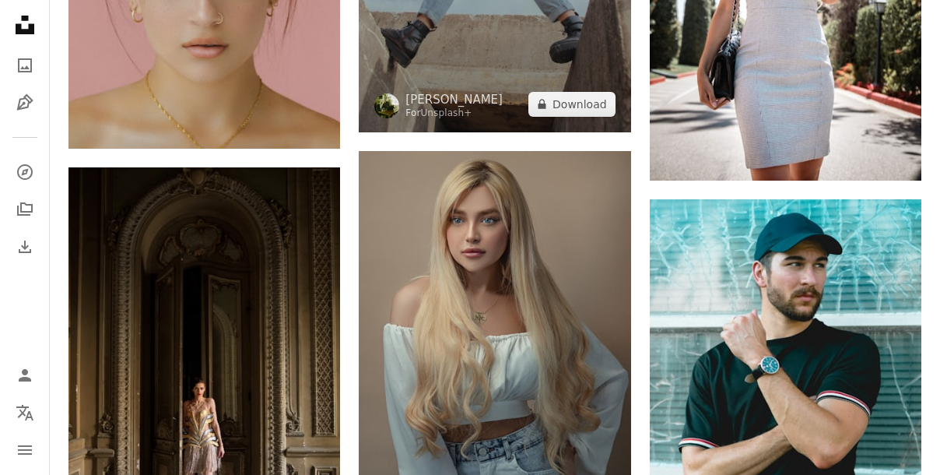
scroll to position [2334, 0]
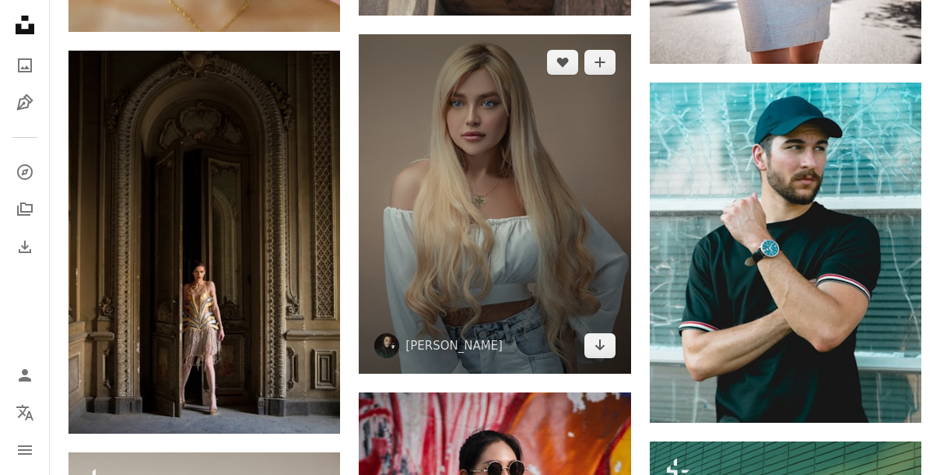
click at [542, 213] on img at bounding box center [495, 204] width 272 height 340
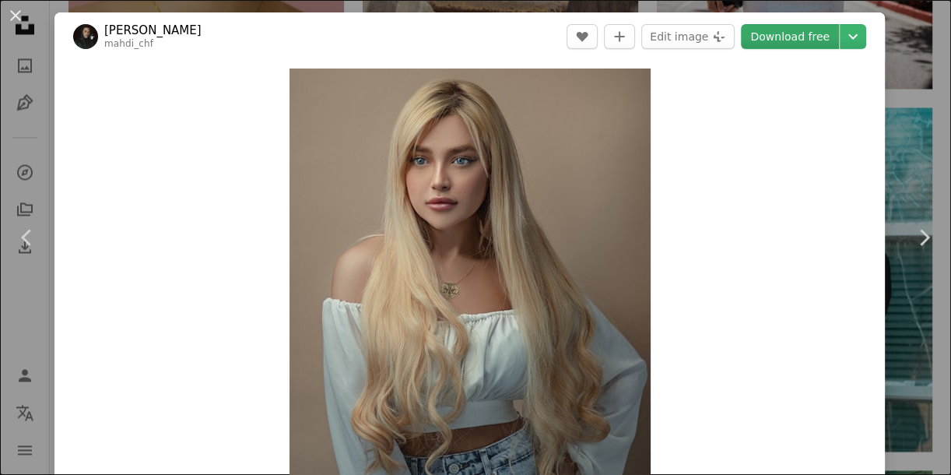
click at [756, 44] on link "Download free" at bounding box center [790, 36] width 98 height 25
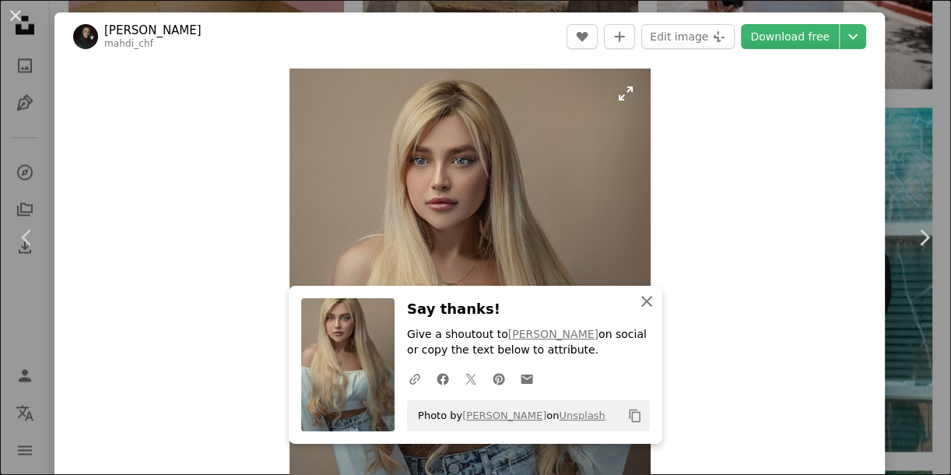
drag, startPoint x: 643, startPoint y: 294, endPoint x: 609, endPoint y: 278, distance: 37.2
click at [643, 294] on icon "An X shape" at bounding box center [646, 301] width 19 height 19
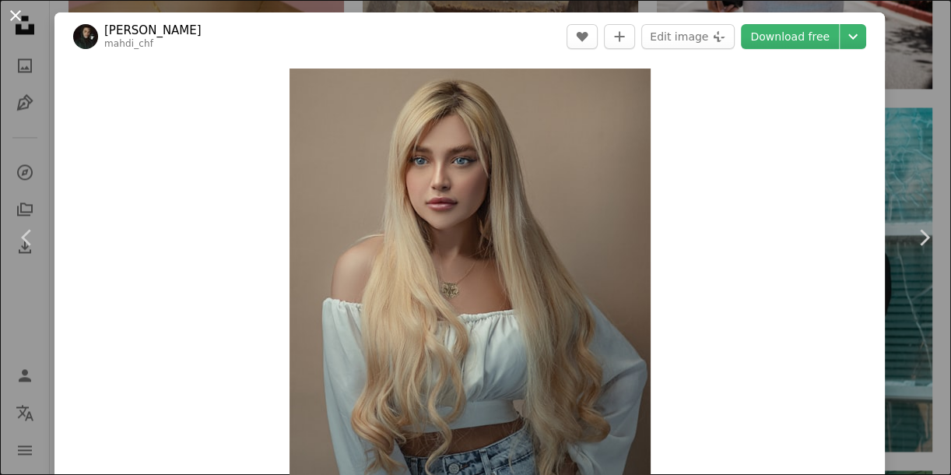
click at [23, 12] on button "An X shape" at bounding box center [15, 15] width 19 height 19
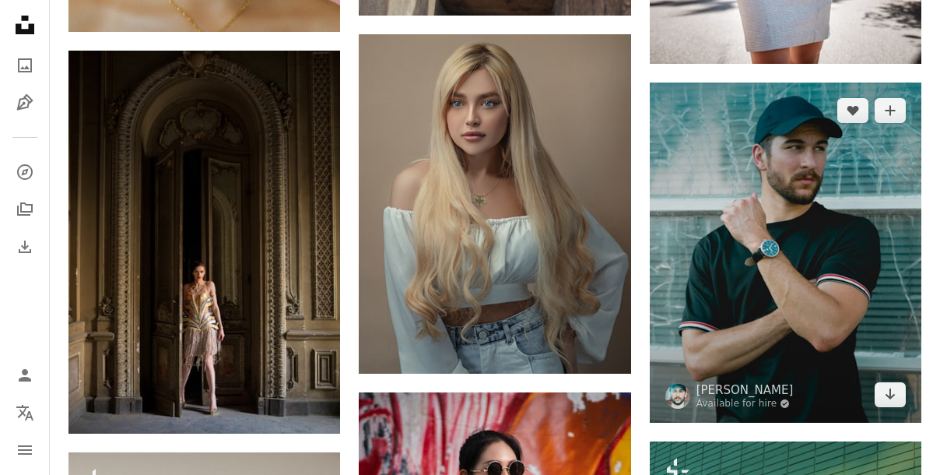
drag, startPoint x: 807, startPoint y: 294, endPoint x: 796, endPoint y: 287, distance: 13.0
click at [805, 292] on img at bounding box center [786, 252] width 272 height 340
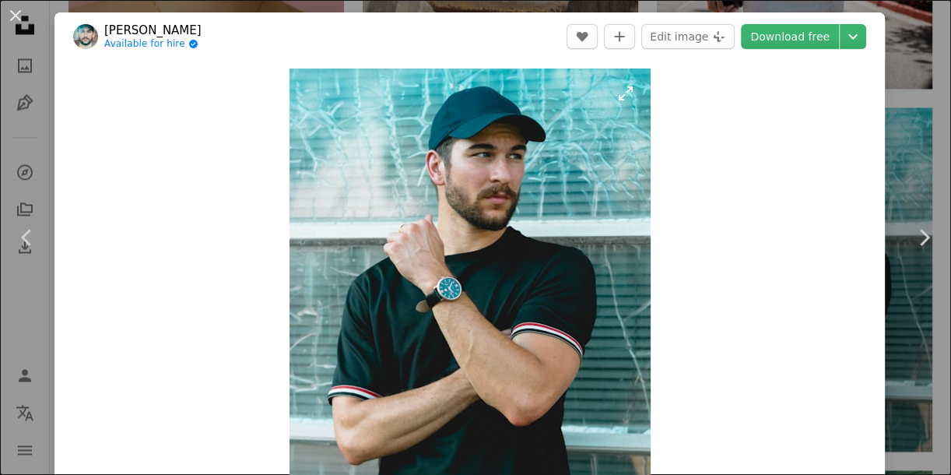
drag, startPoint x: 756, startPoint y: 37, endPoint x: 498, endPoint y: 70, distance: 260.5
click at [756, 37] on link "Download free" at bounding box center [790, 36] width 98 height 25
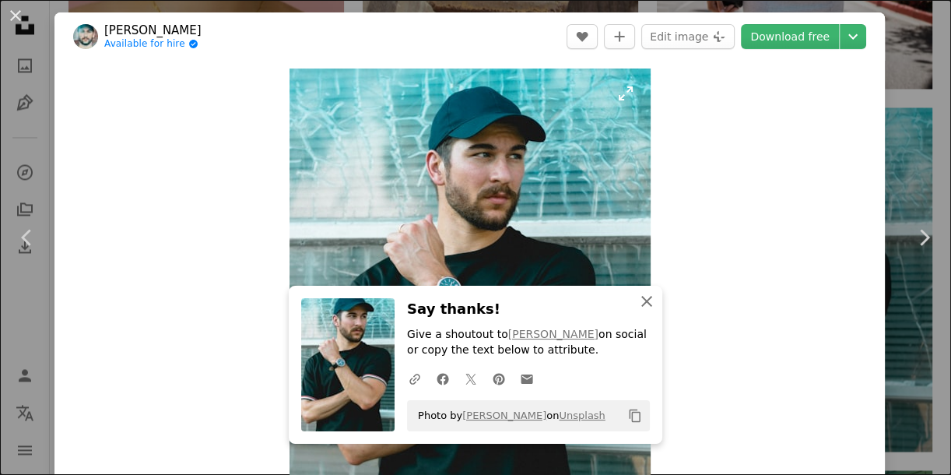
drag, startPoint x: 630, startPoint y: 303, endPoint x: 531, endPoint y: 265, distance: 105.9
click at [619, 299] on div "An X shape Close Say thanks! Give a shoutout to [PERSON_NAME] on social or copy…" at bounding box center [476, 365] width 374 height 158
drag, startPoint x: 12, startPoint y: 14, endPoint x: 27, endPoint y: 33, distance: 24.3
click at [11, 14] on button "An X shape" at bounding box center [15, 15] width 19 height 19
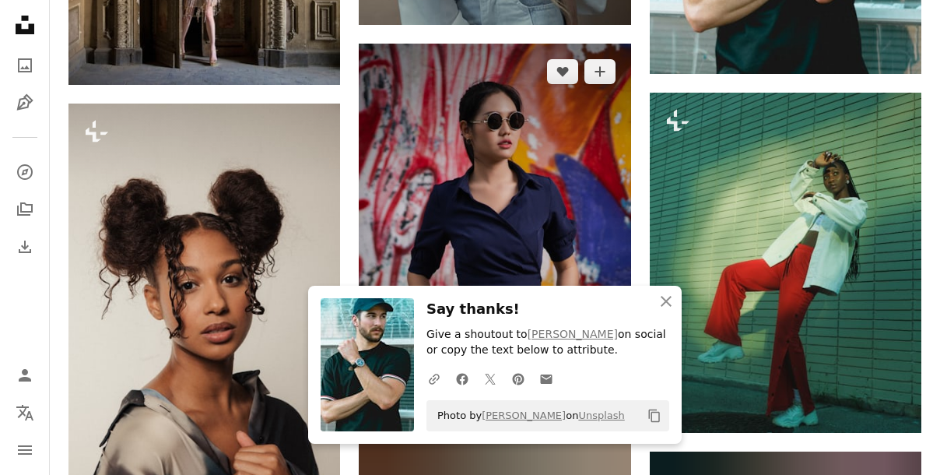
scroll to position [2688, 0]
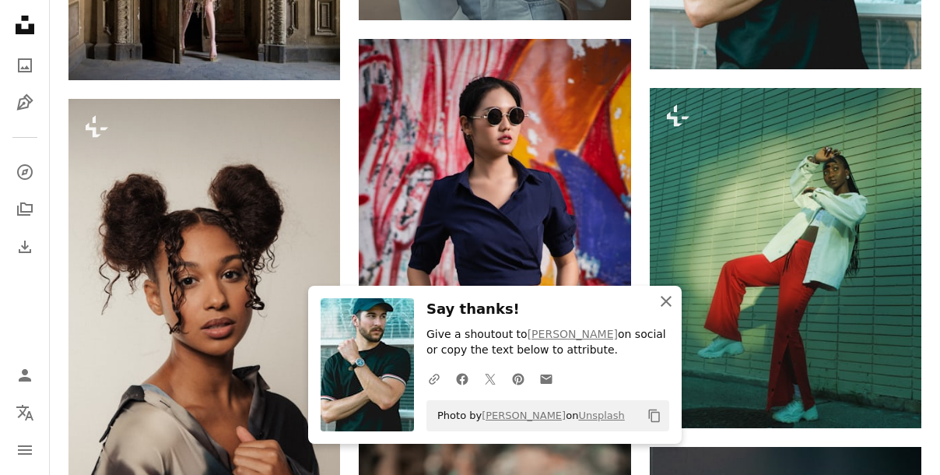
click at [668, 310] on icon "An X shape" at bounding box center [666, 301] width 19 height 19
